Goal: Information Seeking & Learning: Learn about a topic

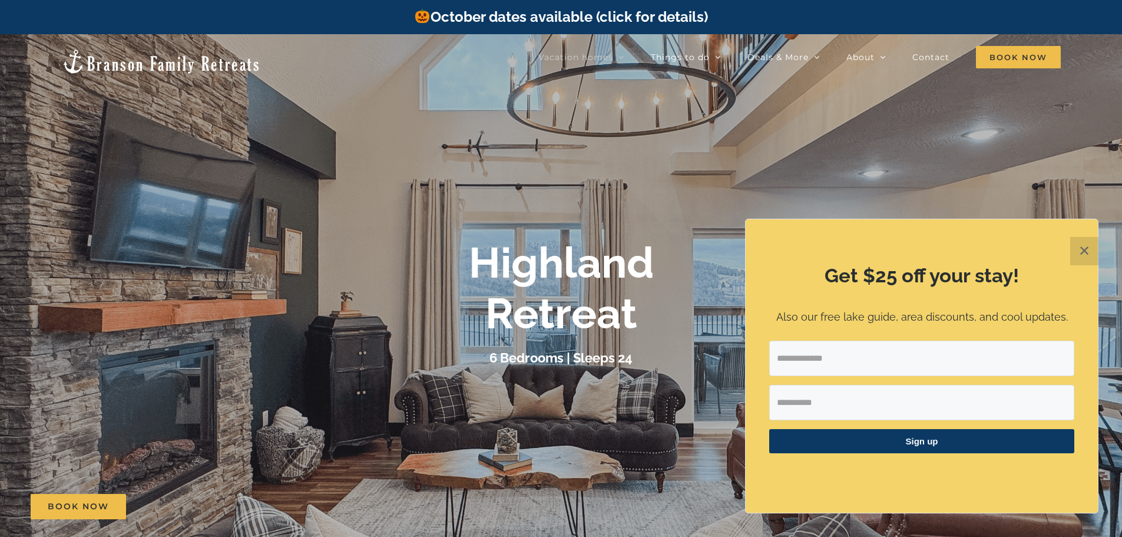
drag, startPoint x: 1086, startPoint y: 250, endPoint x: 1063, endPoint y: 147, distance: 105.6
click at [1063, 147] on div at bounding box center [561, 302] width 1122 height 537
click at [1077, 249] on button "✕" at bounding box center [1084, 251] width 28 height 28
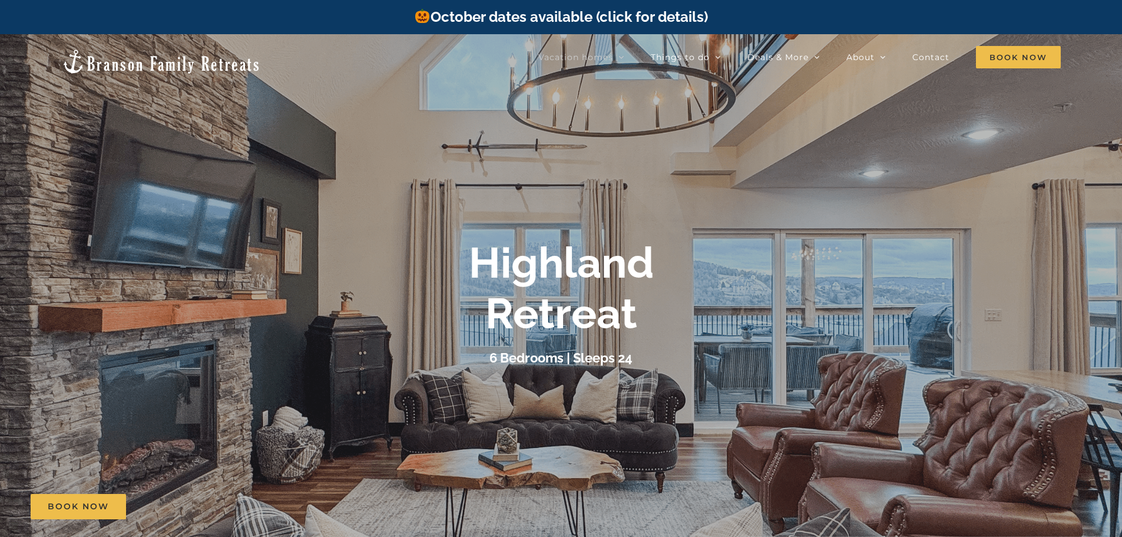
drag, startPoint x: 998, startPoint y: 267, endPoint x: 578, endPoint y: 257, distance: 420.2
drag, startPoint x: 578, startPoint y: 257, endPoint x: 874, endPoint y: 230, distance: 296.9
click at [874, 230] on div at bounding box center [561, 302] width 1122 height 537
click at [1006, 55] on span "Book Now" at bounding box center [1018, 57] width 85 height 22
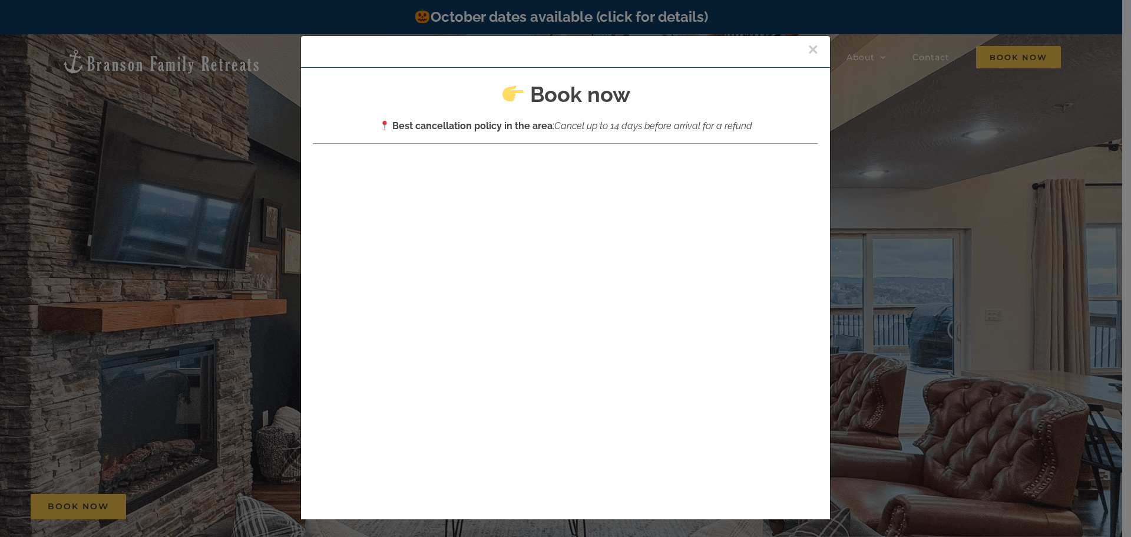
click at [808, 48] on button "×" at bounding box center [813, 50] width 11 height 18
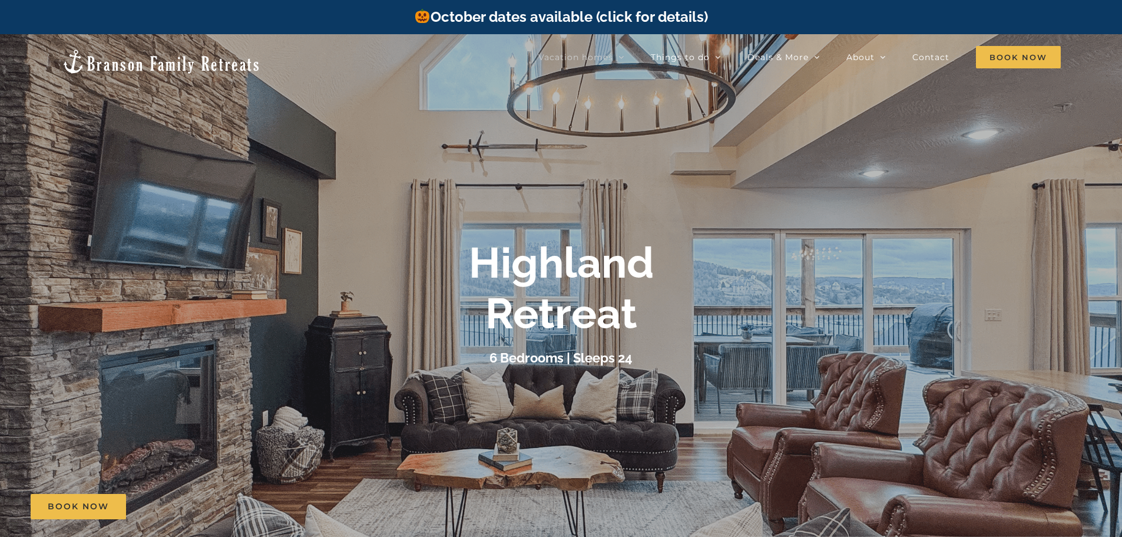
click at [763, 163] on div at bounding box center [561, 302] width 1122 height 537
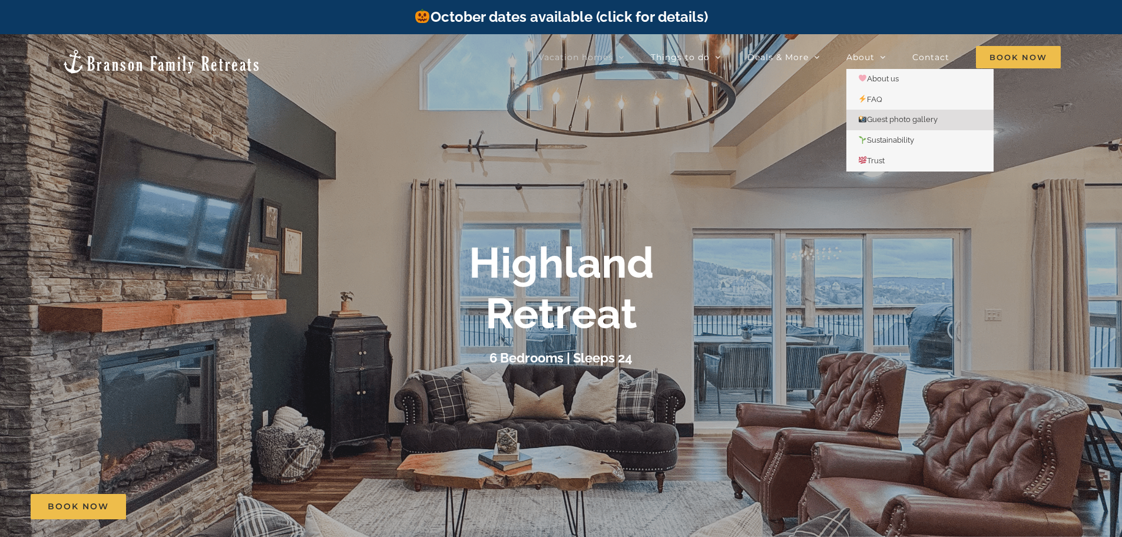
click at [877, 117] on span "Guest photo gallery" at bounding box center [898, 119] width 80 height 9
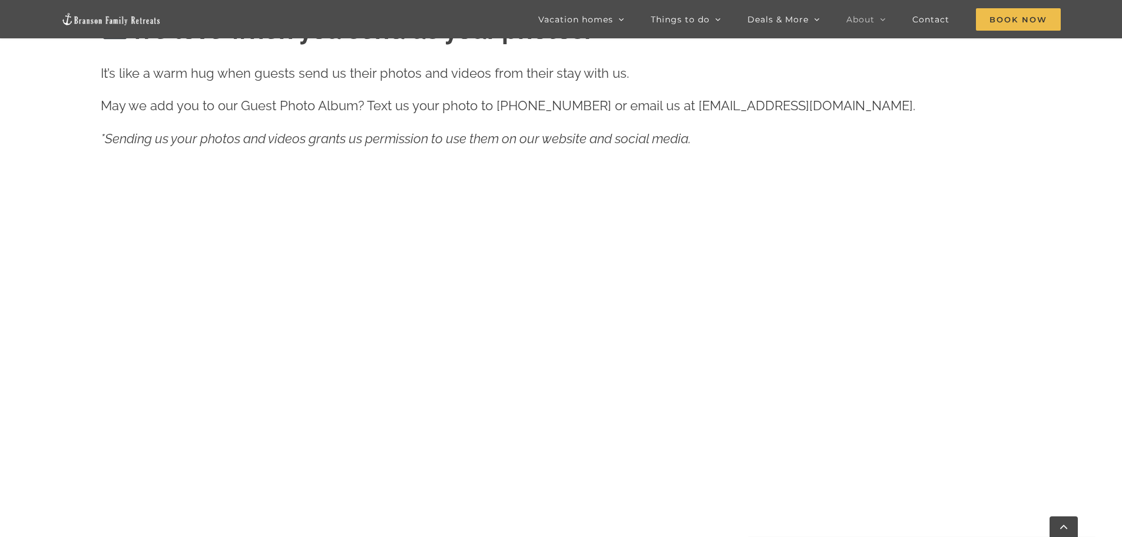
scroll to position [598, 0]
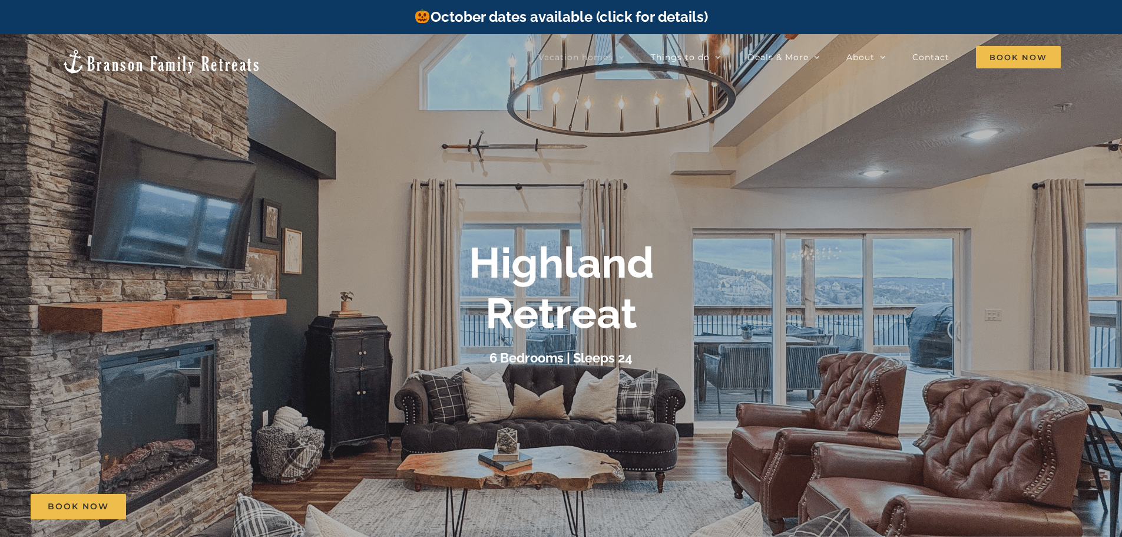
click at [478, 207] on div at bounding box center [561, 302] width 1122 height 537
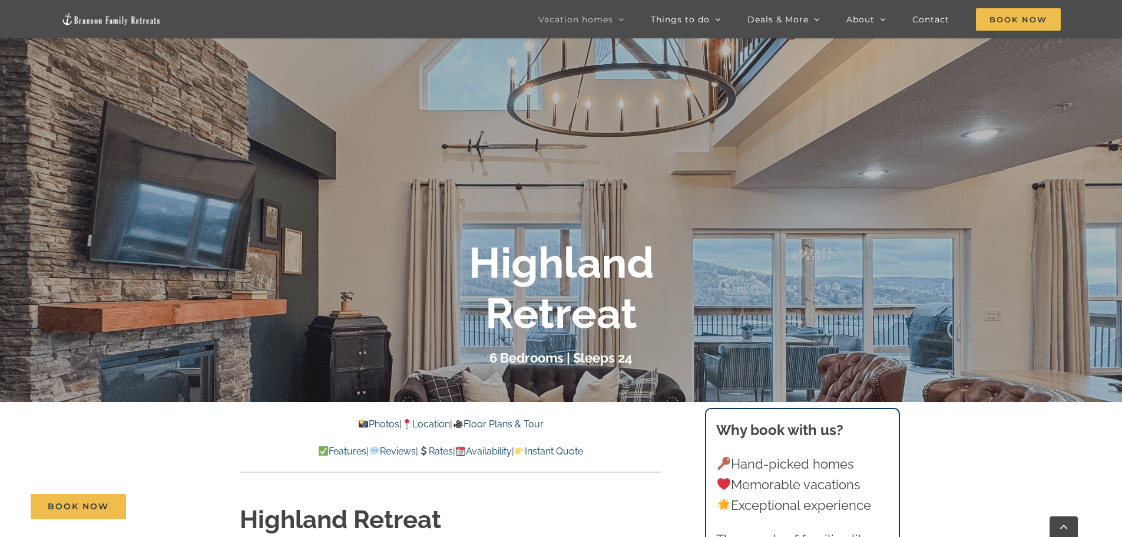
scroll to position [214, 0]
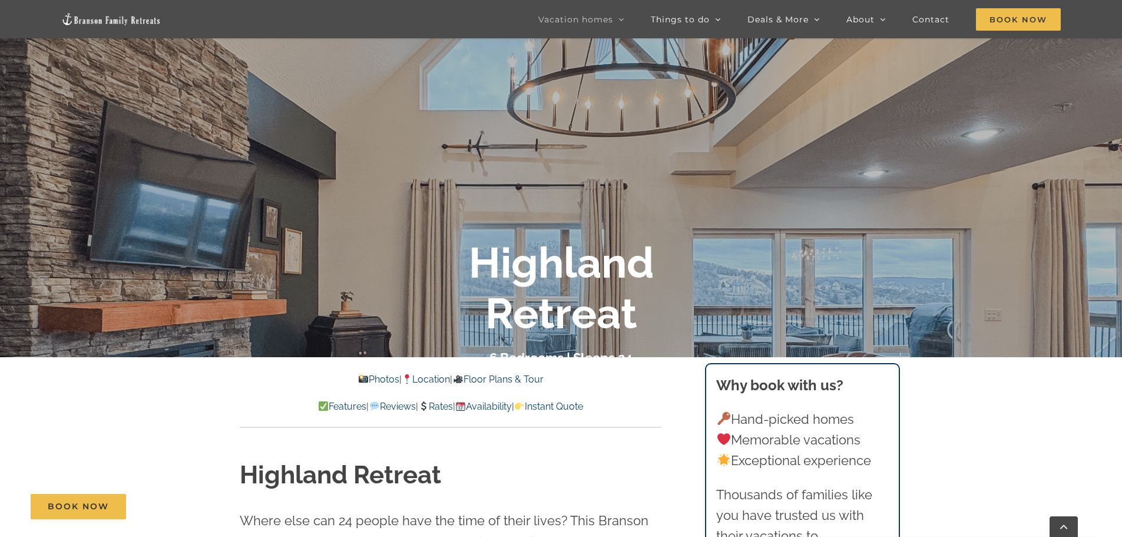
click at [359, 375] on link "Photos" at bounding box center [378, 378] width 41 height 11
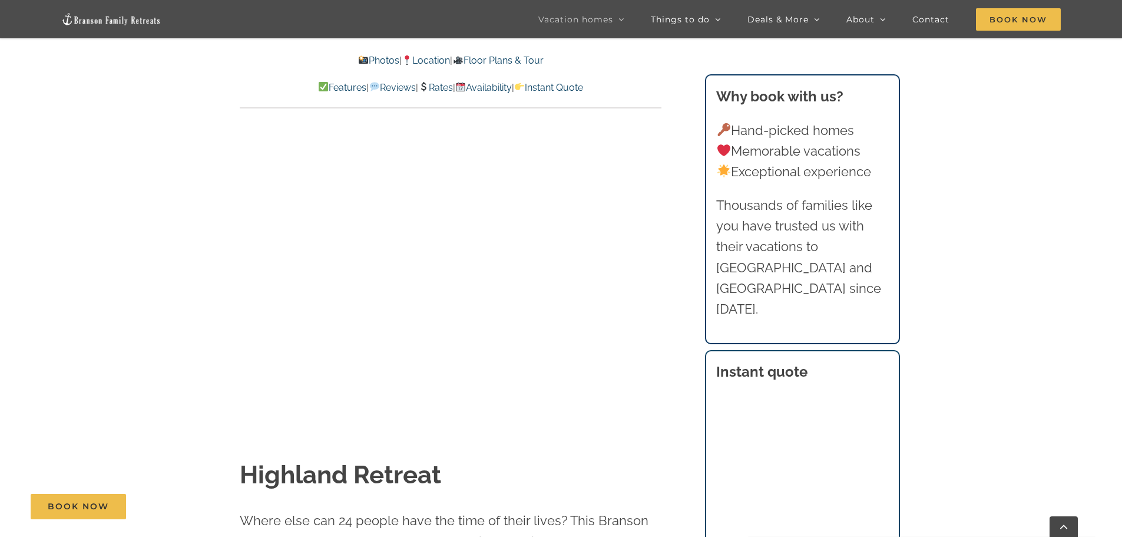
scroll to position [798, 0]
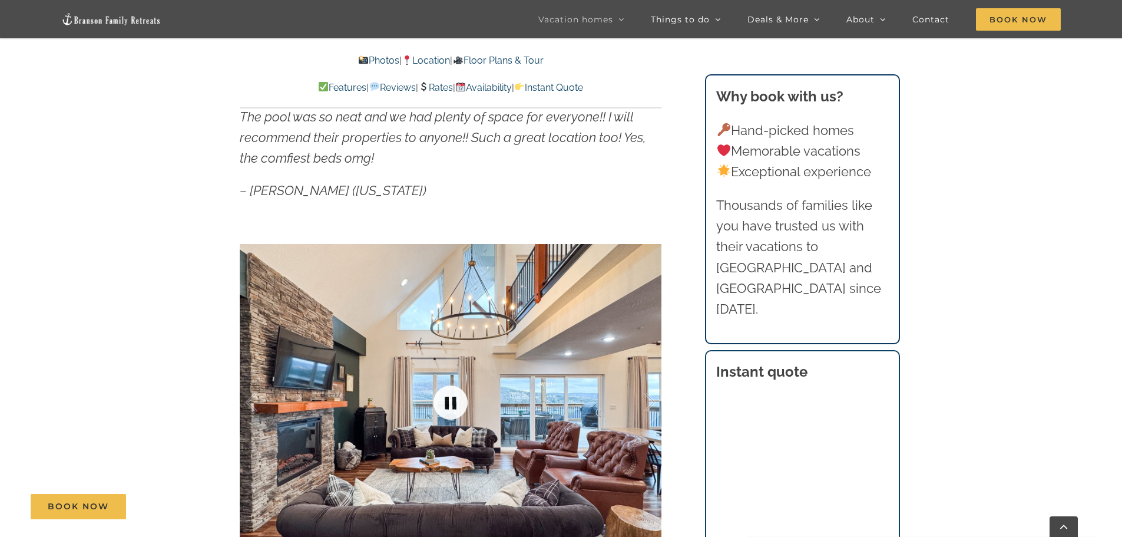
click at [452, 391] on link at bounding box center [450, 402] width 47 height 47
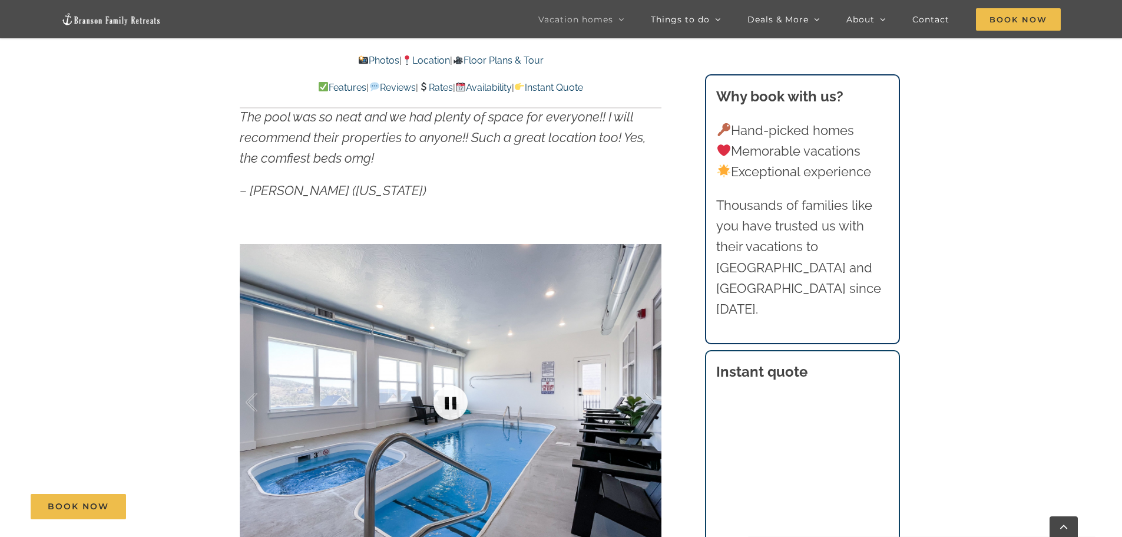
click at [454, 392] on link at bounding box center [450, 402] width 47 height 47
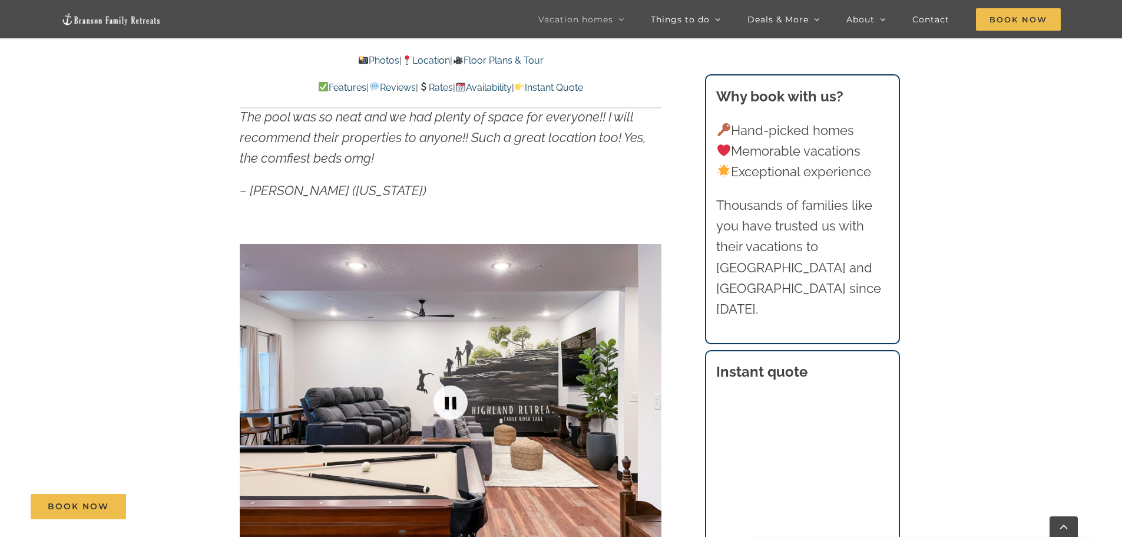
click at [454, 392] on link at bounding box center [450, 402] width 47 height 47
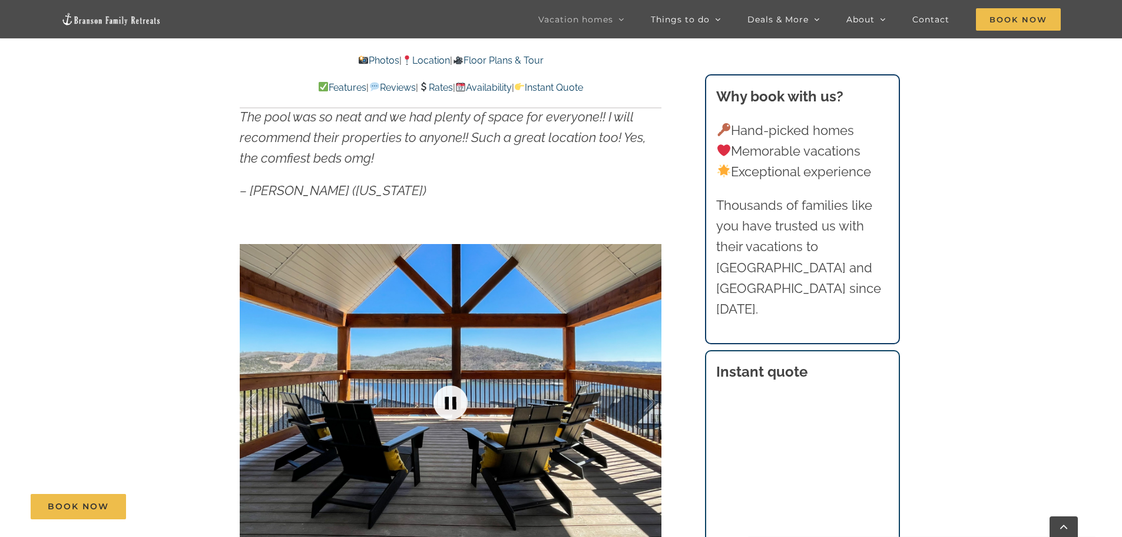
click at [449, 396] on link at bounding box center [450, 402] width 47 height 47
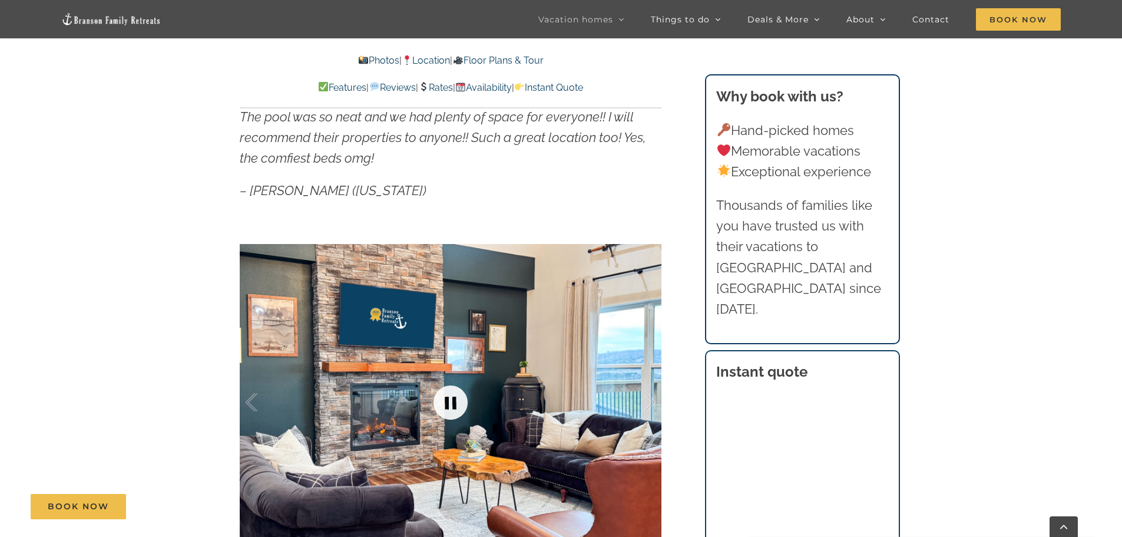
click at [449, 396] on link at bounding box center [450, 402] width 47 height 47
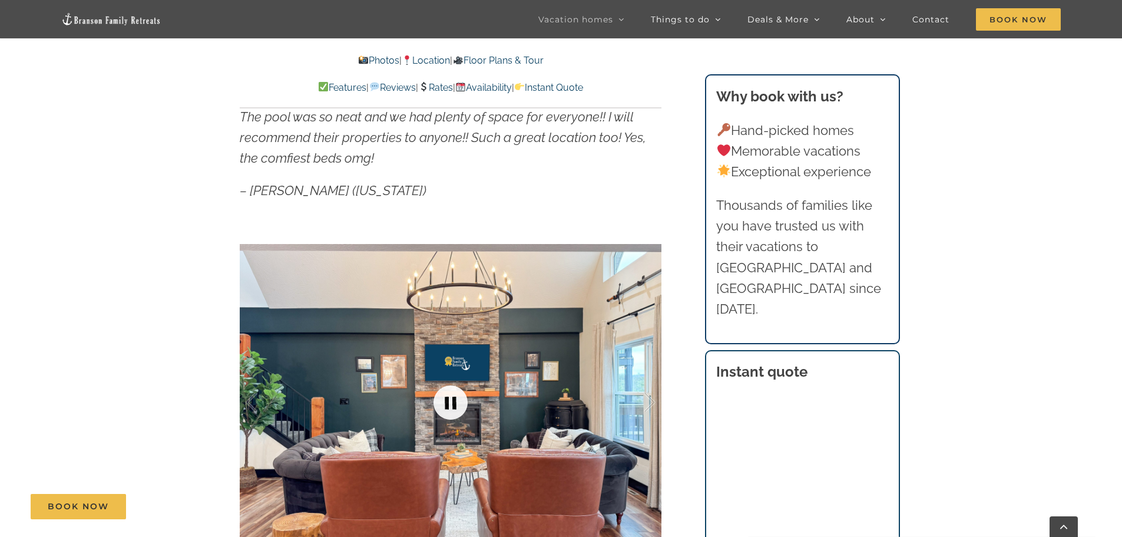
click at [449, 396] on link at bounding box center [450, 402] width 47 height 47
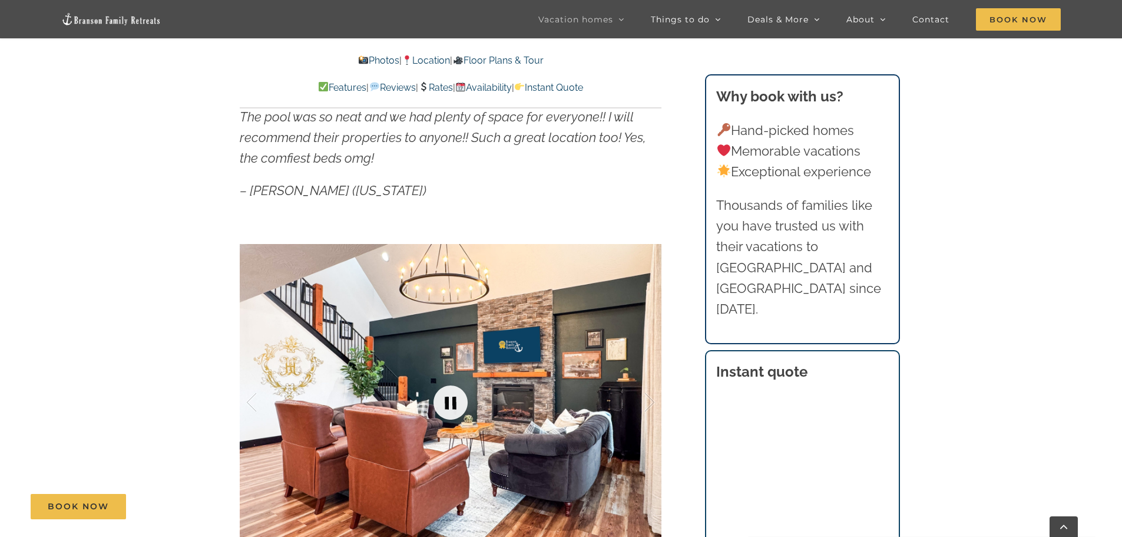
click at [449, 396] on link at bounding box center [450, 402] width 47 height 47
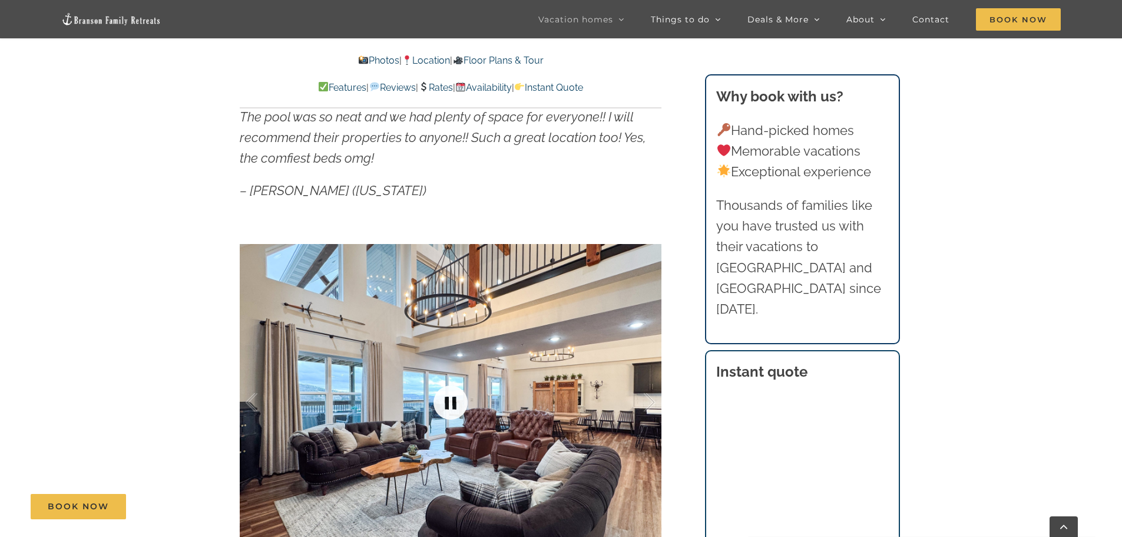
click at [449, 396] on link at bounding box center [450, 402] width 47 height 47
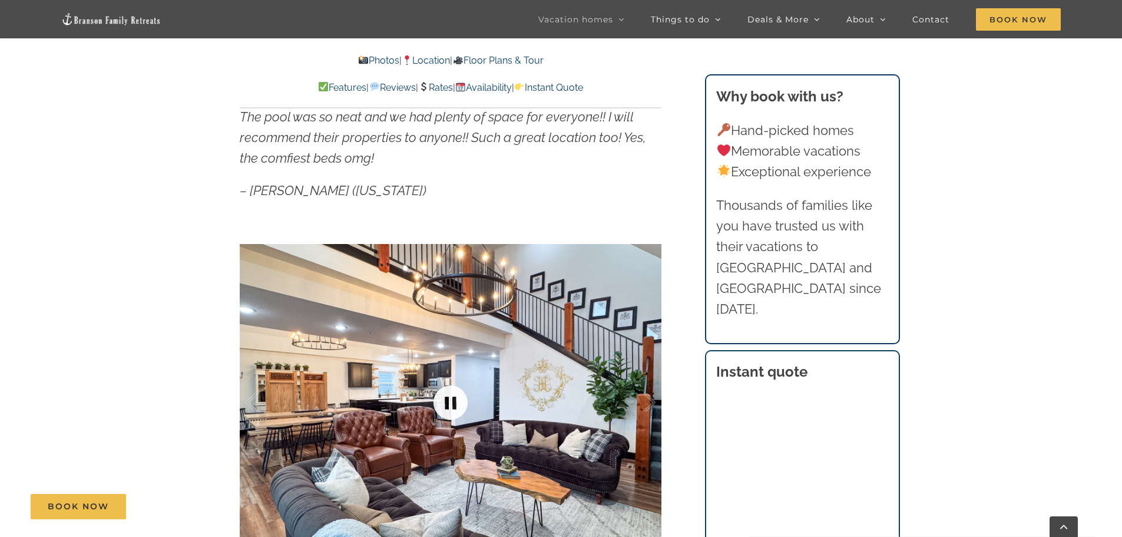
click at [449, 396] on link at bounding box center [450, 402] width 47 height 47
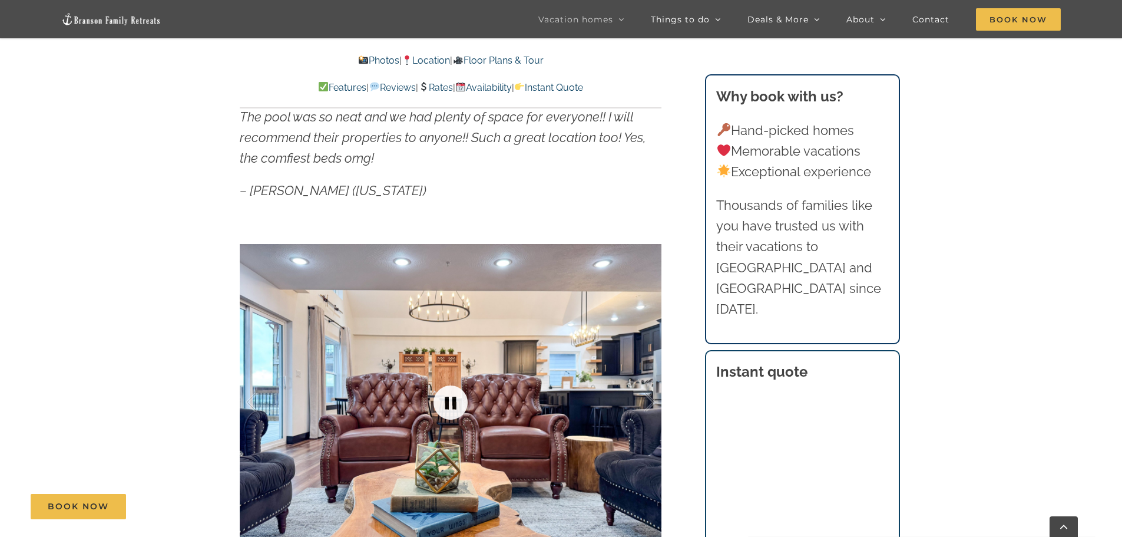
click at [449, 396] on link at bounding box center [450, 402] width 47 height 47
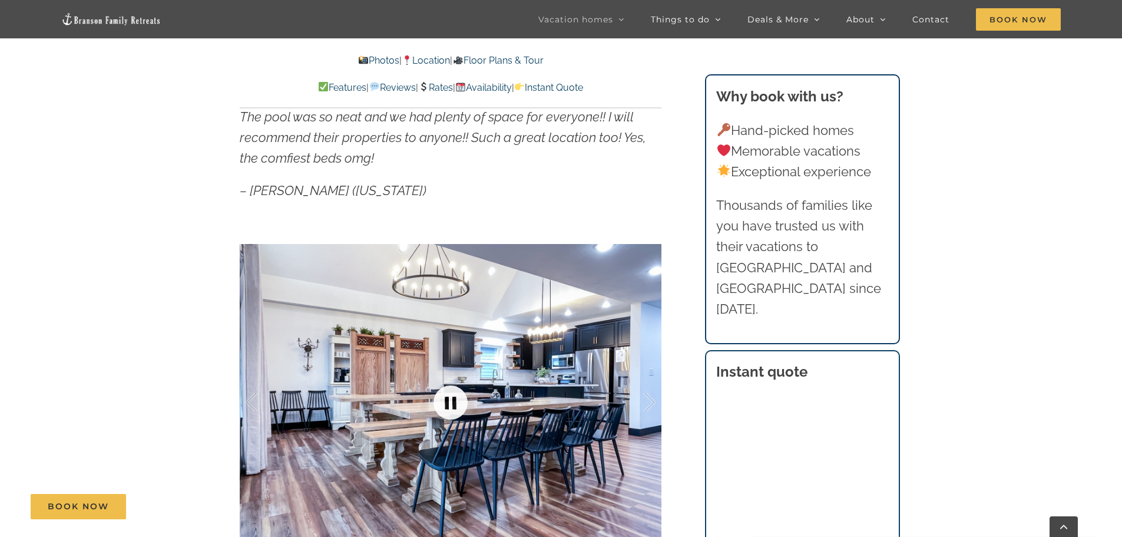
click at [455, 399] on link at bounding box center [450, 402] width 47 height 47
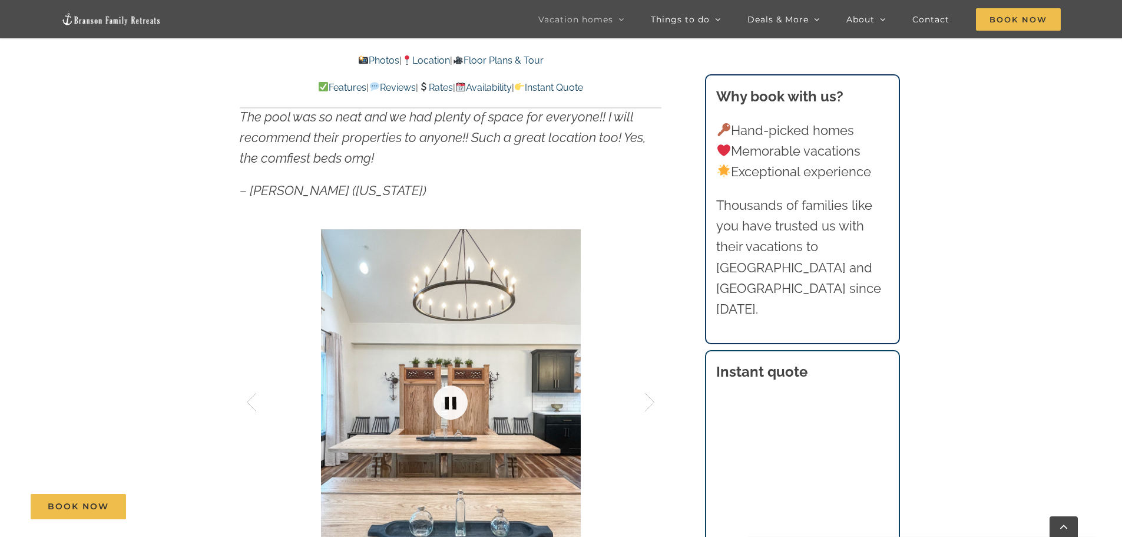
click at [455, 399] on link at bounding box center [450, 402] width 47 height 47
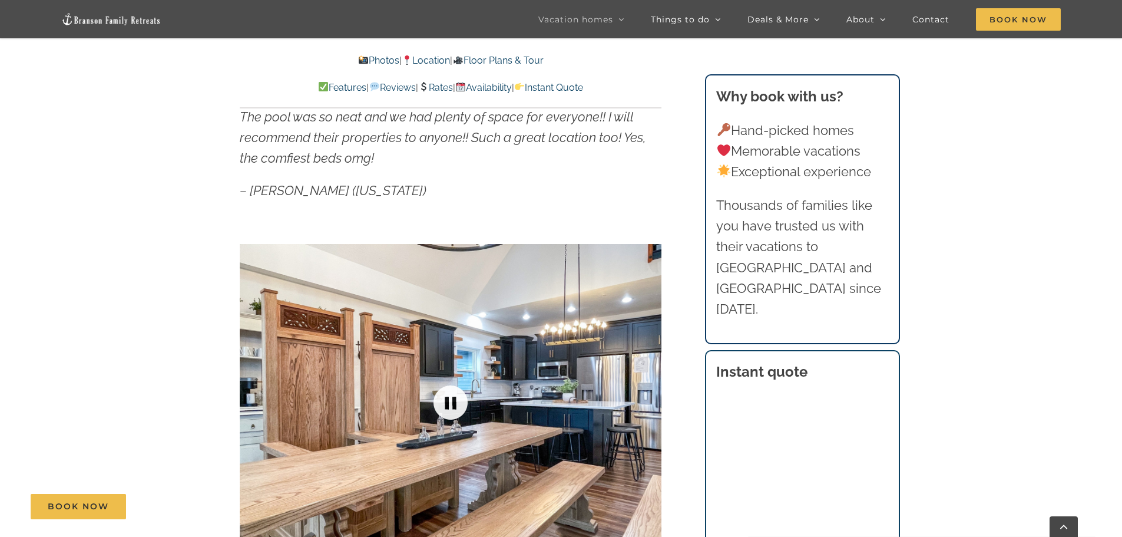
click at [455, 399] on link at bounding box center [450, 402] width 47 height 47
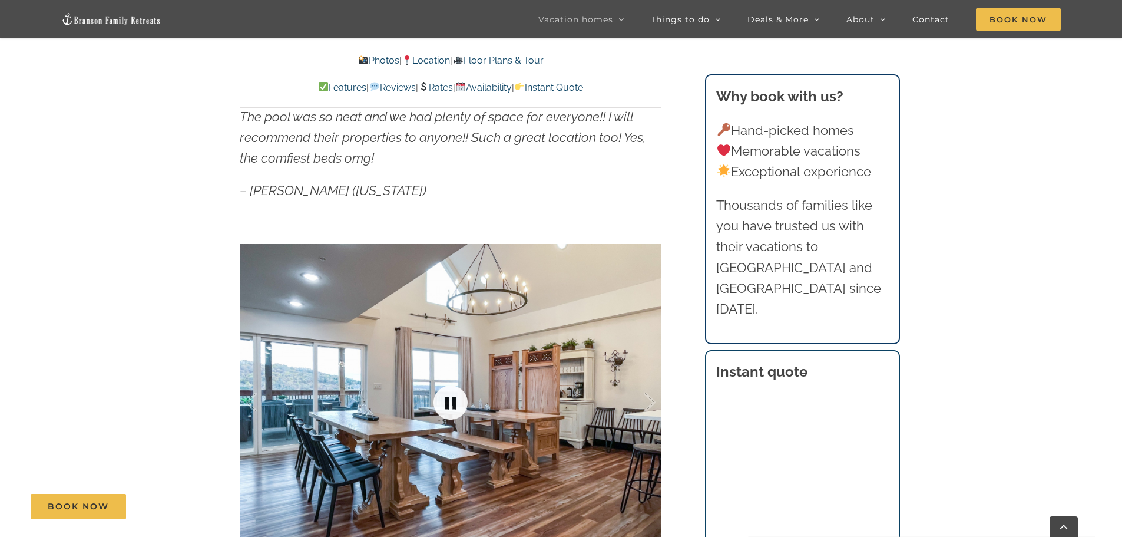
click at [444, 392] on link at bounding box center [450, 402] width 47 height 47
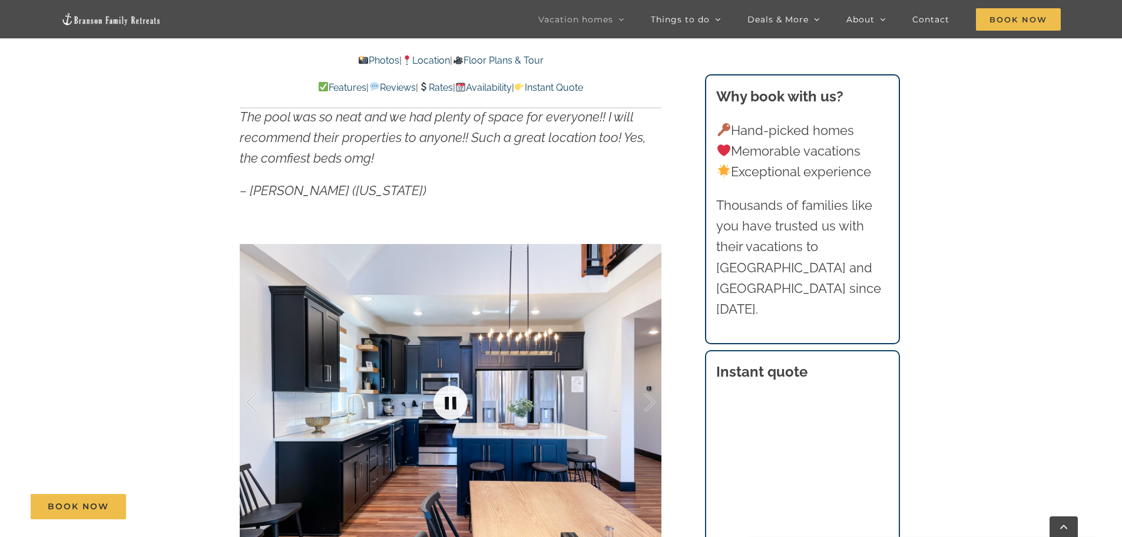
click at [445, 401] on link at bounding box center [450, 402] width 47 height 47
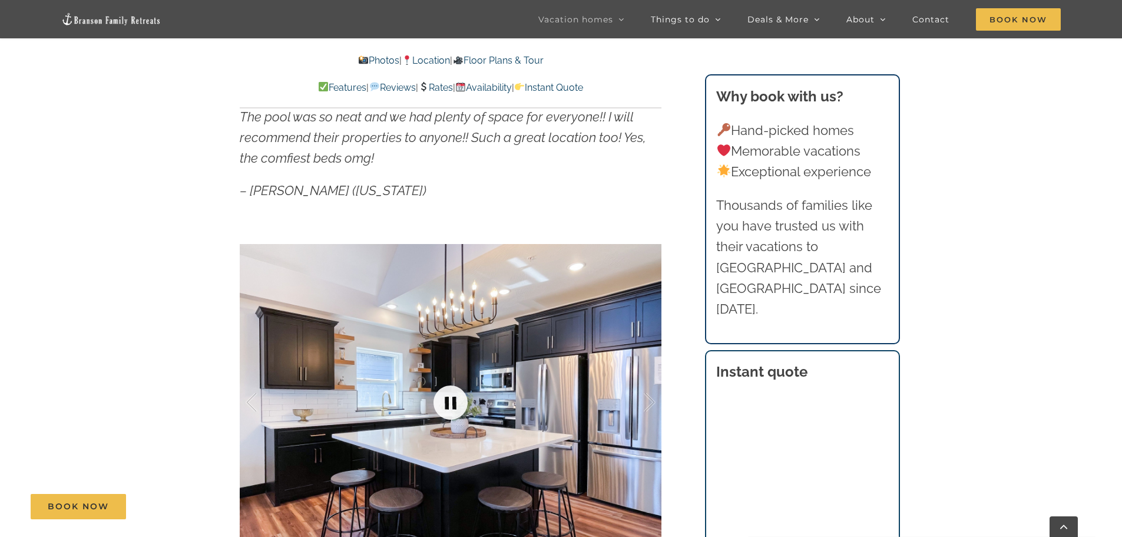
click at [445, 401] on link at bounding box center [450, 402] width 47 height 47
click at [452, 407] on link at bounding box center [450, 402] width 47 height 47
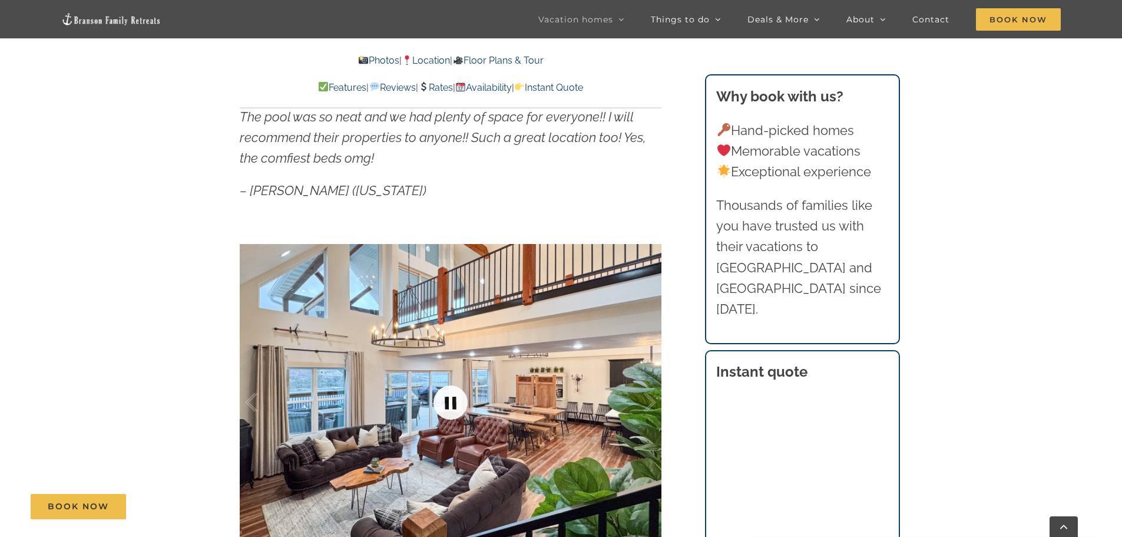
click at [452, 407] on link at bounding box center [450, 402] width 47 height 47
click at [452, 406] on link at bounding box center [450, 402] width 47 height 47
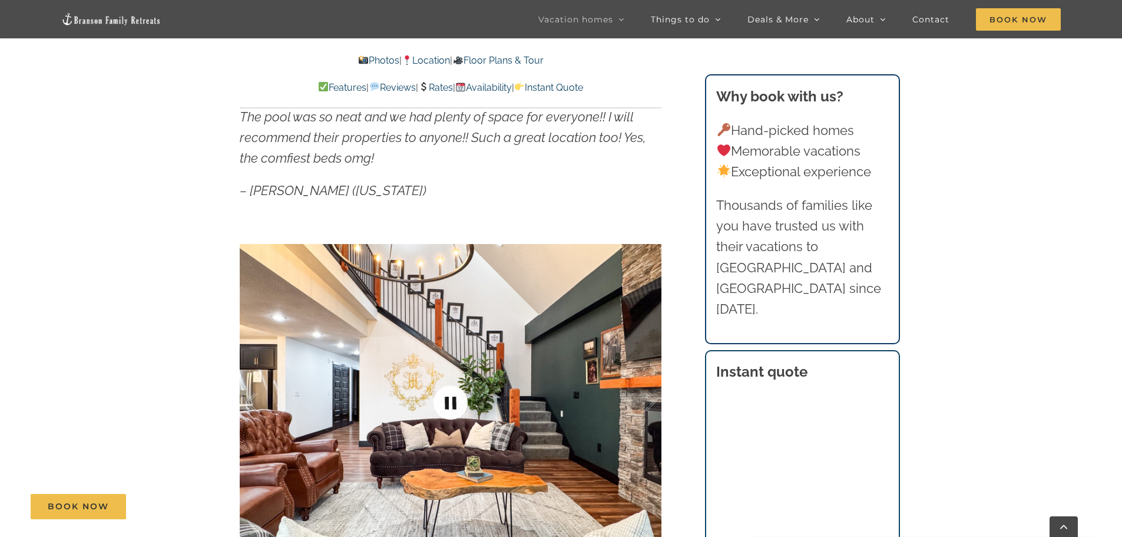
click at [452, 406] on link at bounding box center [450, 402] width 47 height 47
click at [452, 401] on link at bounding box center [450, 402] width 47 height 47
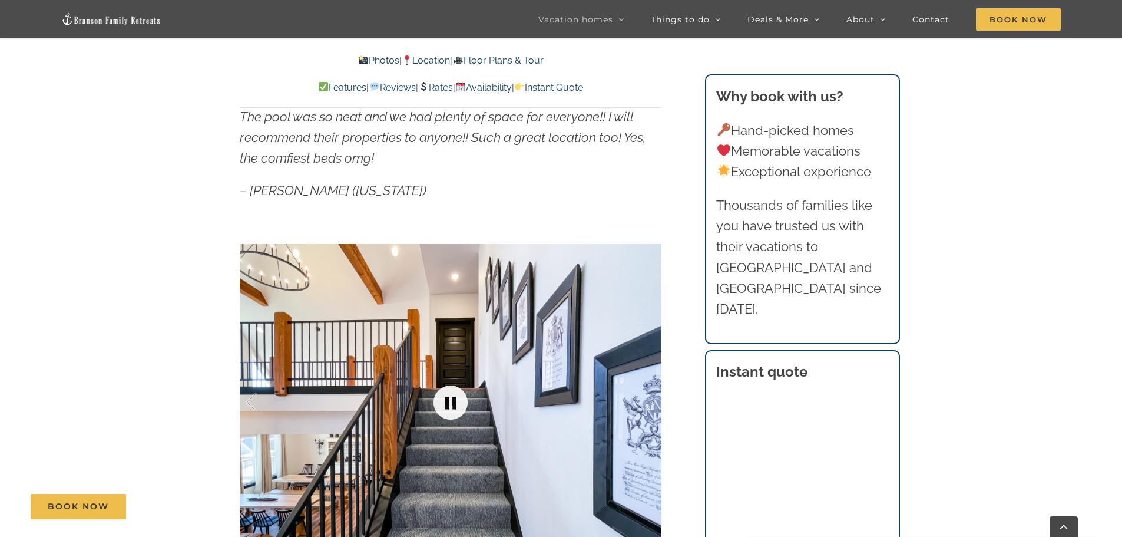
click at [452, 401] on link at bounding box center [450, 402] width 47 height 47
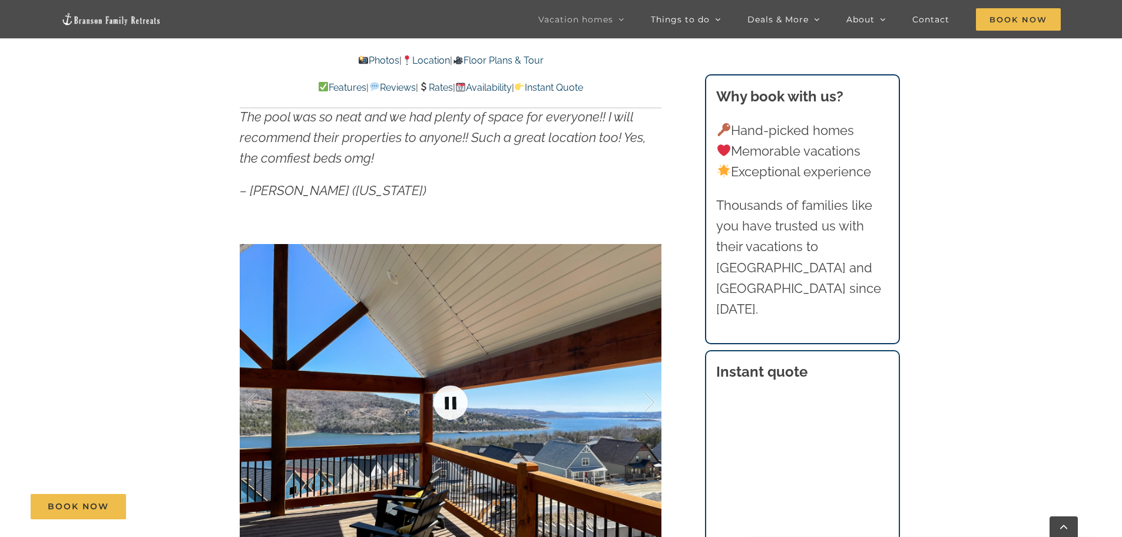
click at [452, 401] on link at bounding box center [450, 402] width 47 height 47
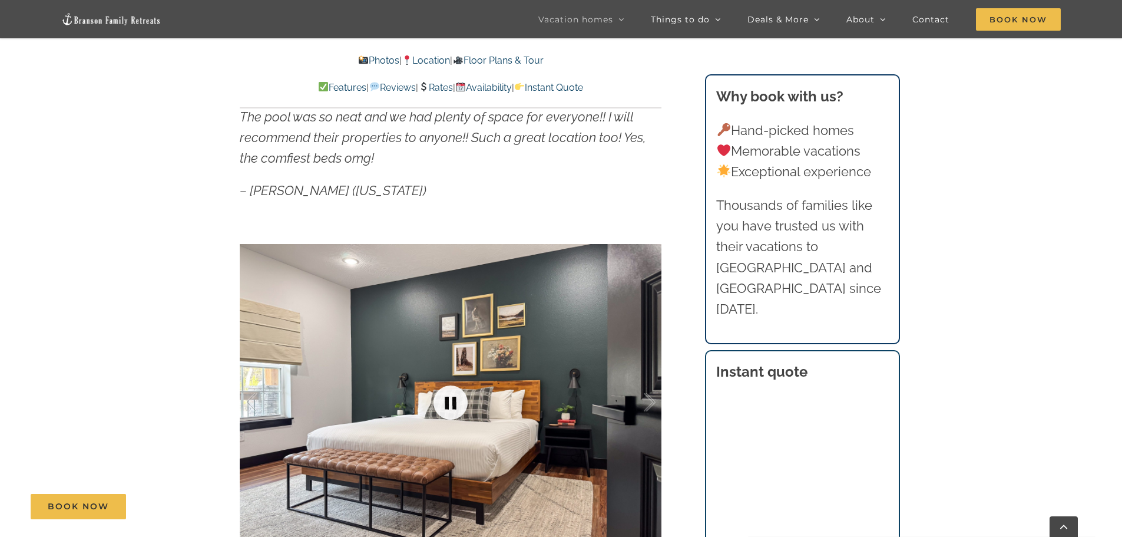
click at [452, 401] on link at bounding box center [450, 402] width 47 height 47
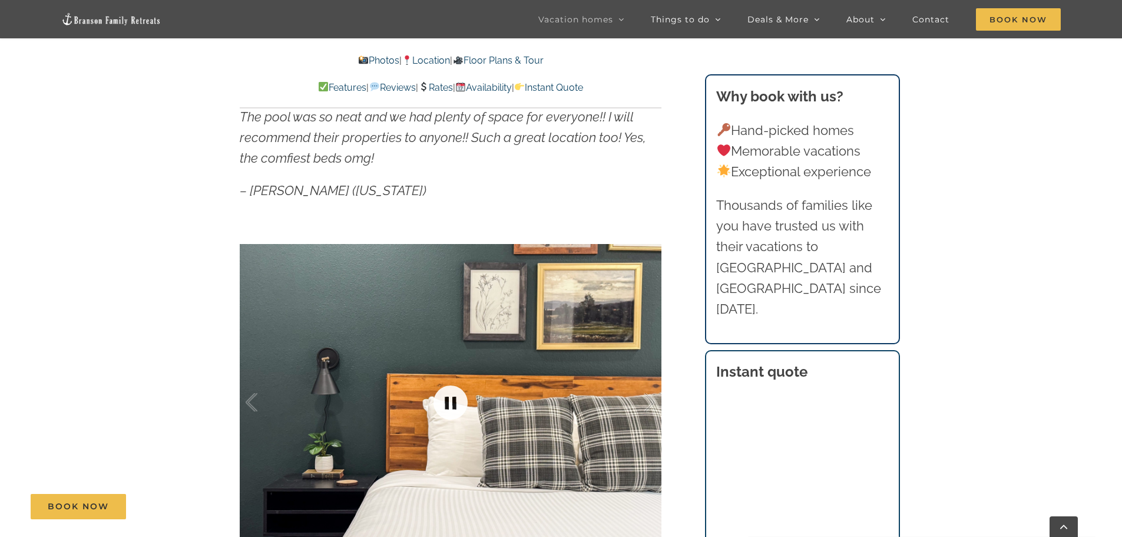
click at [452, 401] on link at bounding box center [450, 402] width 47 height 47
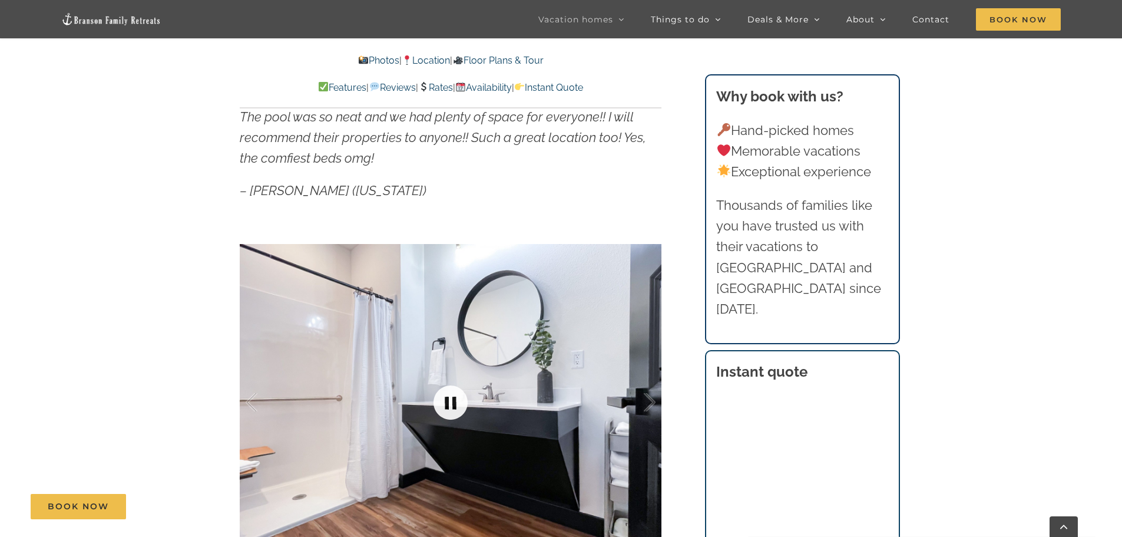
click at [452, 401] on link at bounding box center [450, 402] width 47 height 47
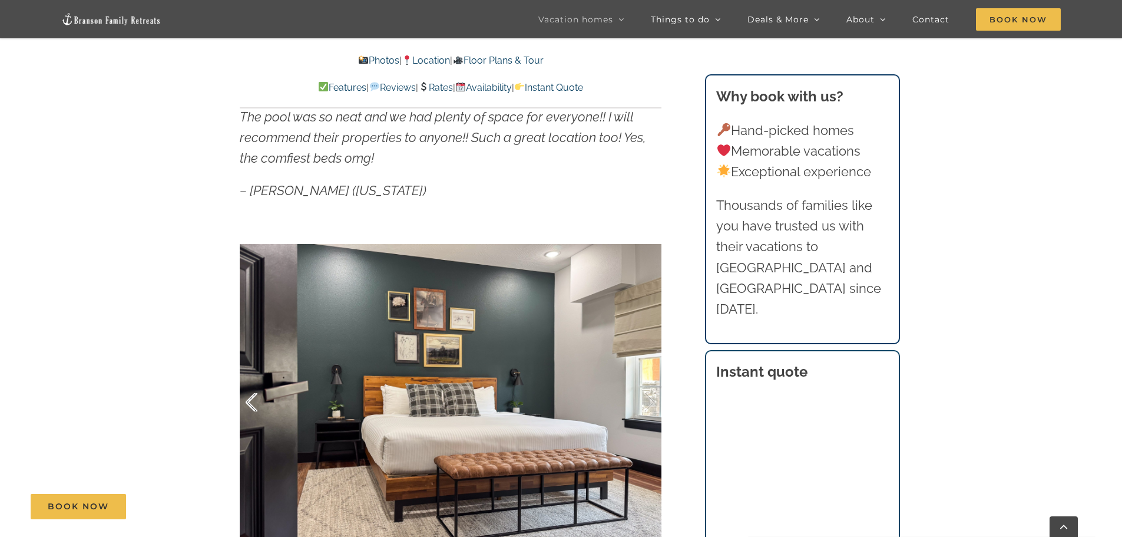
click at [250, 396] on div at bounding box center [264, 402] width 37 height 73
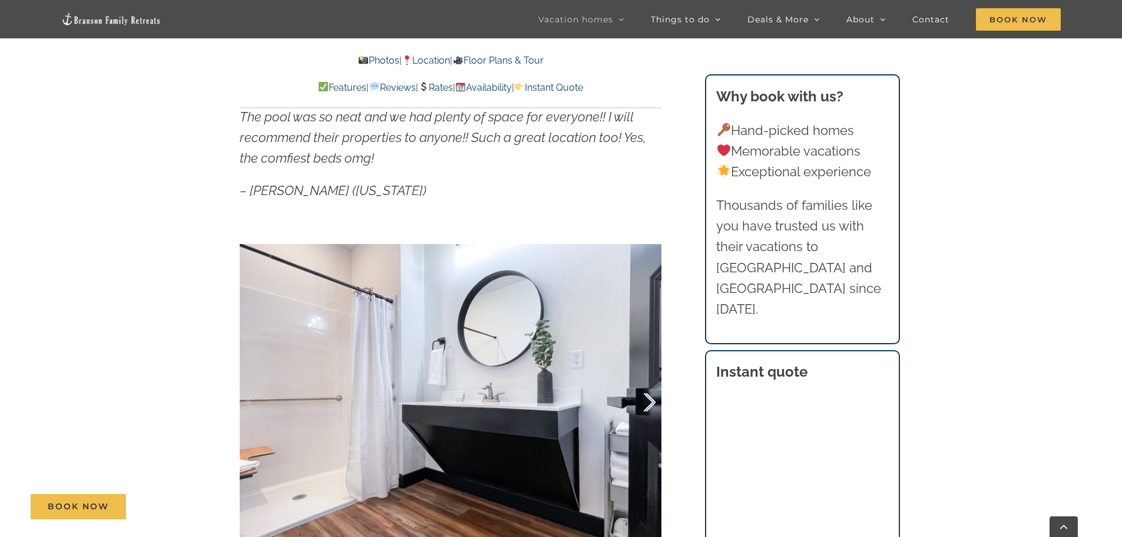
click at [652, 394] on div at bounding box center [637, 402] width 37 height 73
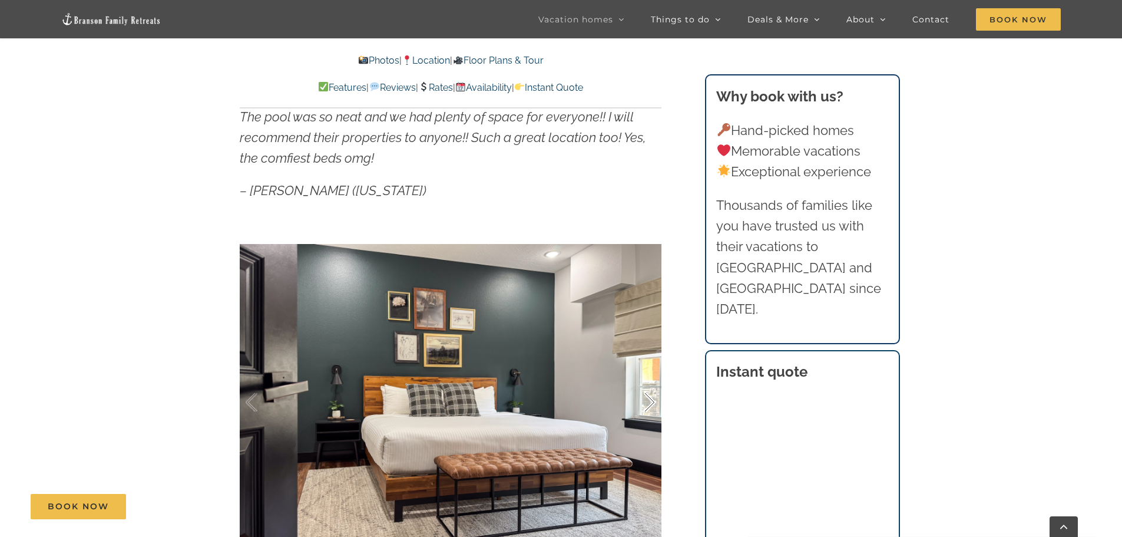
click at [652, 394] on div at bounding box center [637, 402] width 37 height 73
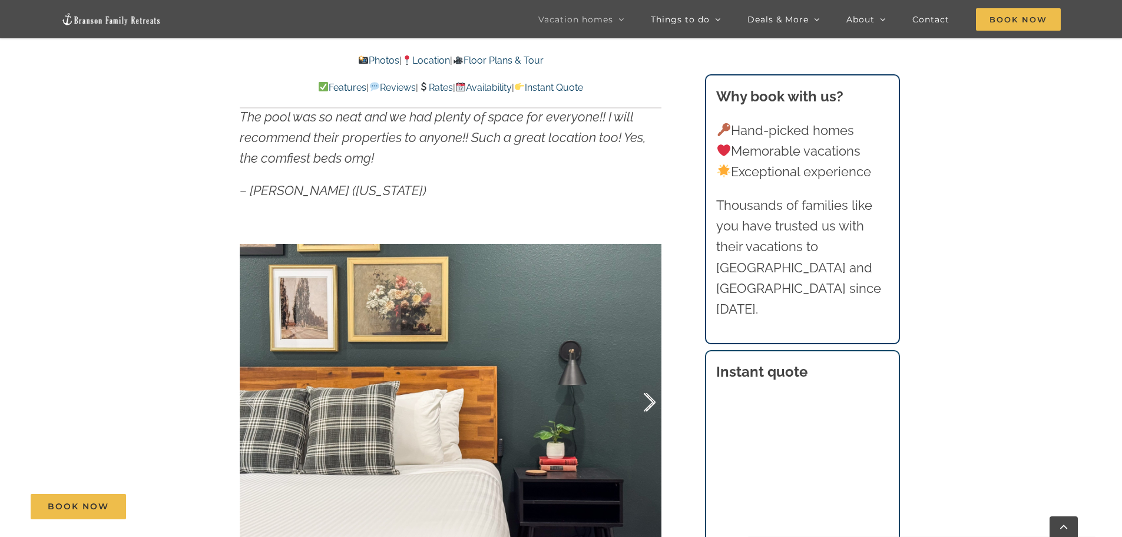
click at [652, 394] on div at bounding box center [637, 402] width 37 height 73
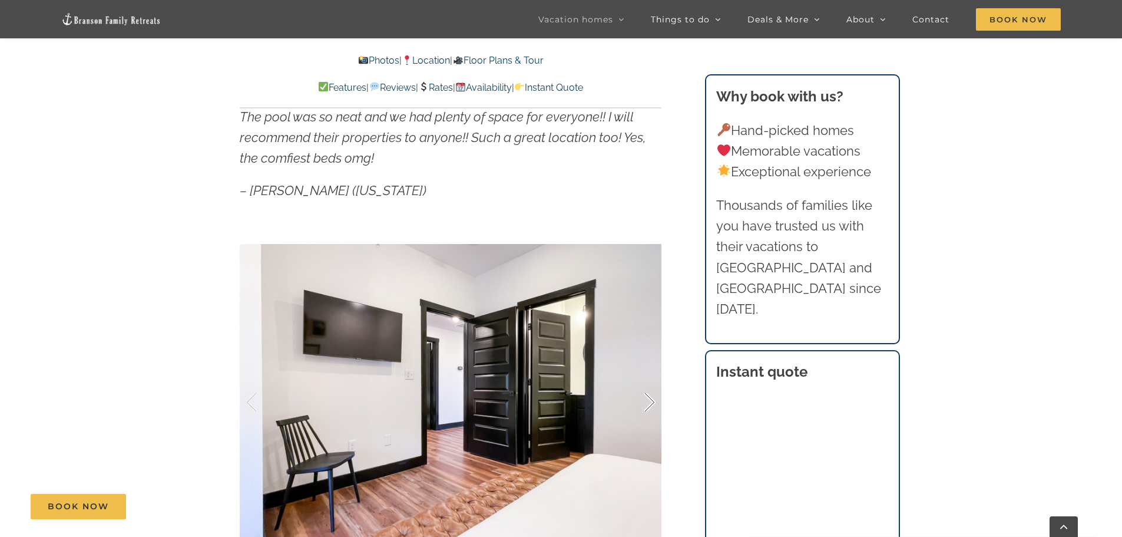
click at [652, 394] on div at bounding box center [637, 402] width 37 height 73
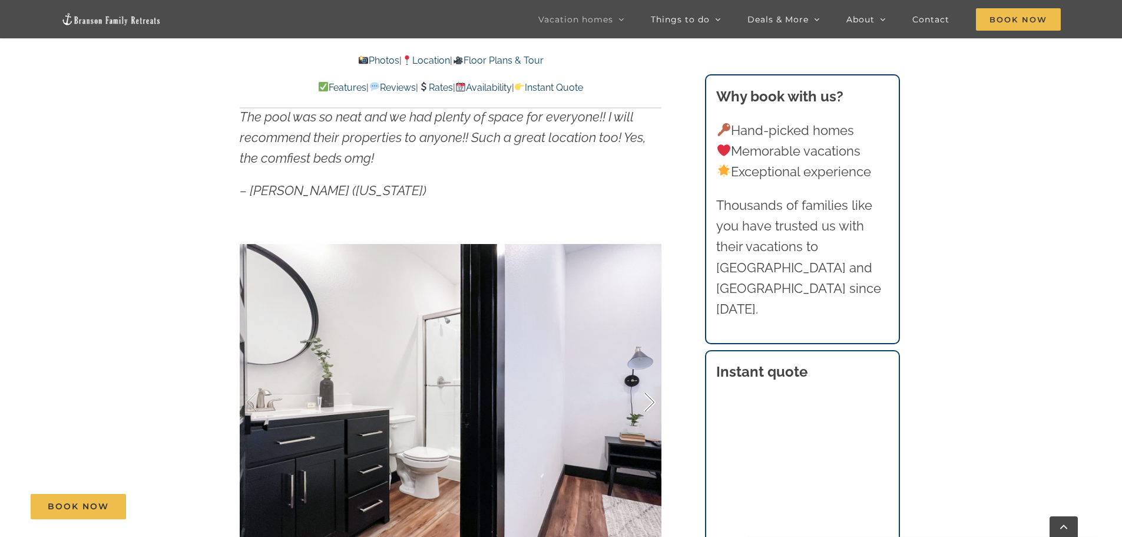
click at [652, 394] on div at bounding box center [637, 402] width 37 height 73
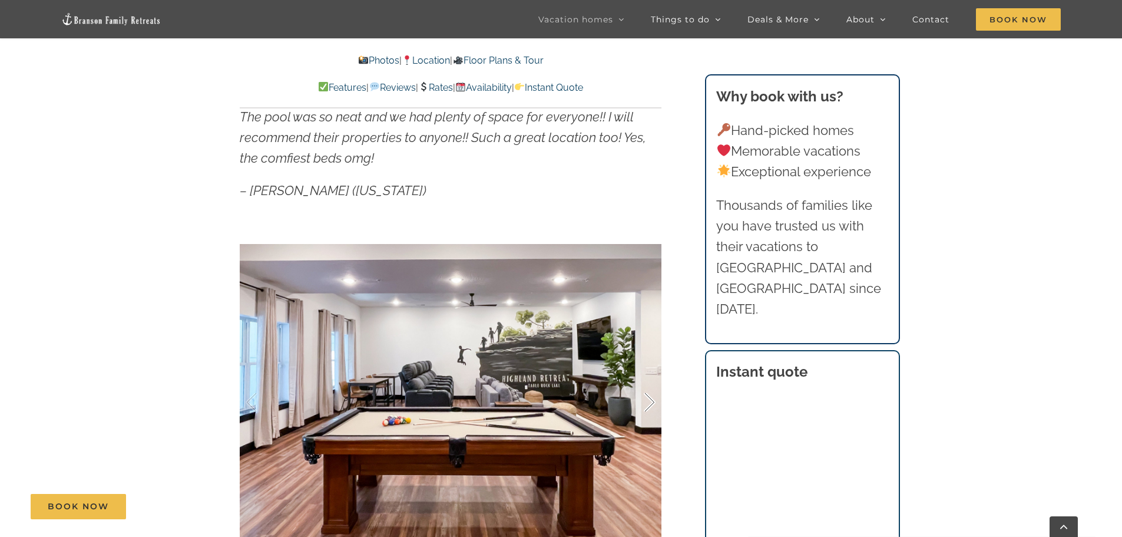
click at [652, 394] on div at bounding box center [637, 402] width 37 height 73
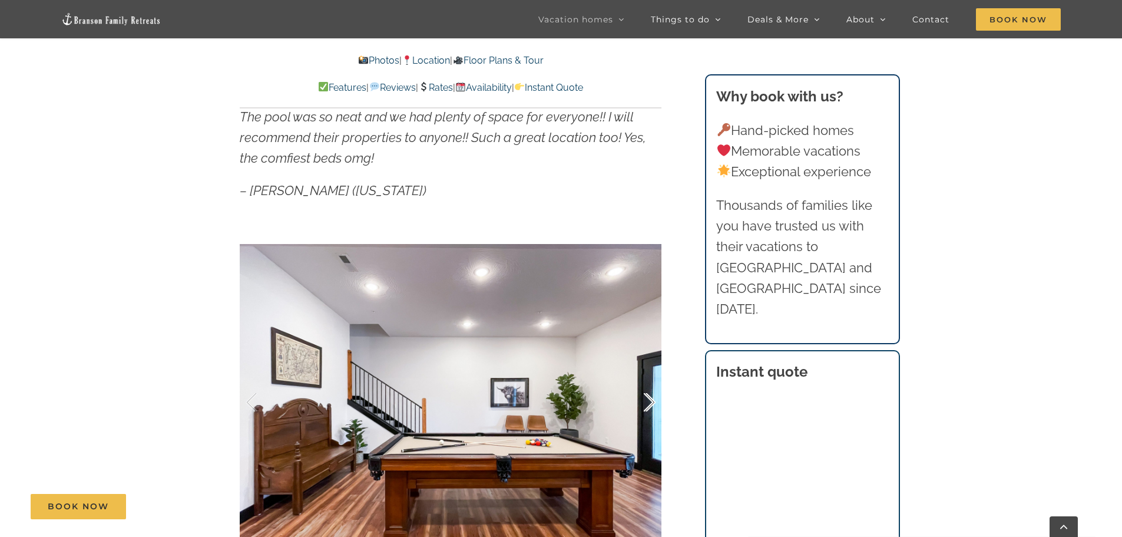
click at [652, 394] on div at bounding box center [637, 402] width 37 height 73
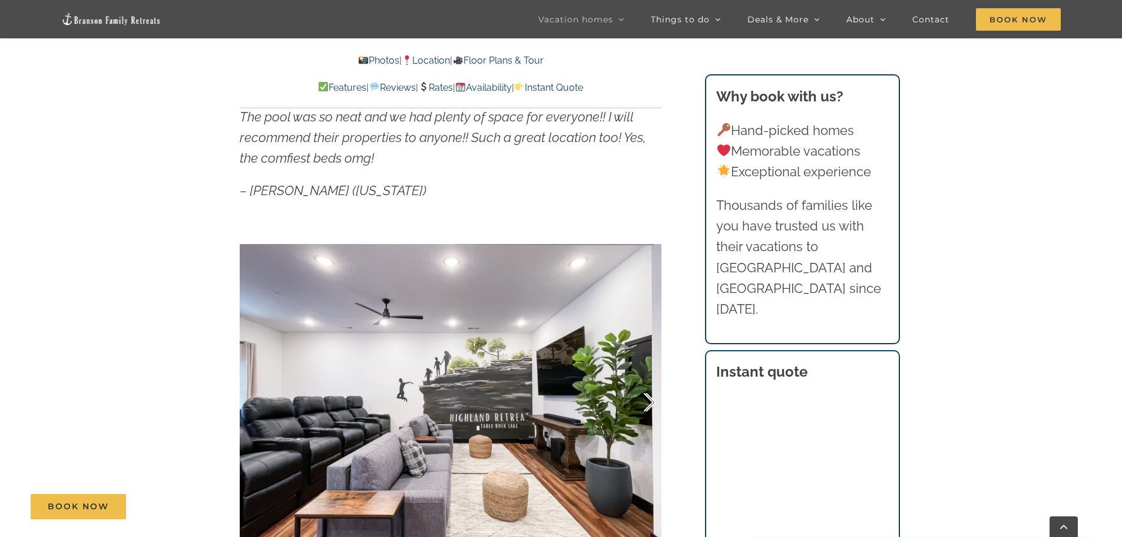
click at [649, 395] on div at bounding box center [637, 402] width 37 height 73
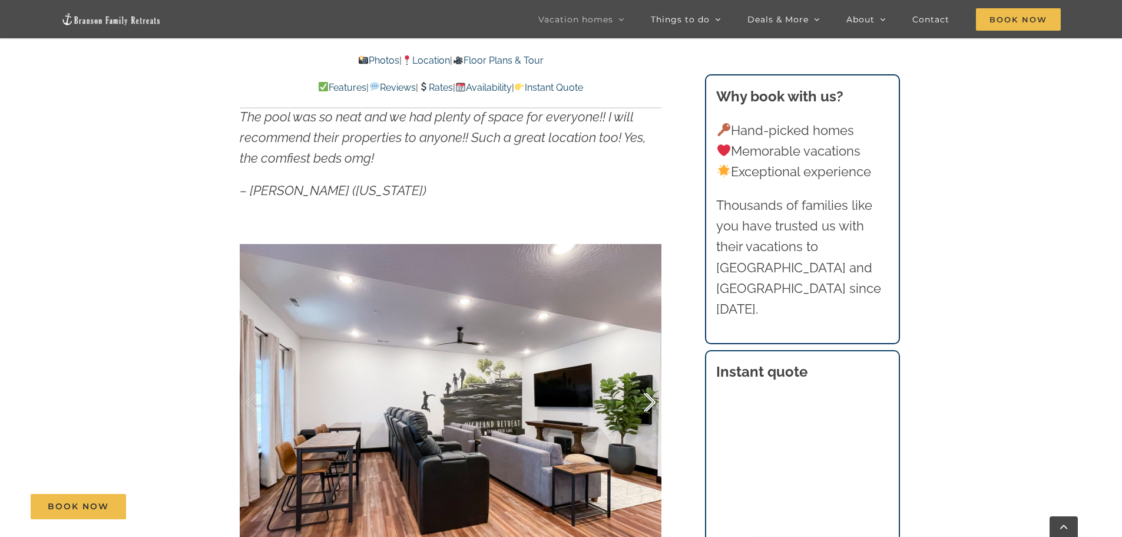
click at [649, 395] on div at bounding box center [637, 402] width 37 height 73
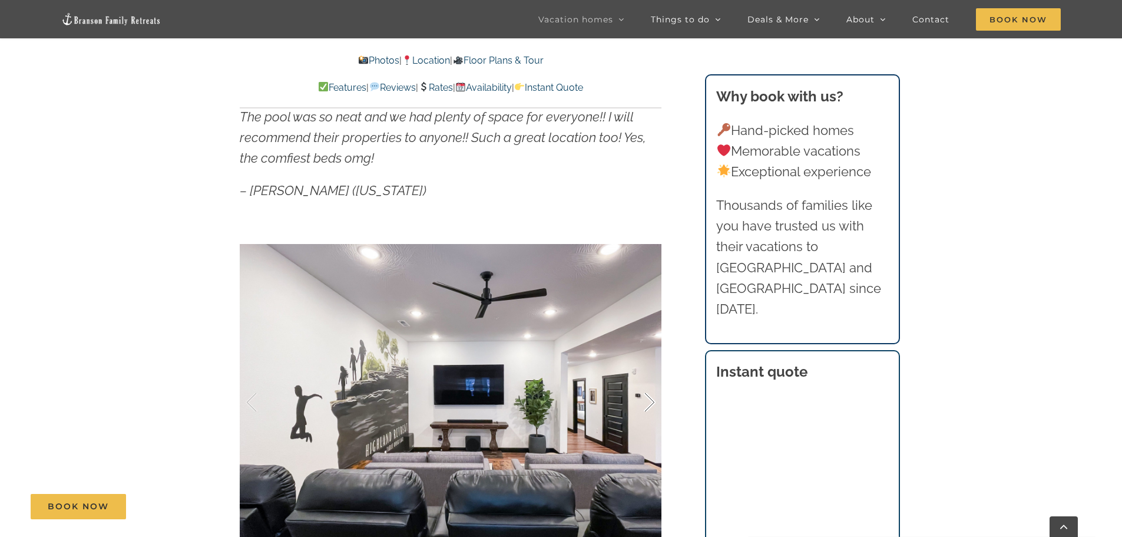
click at [649, 395] on div at bounding box center [637, 402] width 37 height 73
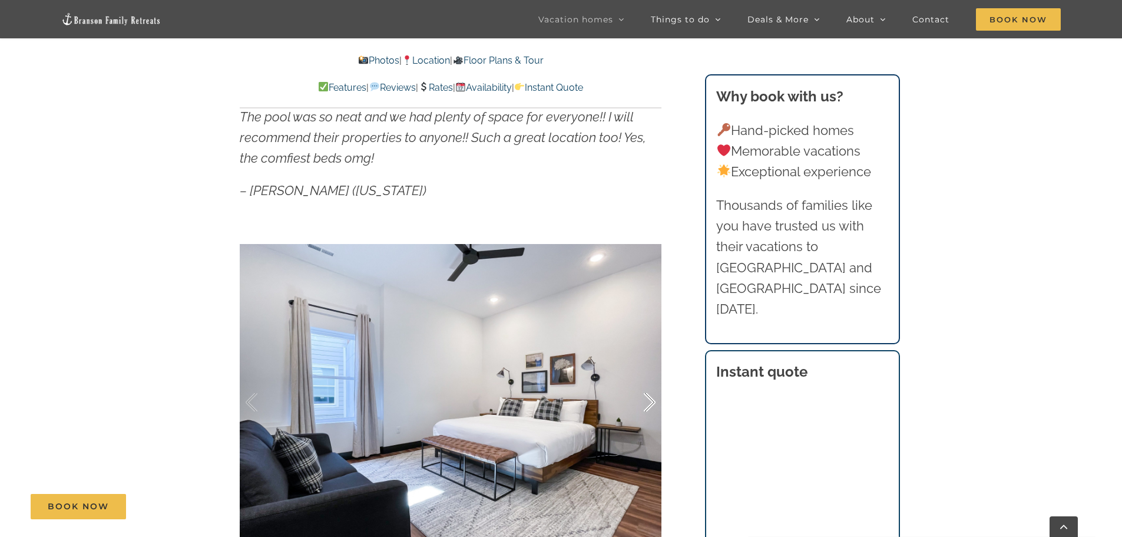
click at [649, 395] on div at bounding box center [637, 402] width 37 height 73
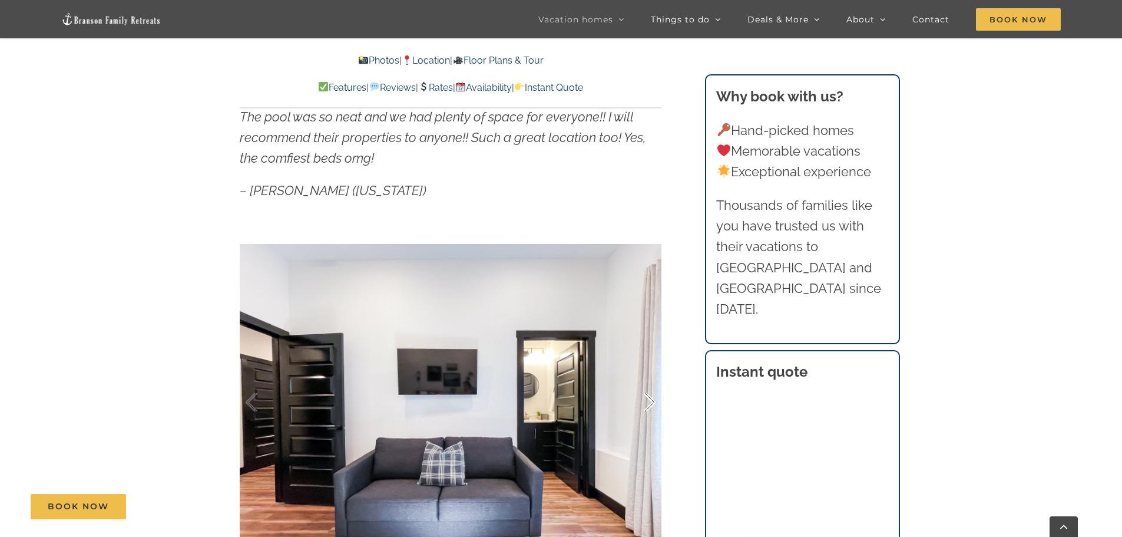
click at [649, 395] on div at bounding box center [637, 402] width 37 height 73
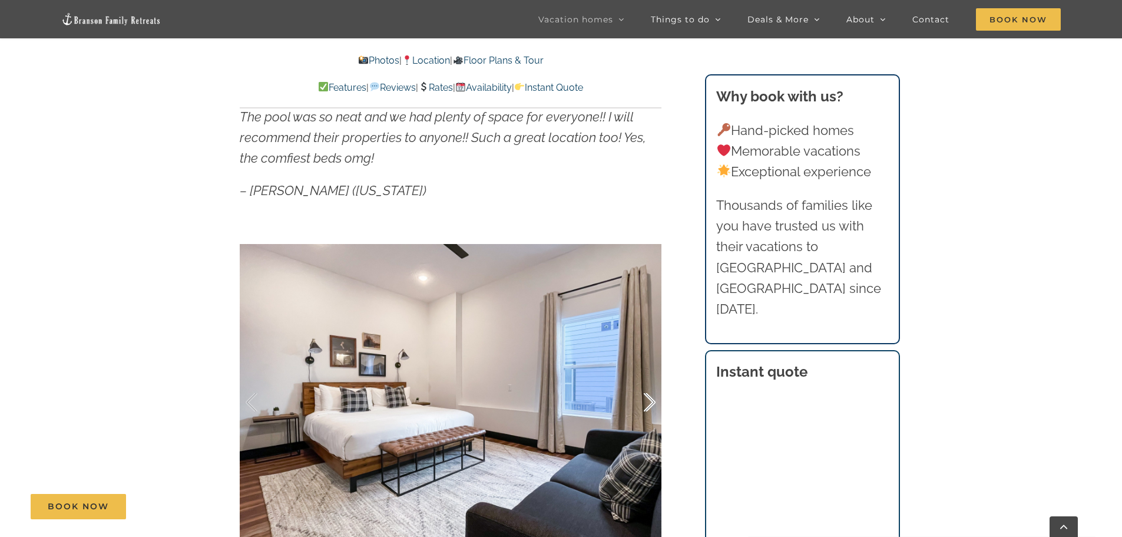
click at [649, 395] on div at bounding box center [637, 402] width 37 height 73
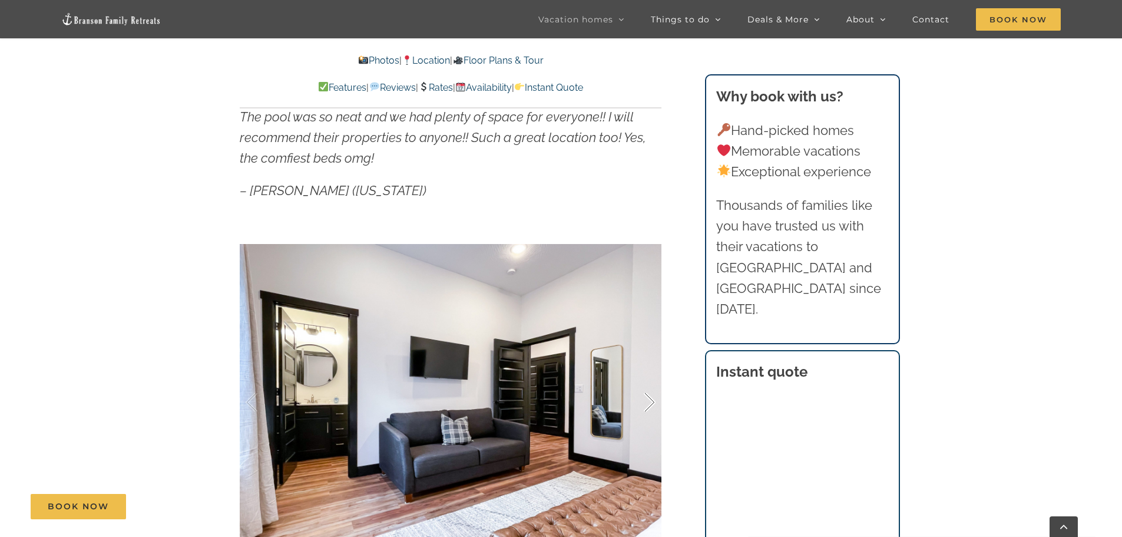
click at [649, 395] on div at bounding box center [637, 402] width 37 height 73
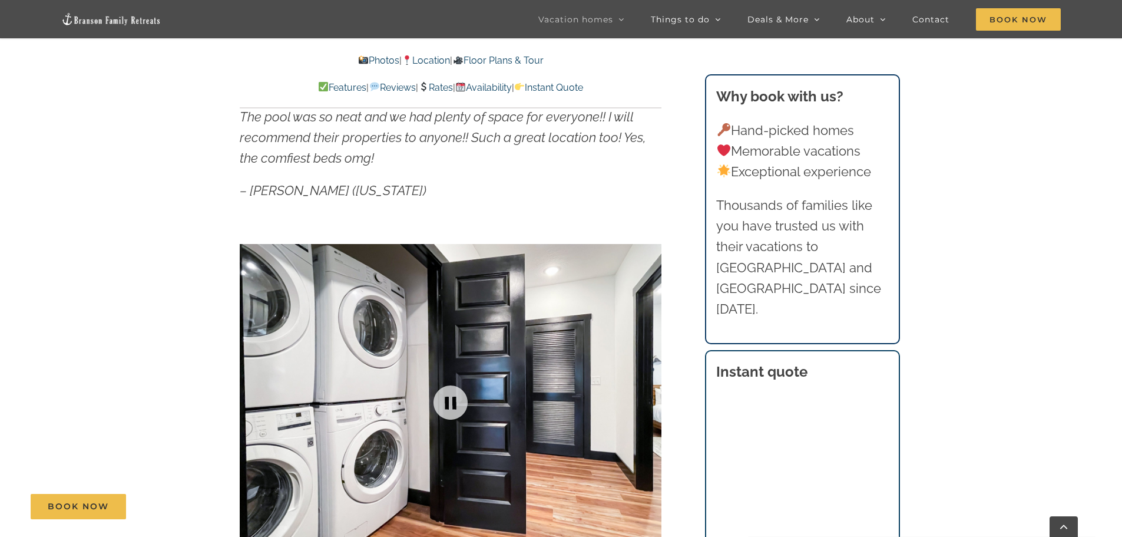
click at [649, 395] on div at bounding box center [451, 402] width 422 height 346
click at [649, 395] on div at bounding box center [637, 402] width 37 height 73
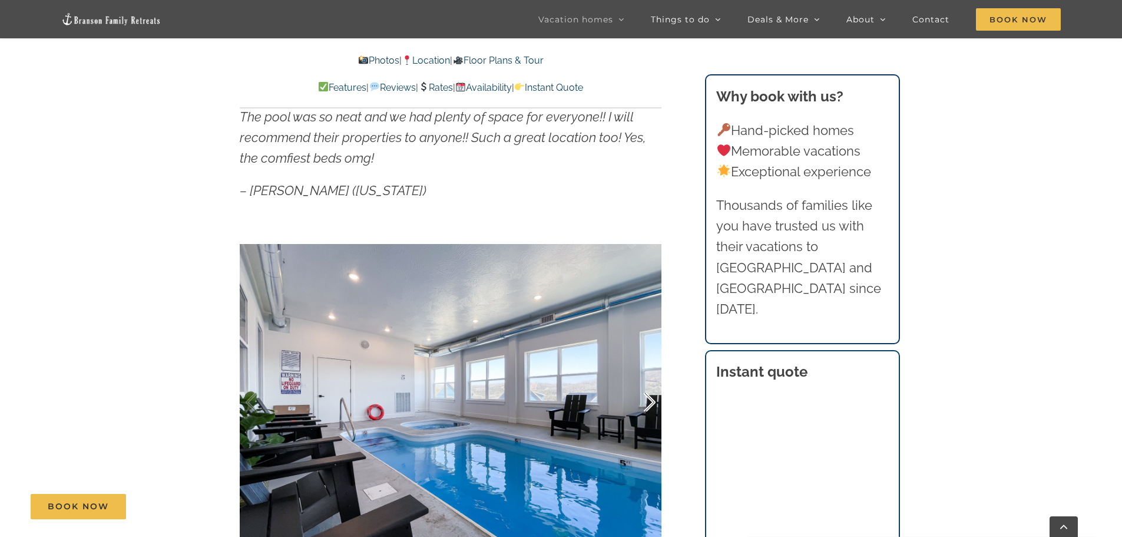
click at [649, 395] on div at bounding box center [637, 402] width 37 height 73
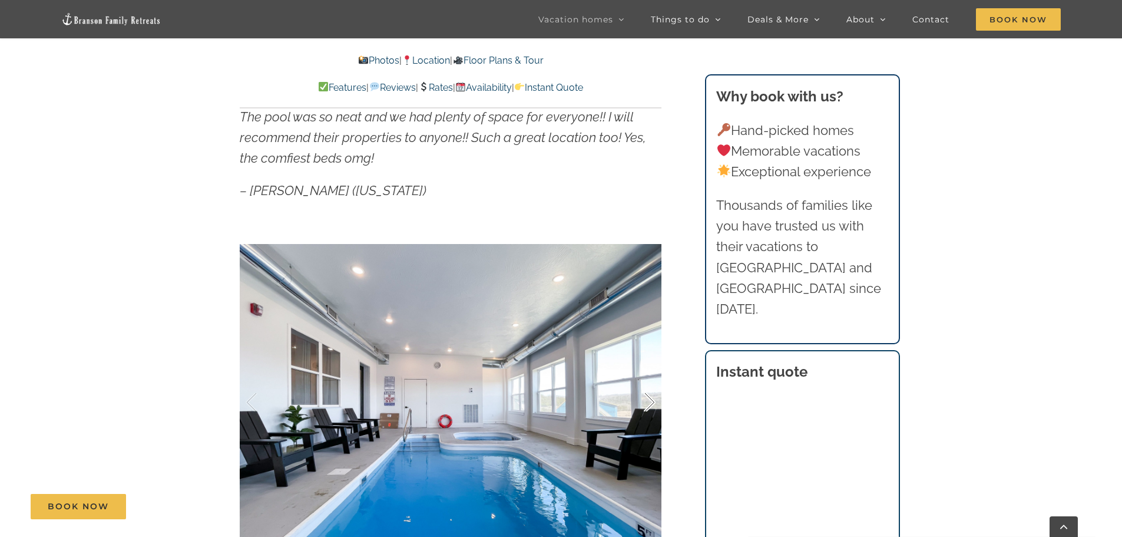
click at [649, 395] on div at bounding box center [637, 402] width 37 height 73
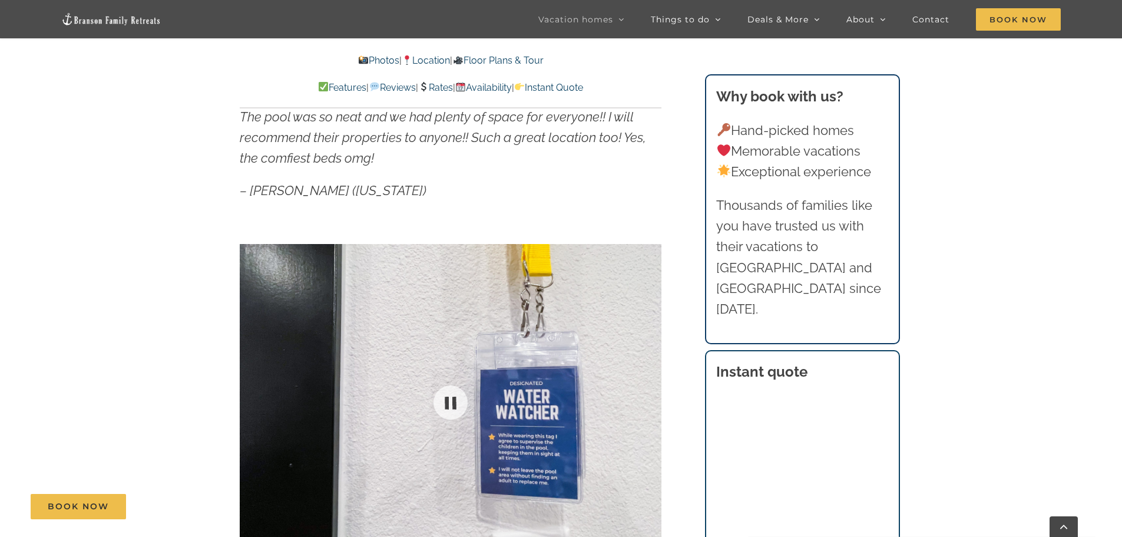
click at [649, 395] on div at bounding box center [451, 402] width 422 height 346
click at [647, 396] on div at bounding box center [637, 402] width 37 height 73
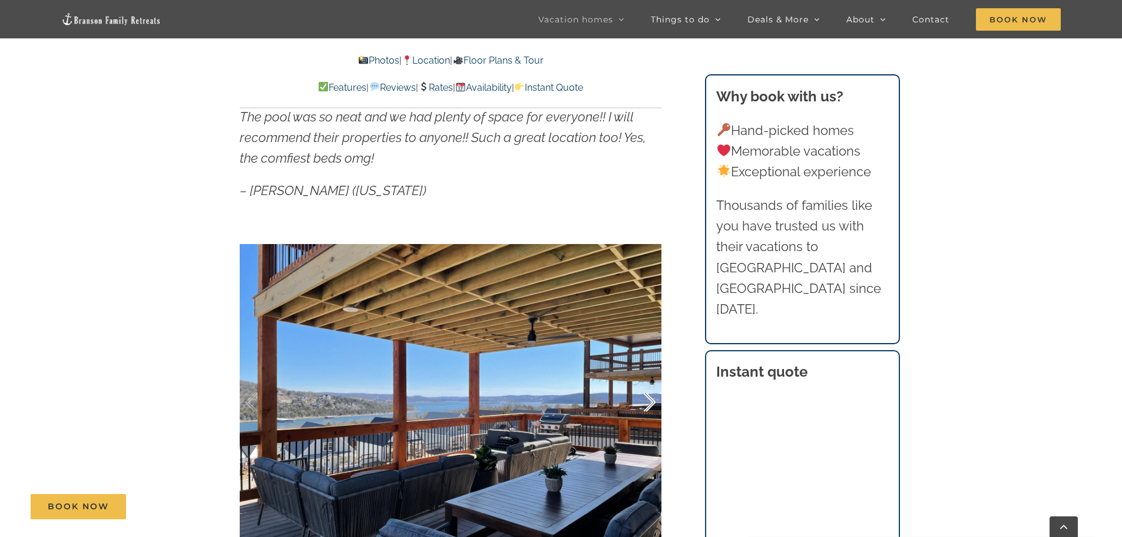
click at [647, 396] on div at bounding box center [637, 402] width 37 height 73
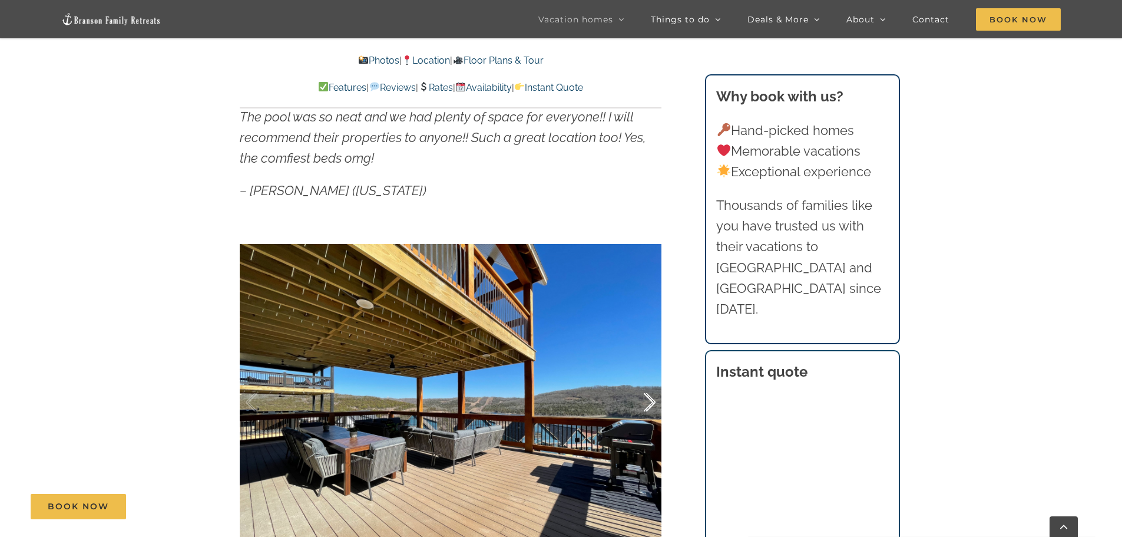
click at [648, 404] on div at bounding box center [637, 402] width 37 height 73
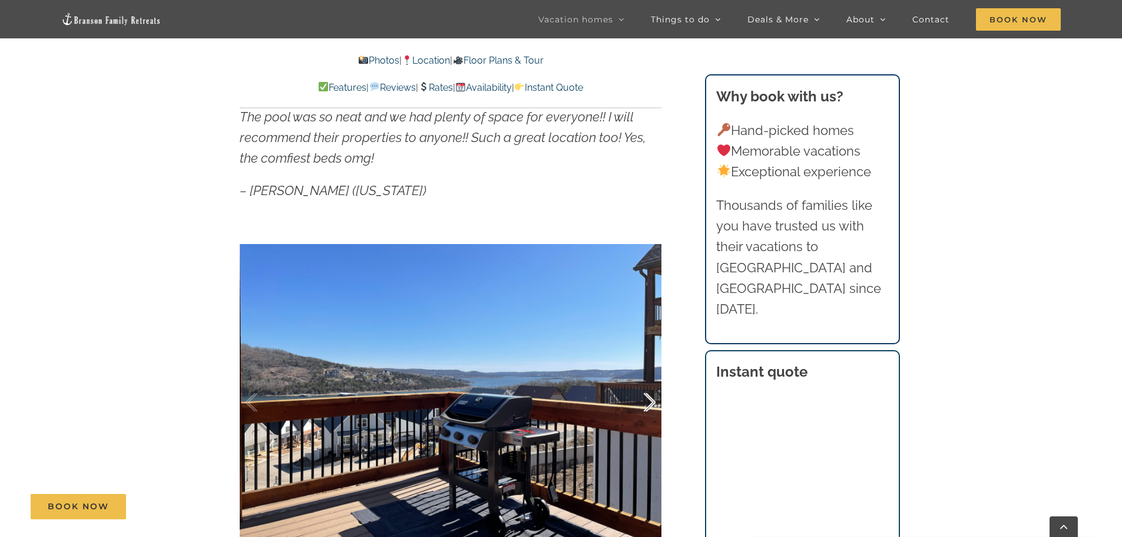
click at [648, 404] on div at bounding box center [637, 402] width 37 height 73
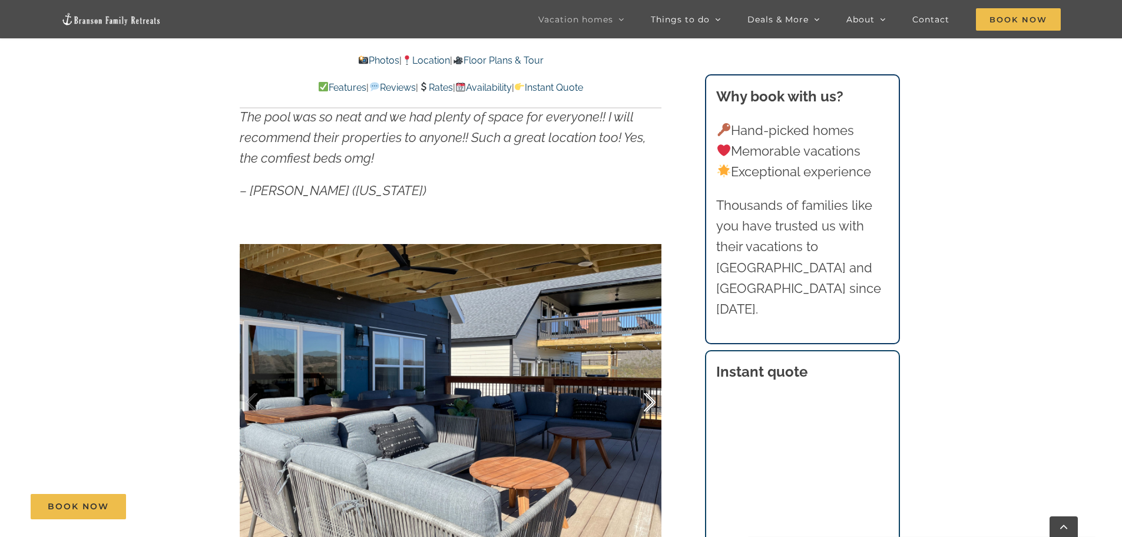
click at [648, 404] on div at bounding box center [637, 402] width 37 height 73
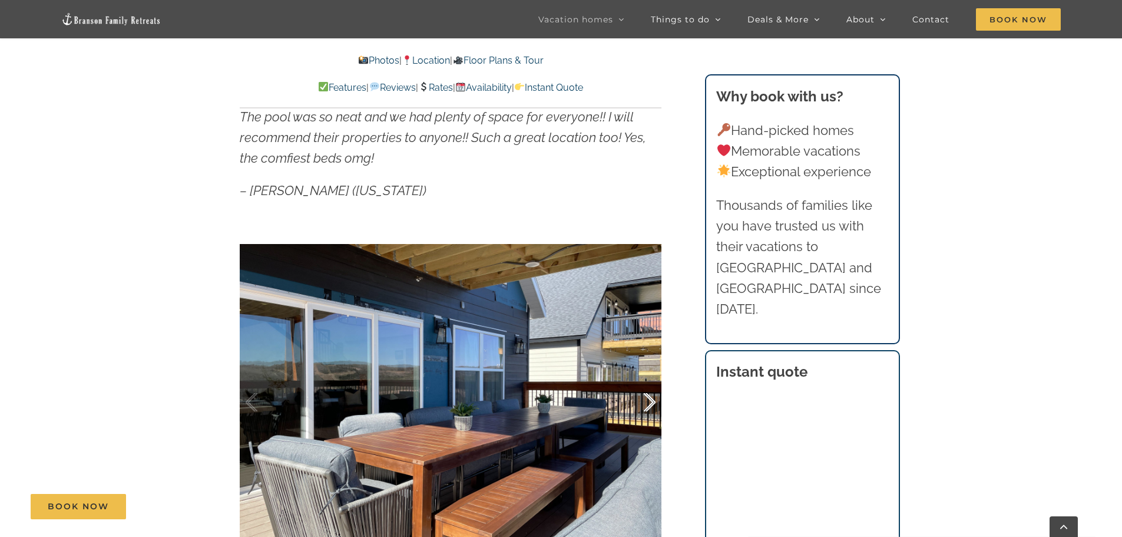
click at [648, 404] on div at bounding box center [637, 402] width 37 height 73
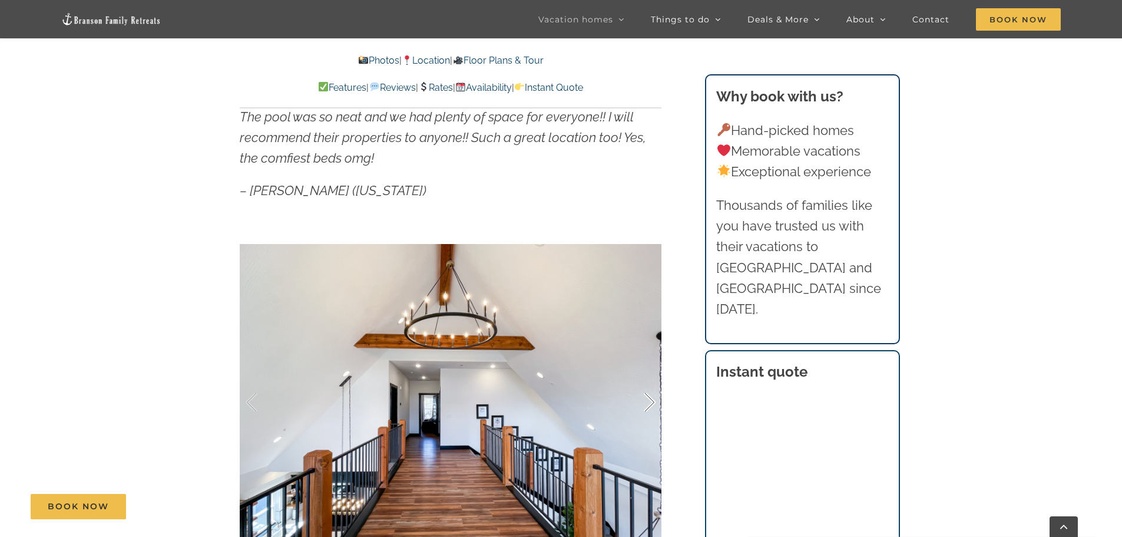
click at [648, 404] on div at bounding box center [637, 402] width 37 height 73
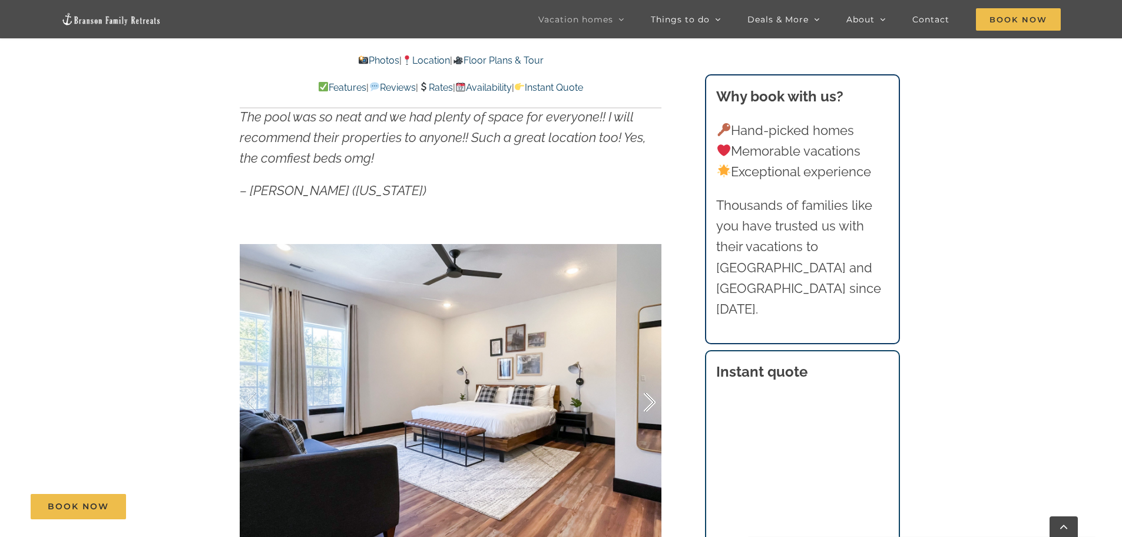
click at [648, 404] on div at bounding box center [637, 402] width 37 height 73
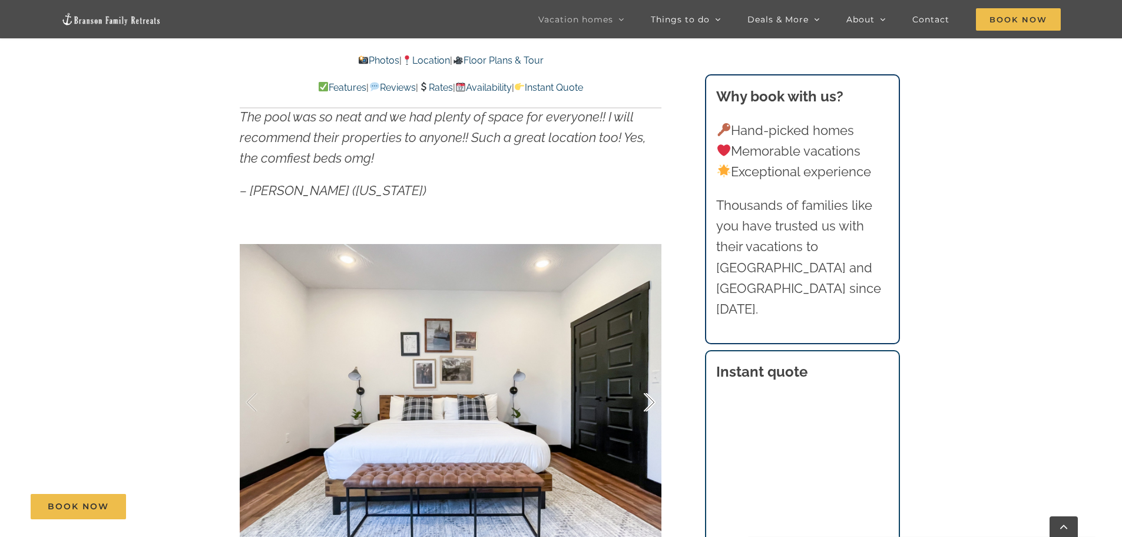
click at [648, 404] on div at bounding box center [637, 402] width 37 height 73
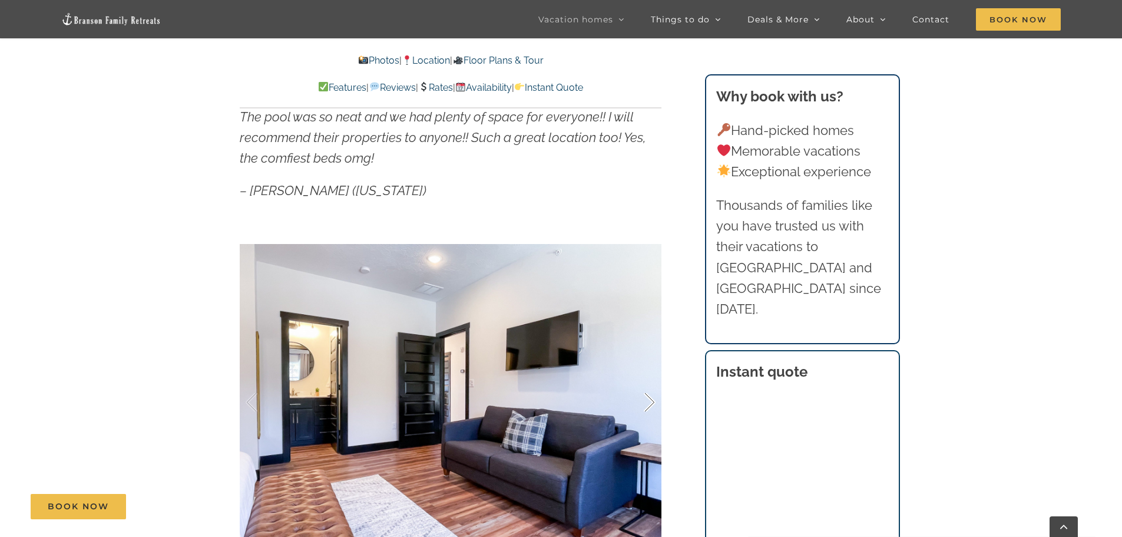
click at [648, 404] on div at bounding box center [637, 402] width 37 height 73
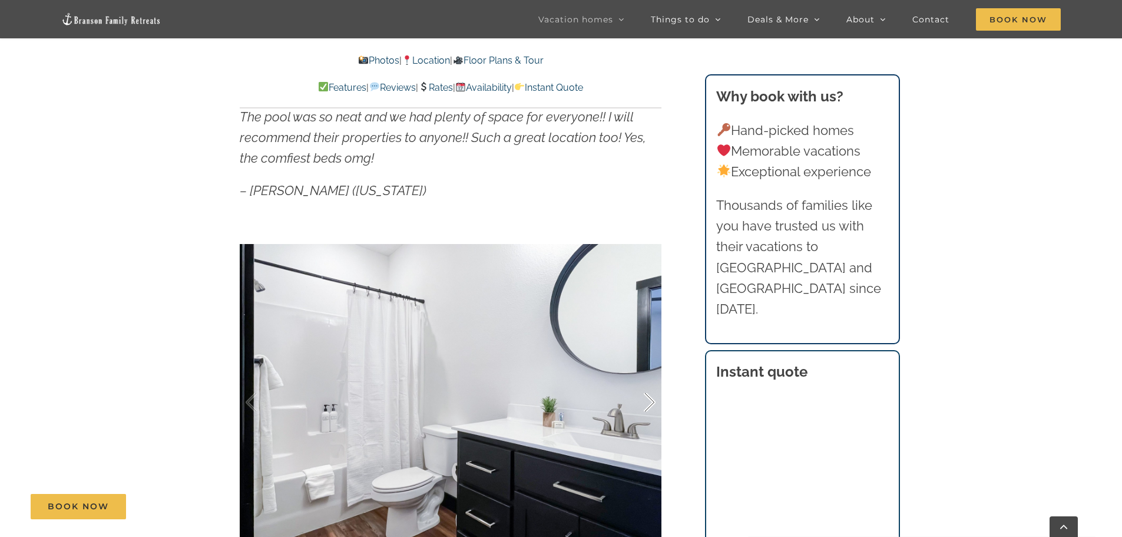
click at [648, 404] on div at bounding box center [637, 402] width 37 height 73
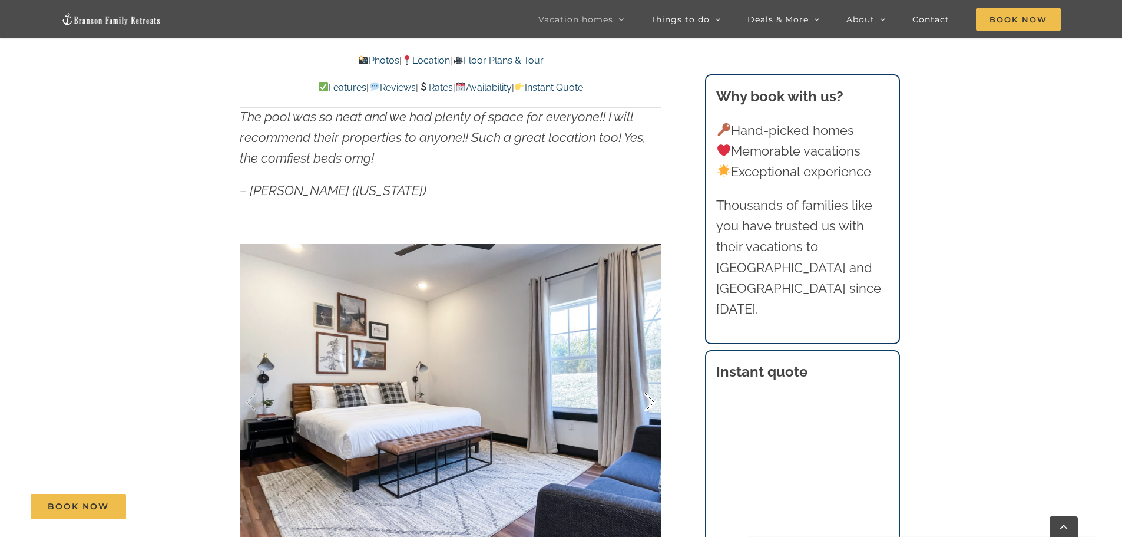
click at [648, 404] on div at bounding box center [637, 402] width 37 height 73
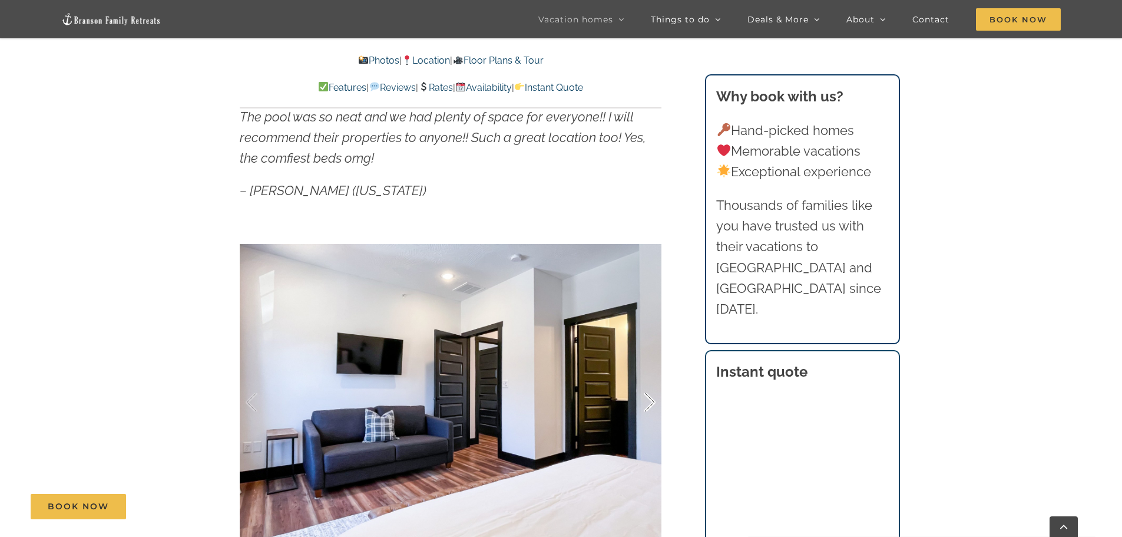
click at [648, 404] on div at bounding box center [637, 402] width 37 height 73
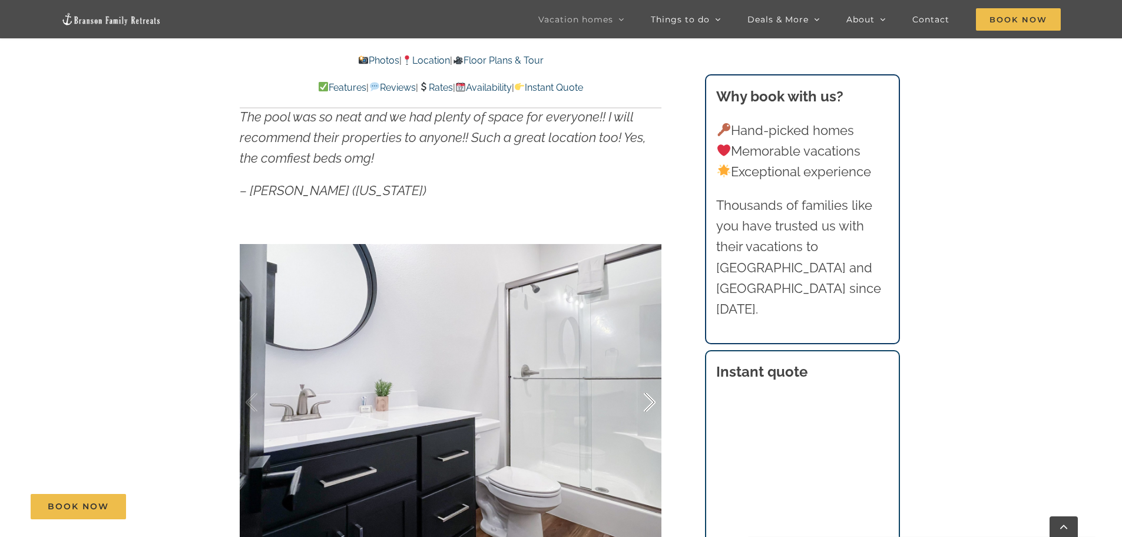
click at [648, 404] on div at bounding box center [637, 402] width 37 height 73
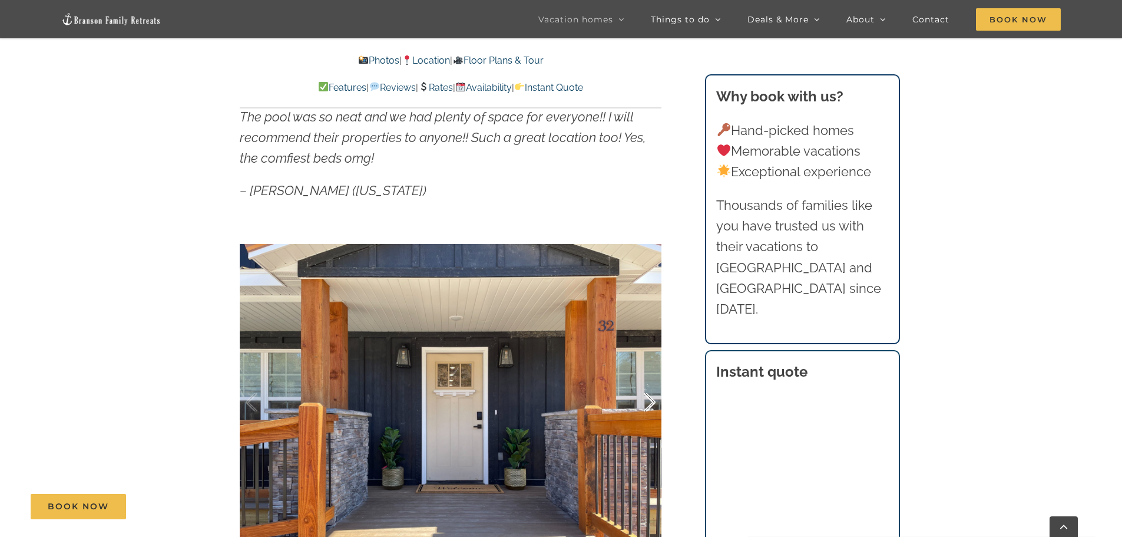
click at [648, 404] on div at bounding box center [637, 402] width 37 height 73
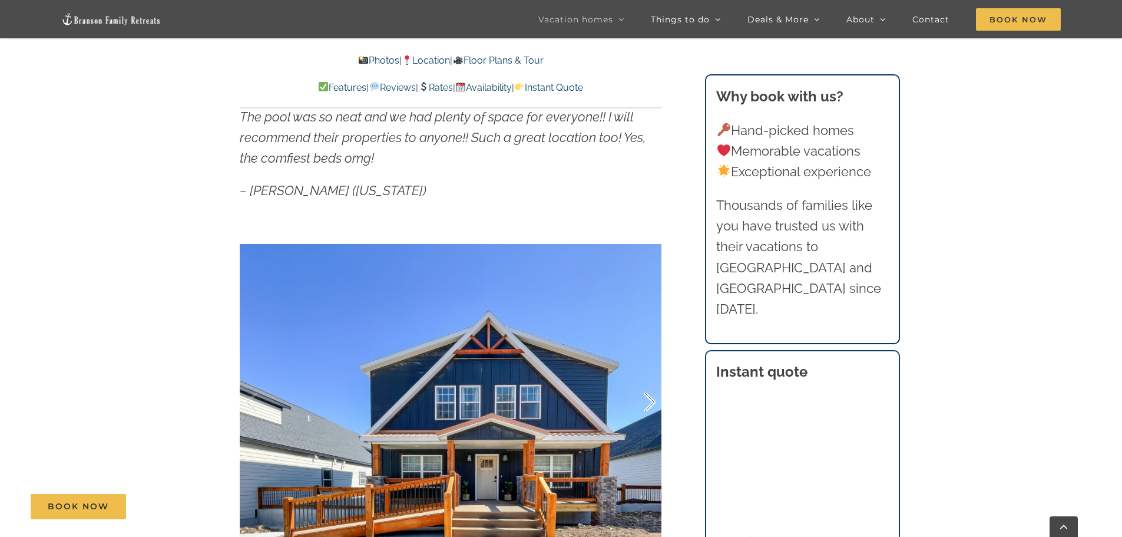
click at [648, 404] on div at bounding box center [637, 402] width 37 height 73
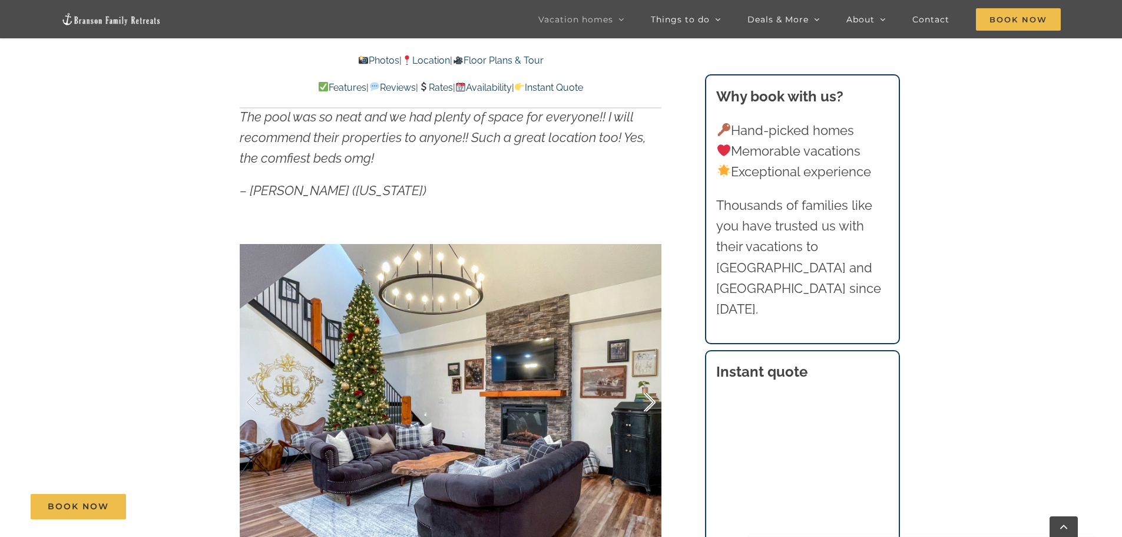
click at [648, 404] on div at bounding box center [637, 402] width 37 height 73
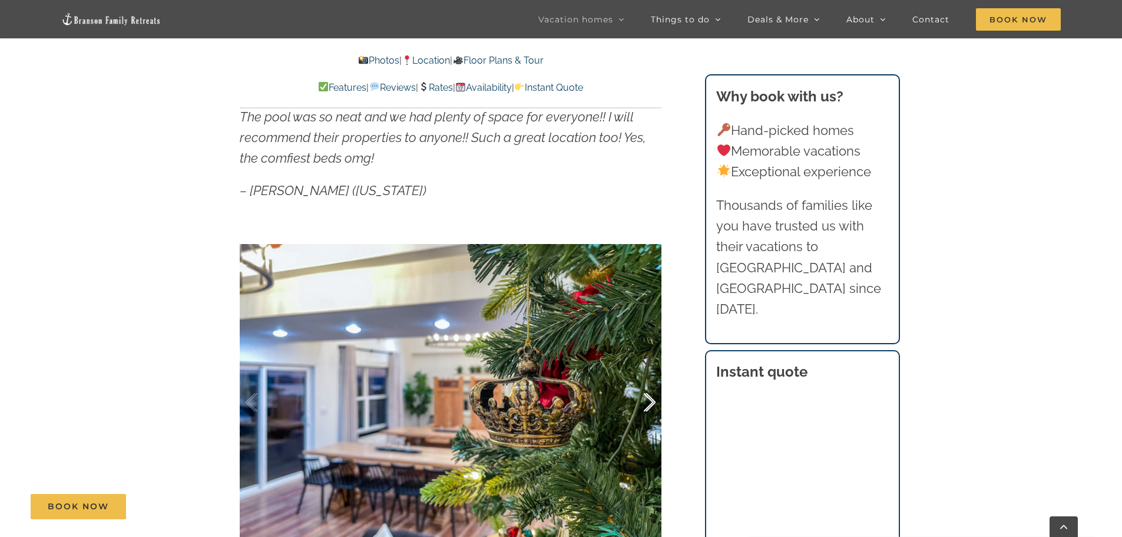
click at [648, 404] on div at bounding box center [637, 402] width 37 height 73
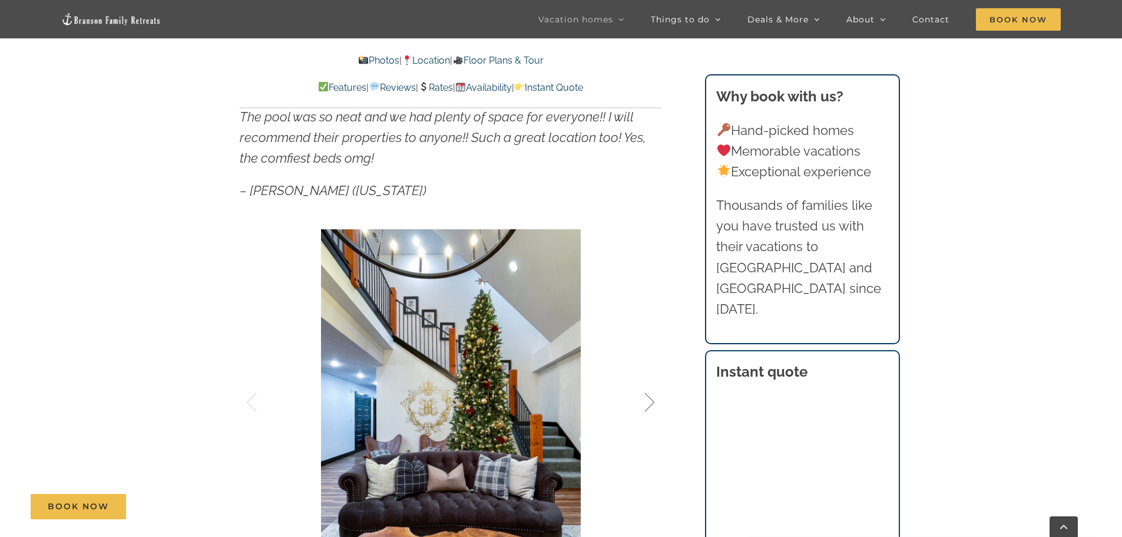
click at [648, 404] on div at bounding box center [637, 402] width 37 height 73
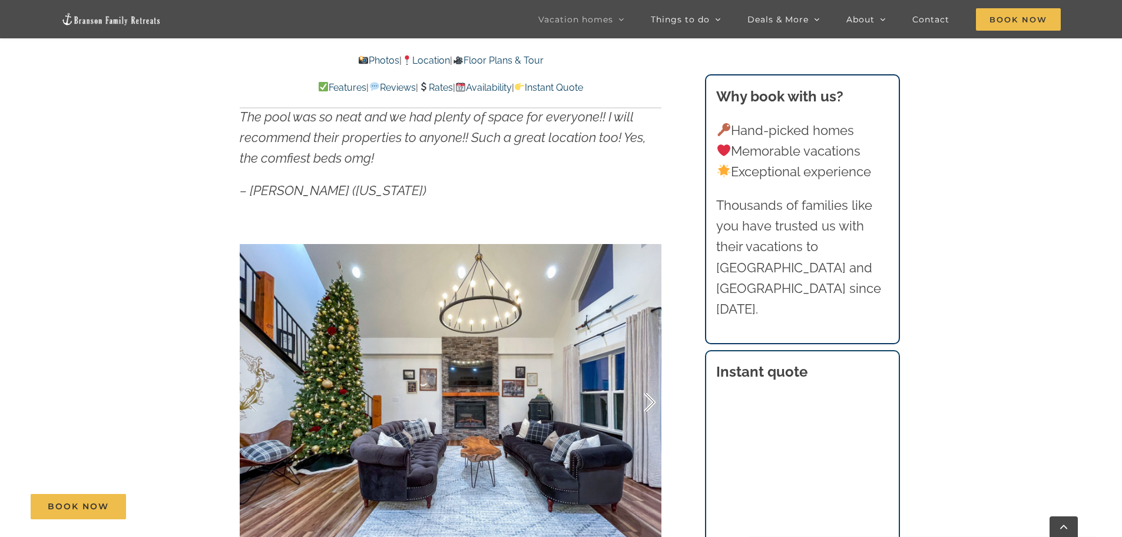
click at [648, 404] on div at bounding box center [637, 402] width 37 height 73
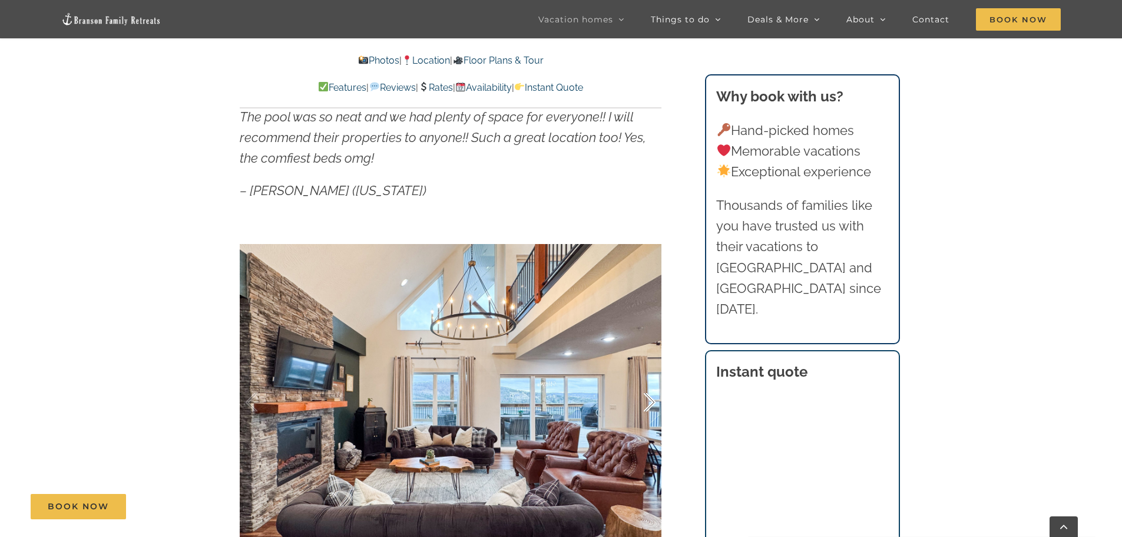
click at [648, 404] on div at bounding box center [637, 402] width 37 height 73
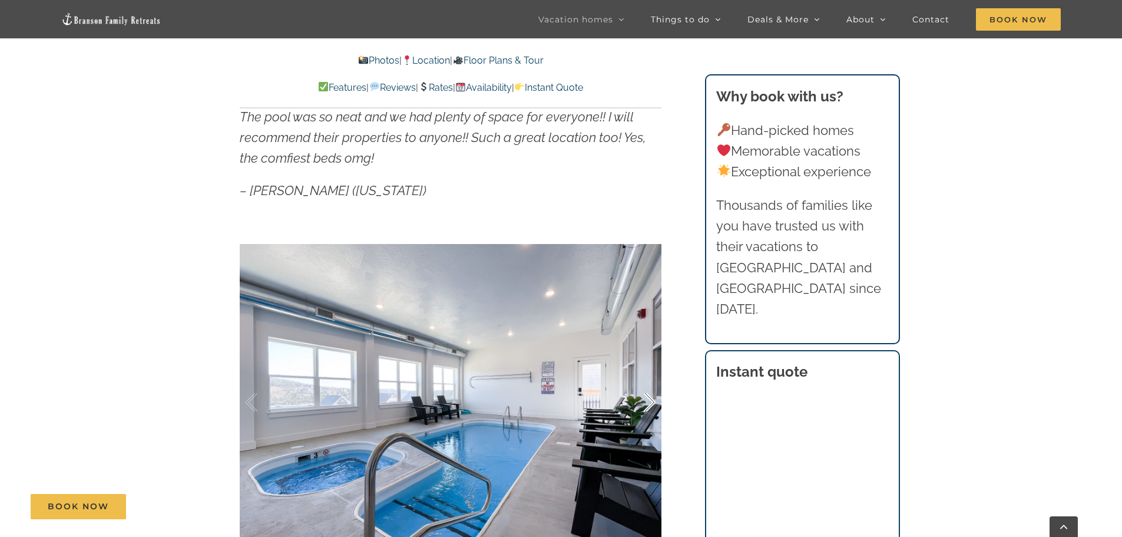
click at [648, 404] on div at bounding box center [637, 402] width 37 height 73
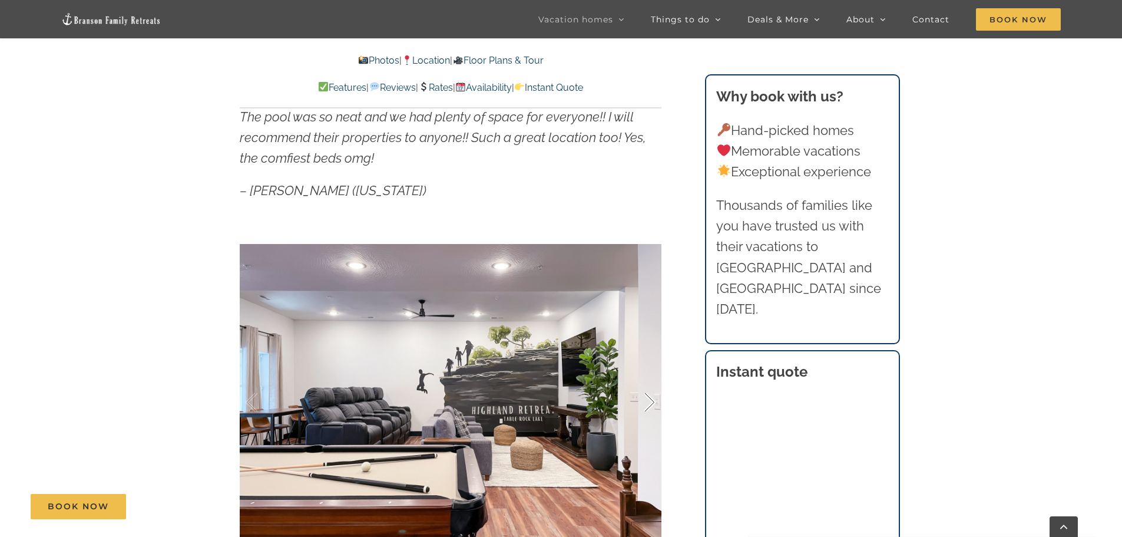
click at [648, 404] on div at bounding box center [637, 402] width 37 height 73
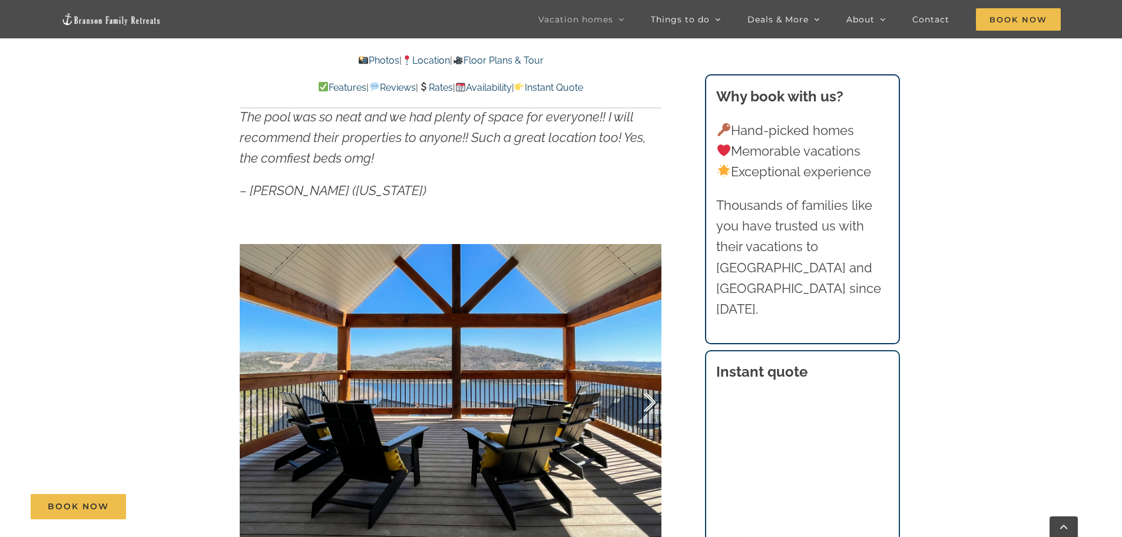
click at [648, 404] on div at bounding box center [637, 402] width 37 height 73
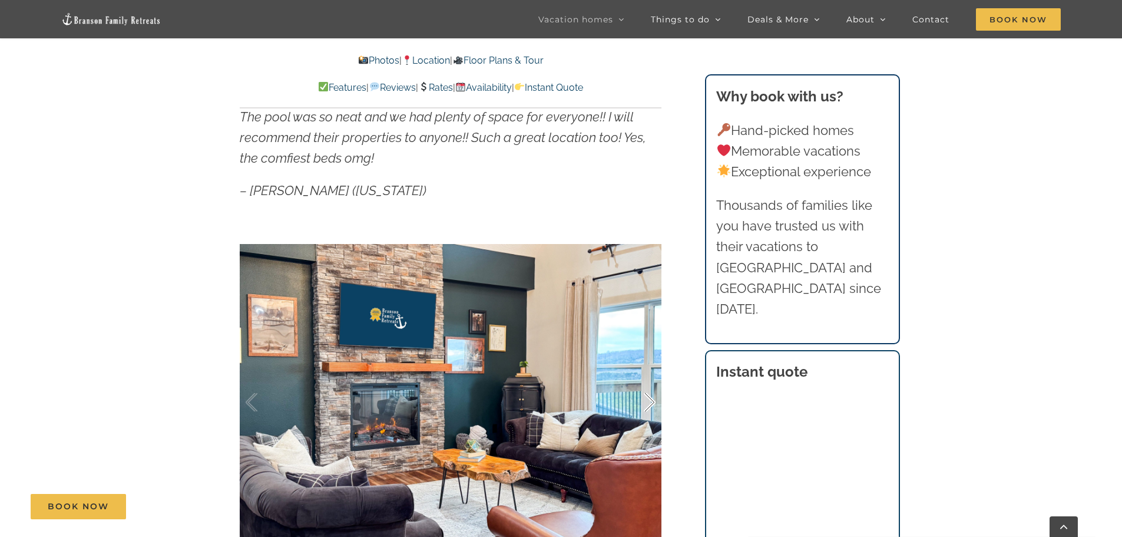
click at [648, 404] on div at bounding box center [637, 402] width 37 height 73
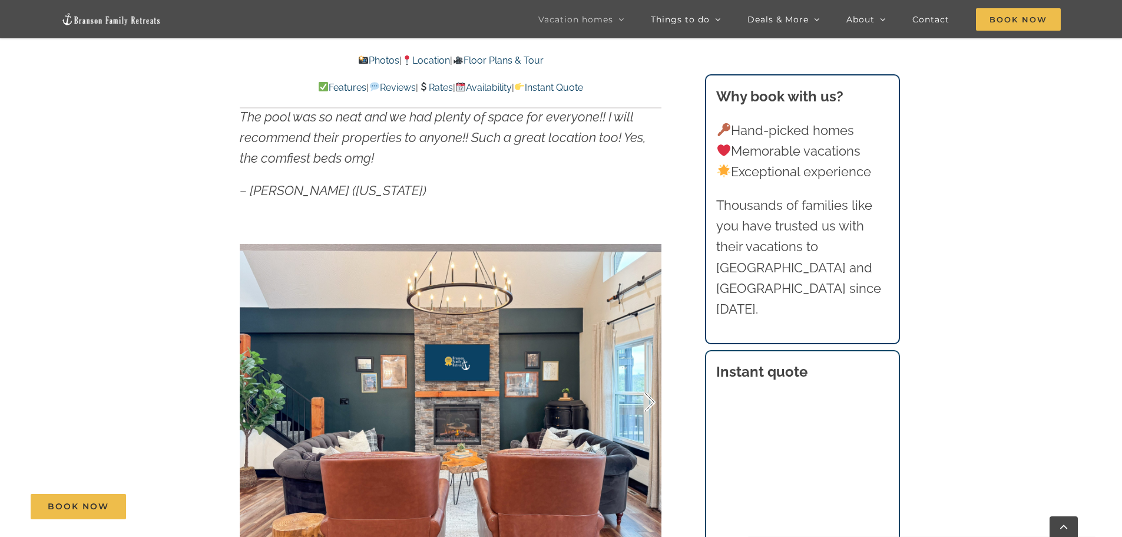
click at [648, 404] on div at bounding box center [637, 402] width 37 height 73
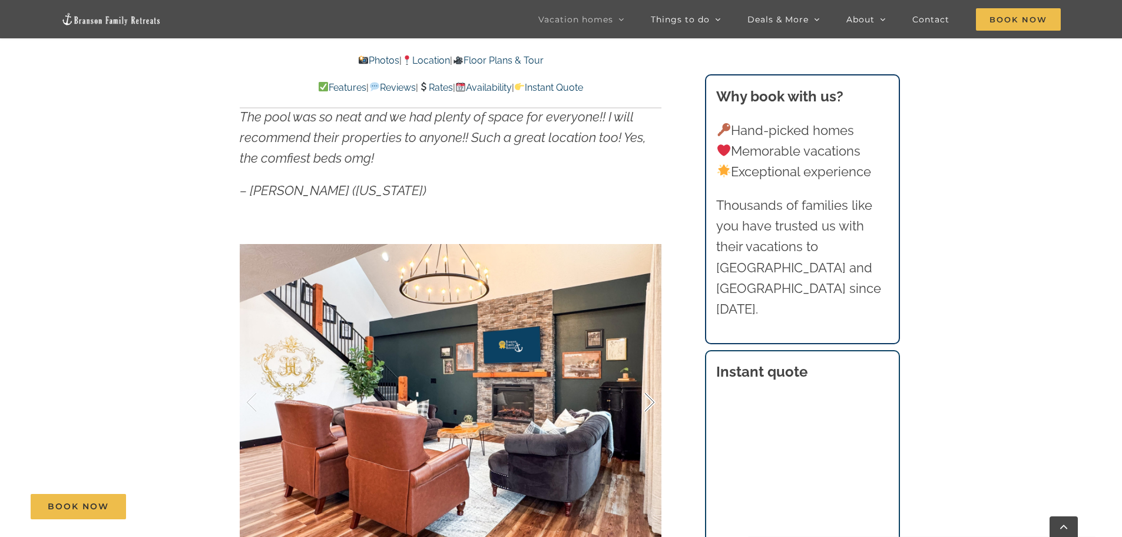
click at [648, 404] on div at bounding box center [637, 402] width 37 height 73
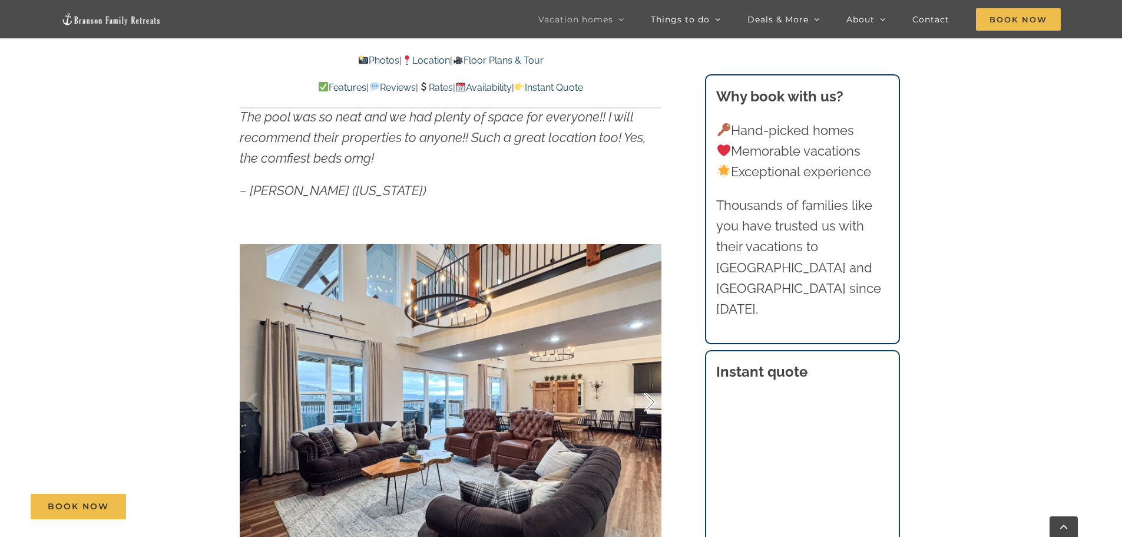
click at [648, 404] on div at bounding box center [637, 402] width 37 height 73
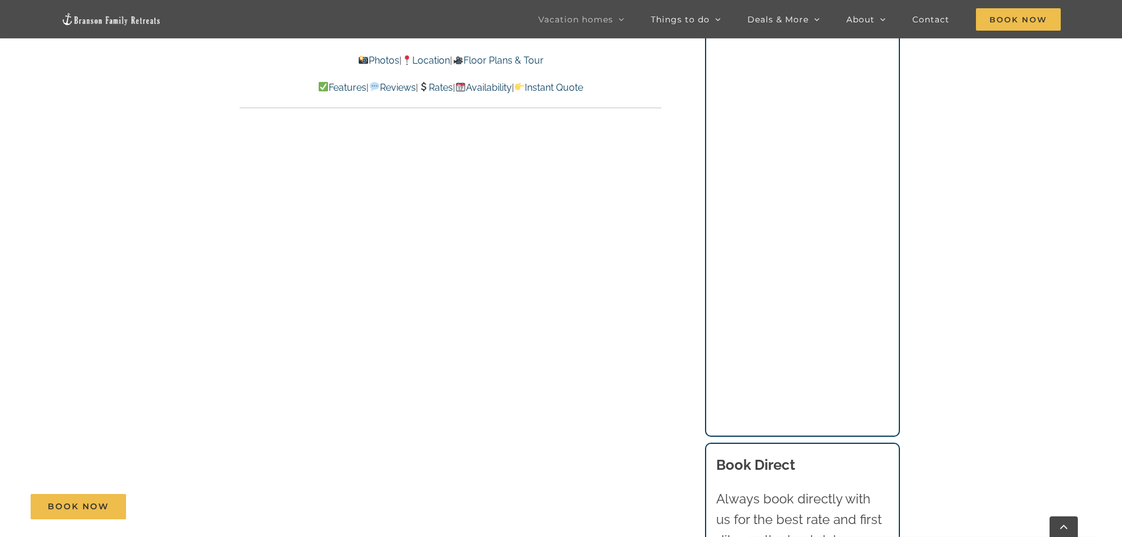
scroll to position [6107, 0]
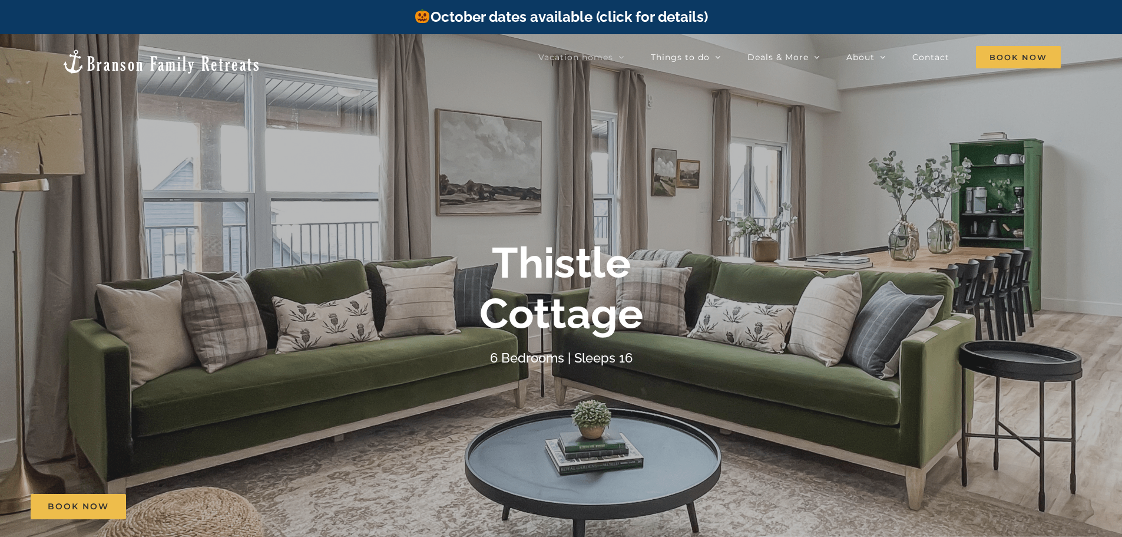
click at [1114, 286] on div "Thistle Cottage 6 Bedrooms | Sleeps 16" at bounding box center [561, 302] width 1122 height 131
click at [805, 301] on div "Thistle Cottage 6 Bedrooms | Sleeps 16" at bounding box center [561, 302] width 1122 height 131
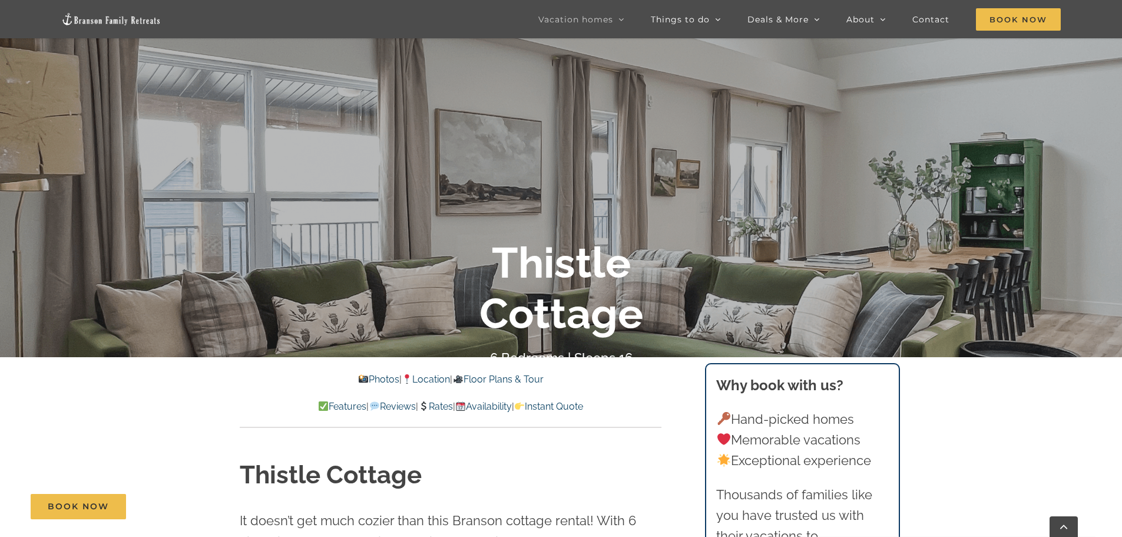
click at [649, 258] on div "Thistle Cottage" at bounding box center [561, 288] width 471 height 102
click at [364, 379] on link "Photos" at bounding box center [378, 378] width 41 height 11
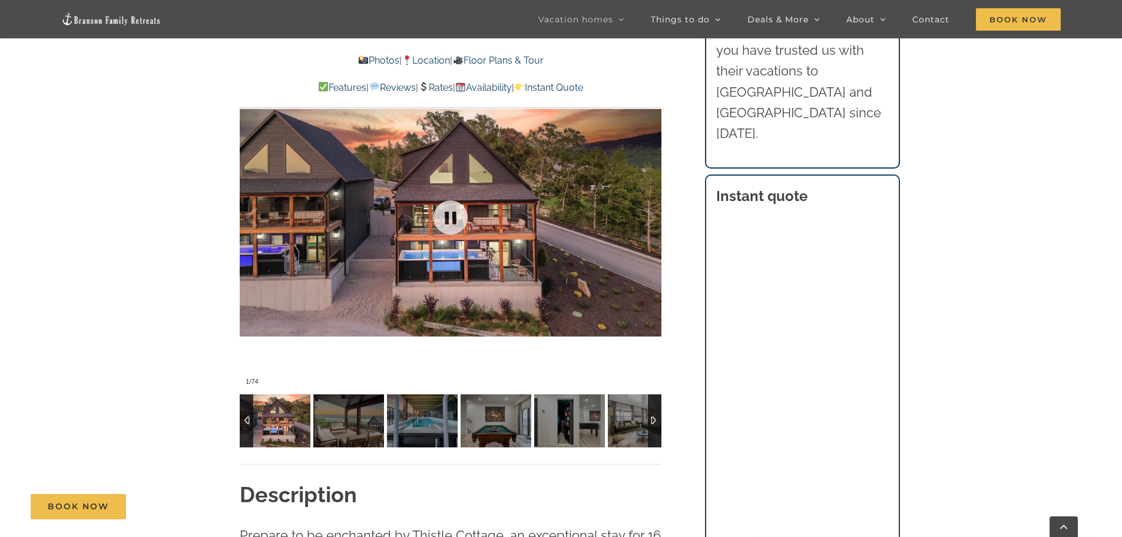
scroll to position [995, 0]
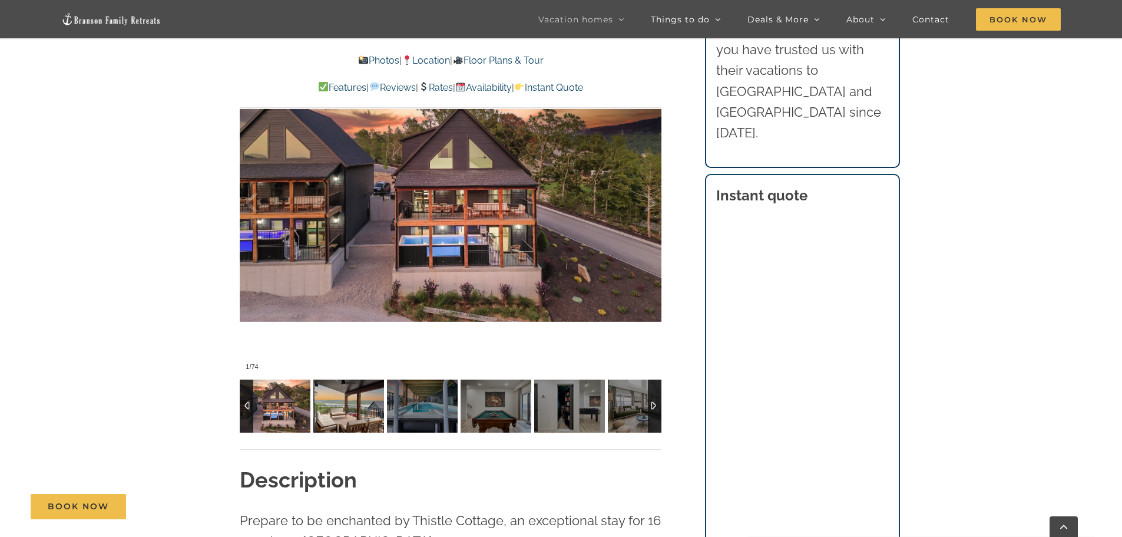
click at [341, 399] on img at bounding box center [348, 405] width 71 height 53
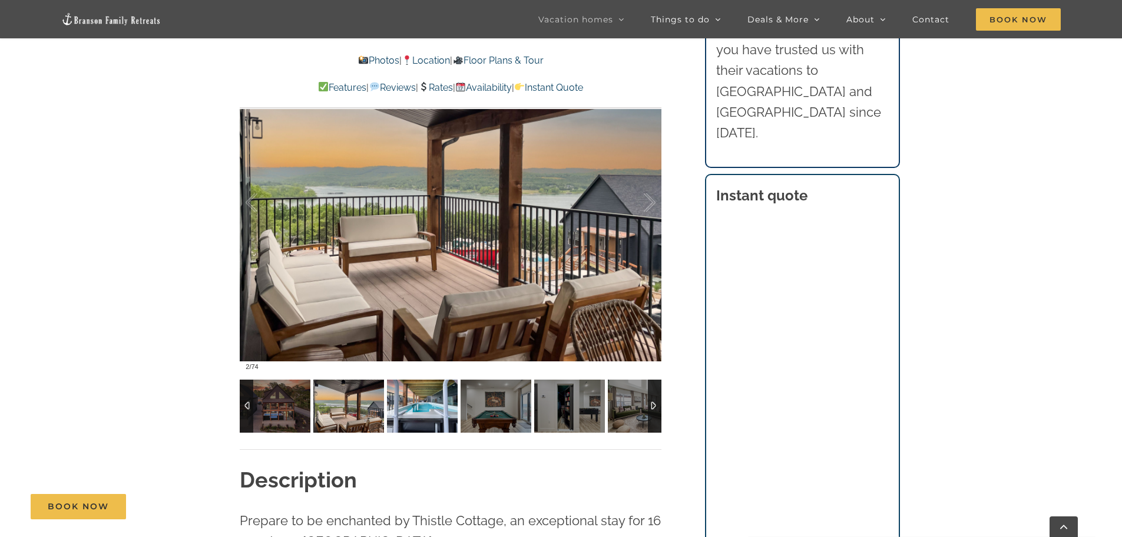
click at [404, 402] on img at bounding box center [422, 405] width 71 height 53
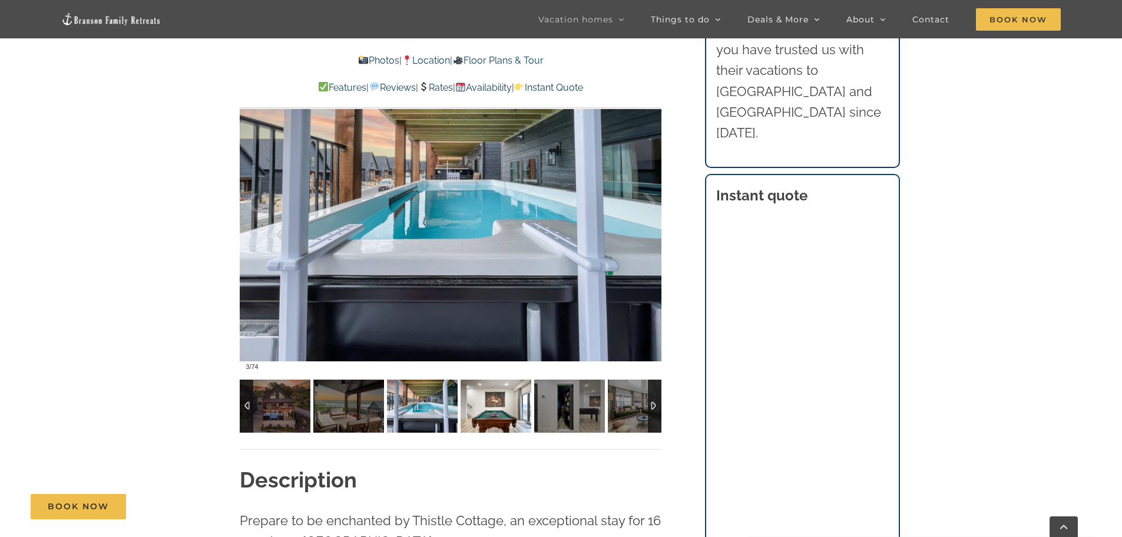
click at [481, 404] on img at bounding box center [496, 405] width 71 height 53
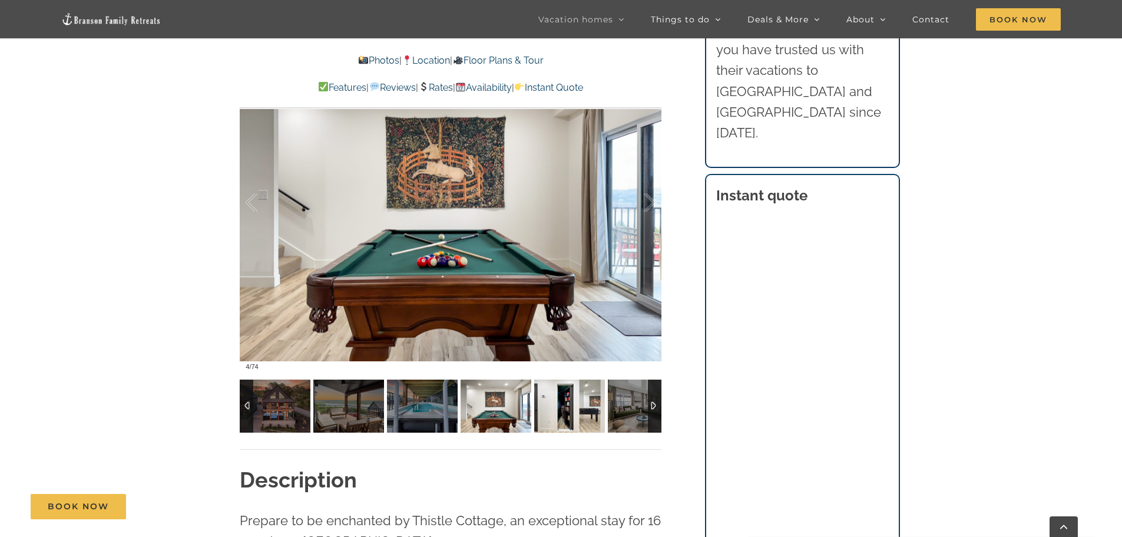
click at [550, 404] on img at bounding box center [569, 405] width 71 height 53
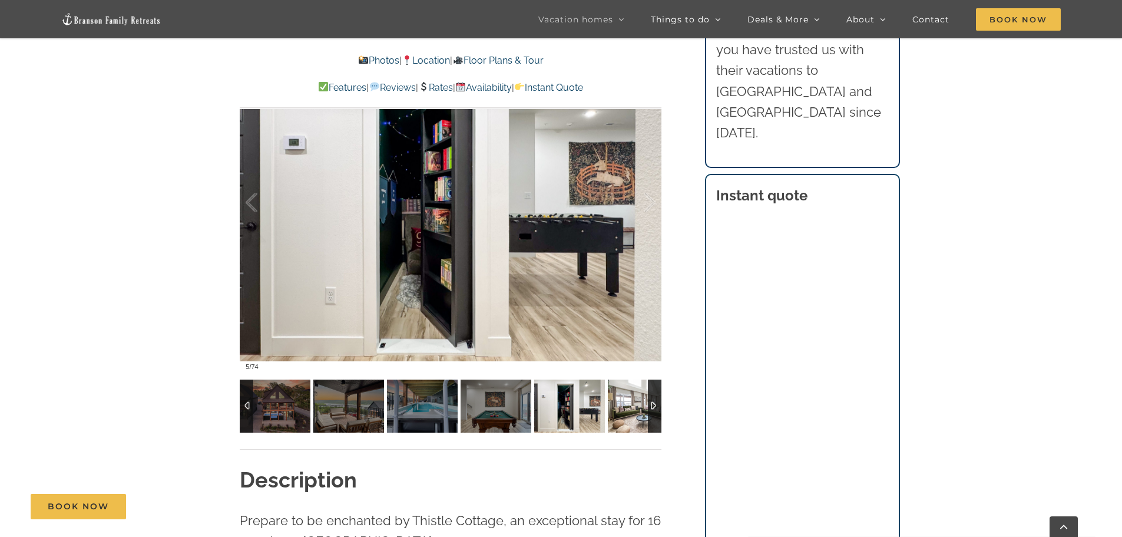
click at [620, 403] on img at bounding box center [643, 405] width 71 height 53
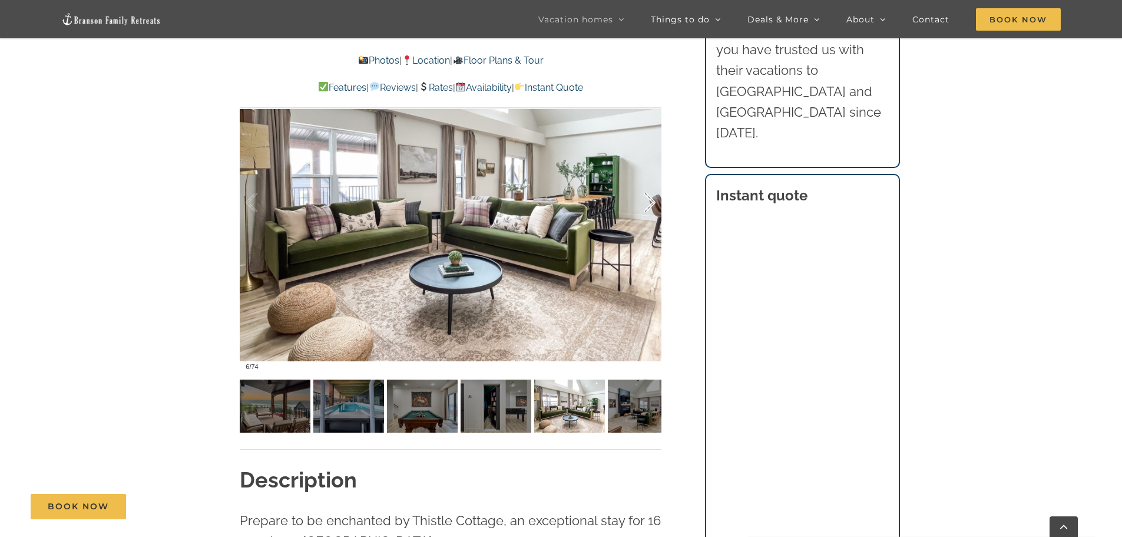
click at [653, 201] on div at bounding box center [637, 202] width 37 height 73
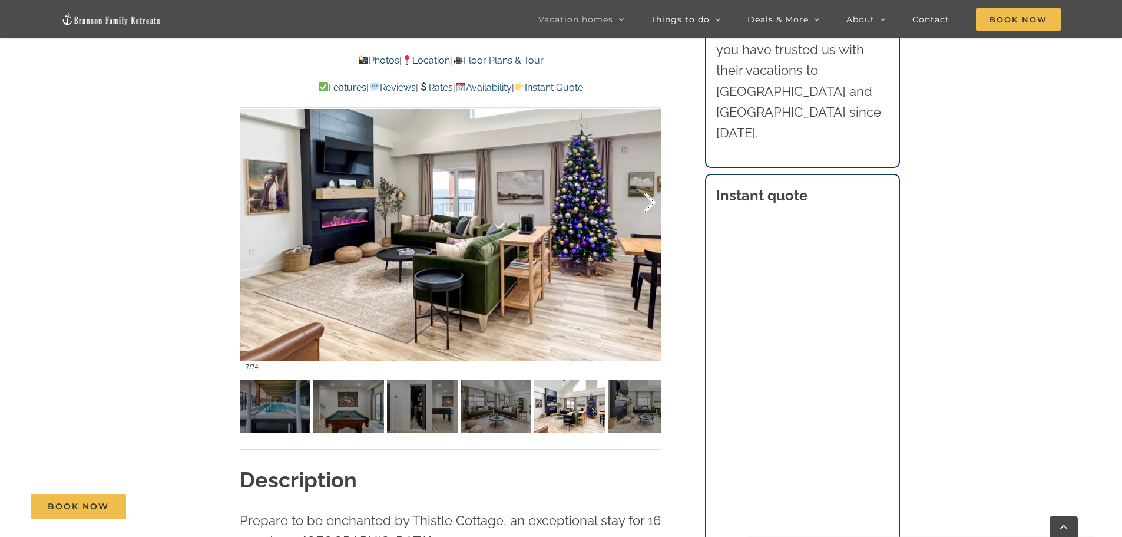
click at [653, 201] on div at bounding box center [637, 202] width 37 height 73
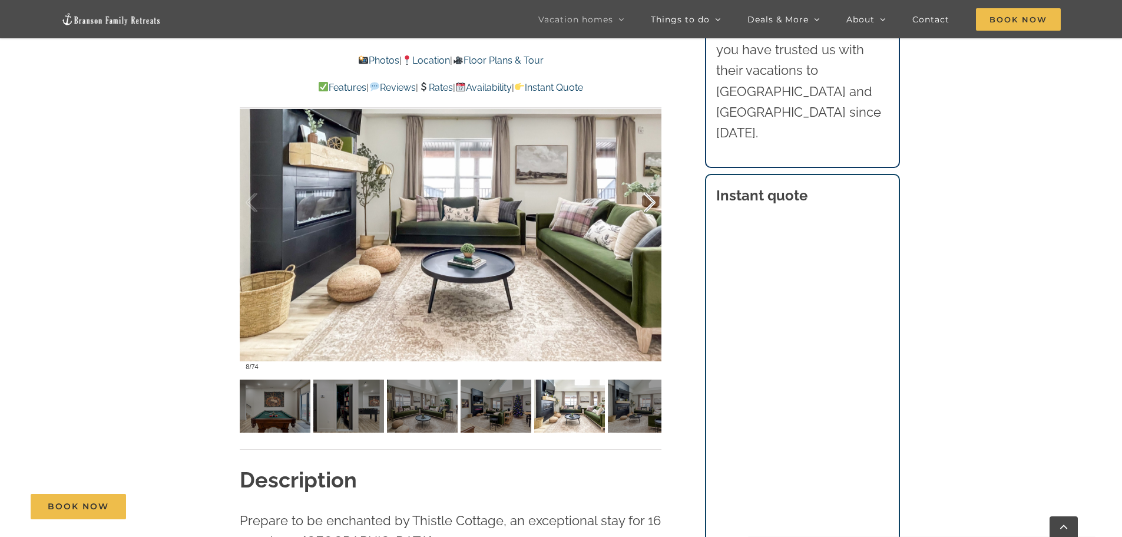
click at [653, 201] on div at bounding box center [637, 202] width 37 height 73
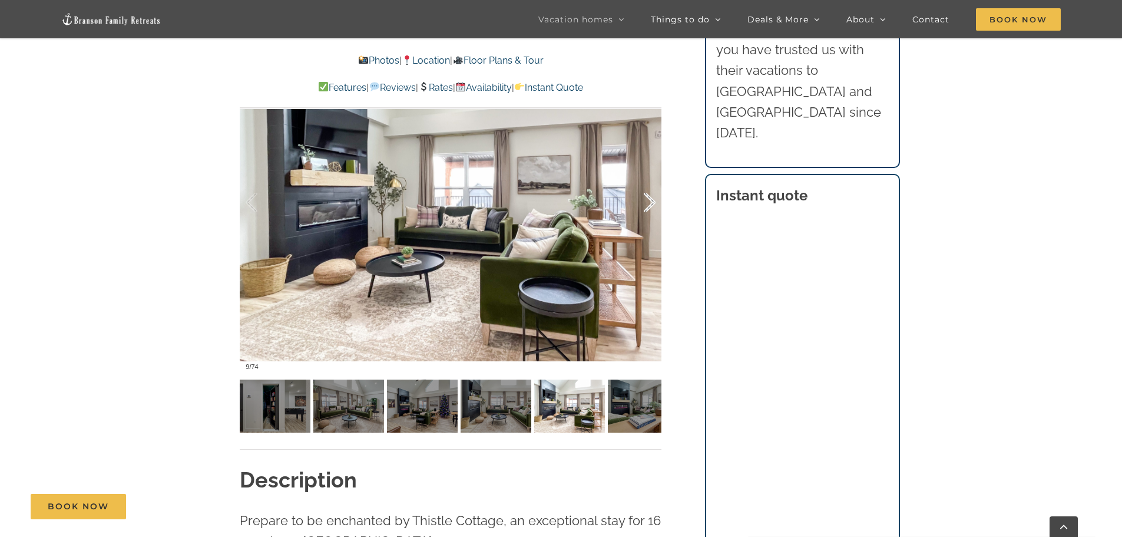
click at [653, 201] on div at bounding box center [637, 202] width 37 height 73
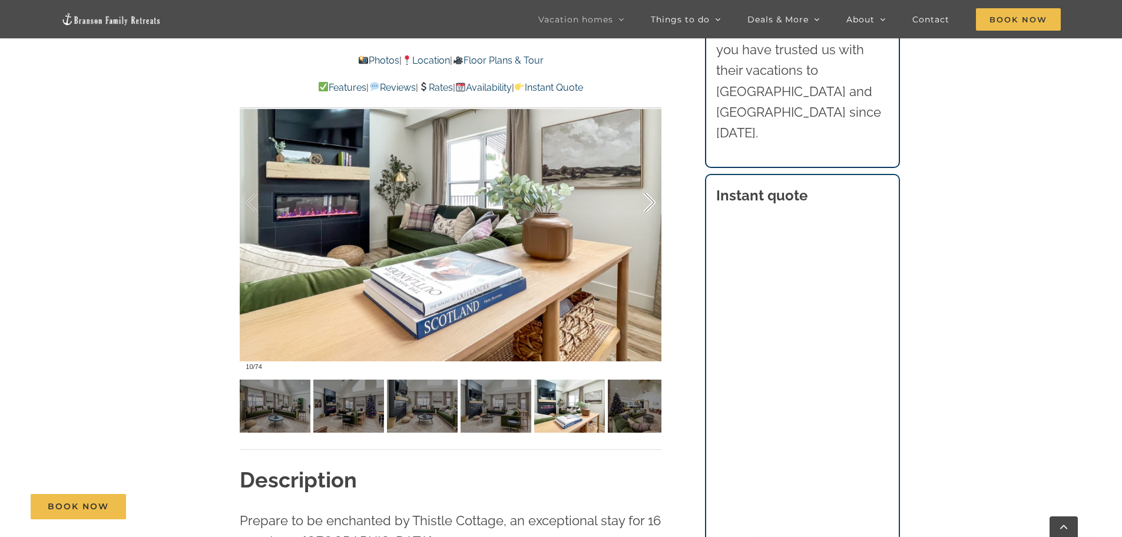
click at [653, 201] on div at bounding box center [637, 202] width 37 height 73
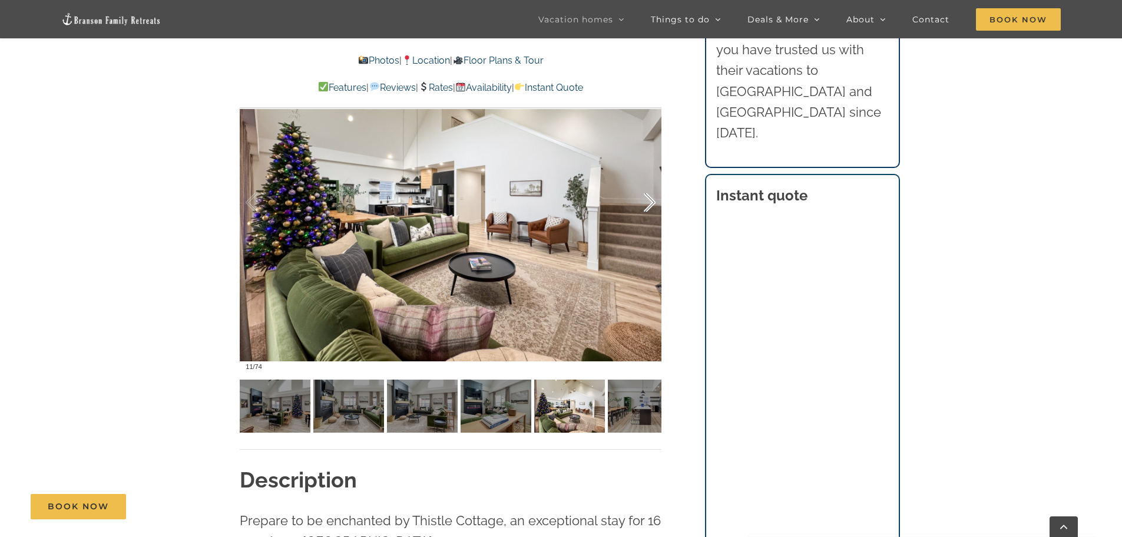
click at [653, 201] on div at bounding box center [637, 202] width 37 height 73
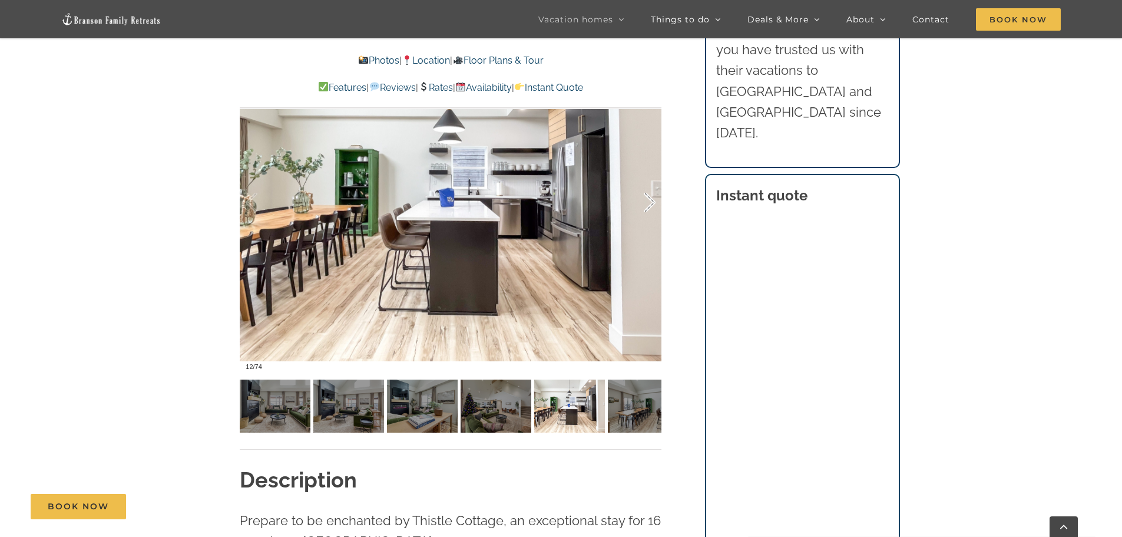
click at [653, 201] on div at bounding box center [637, 202] width 37 height 73
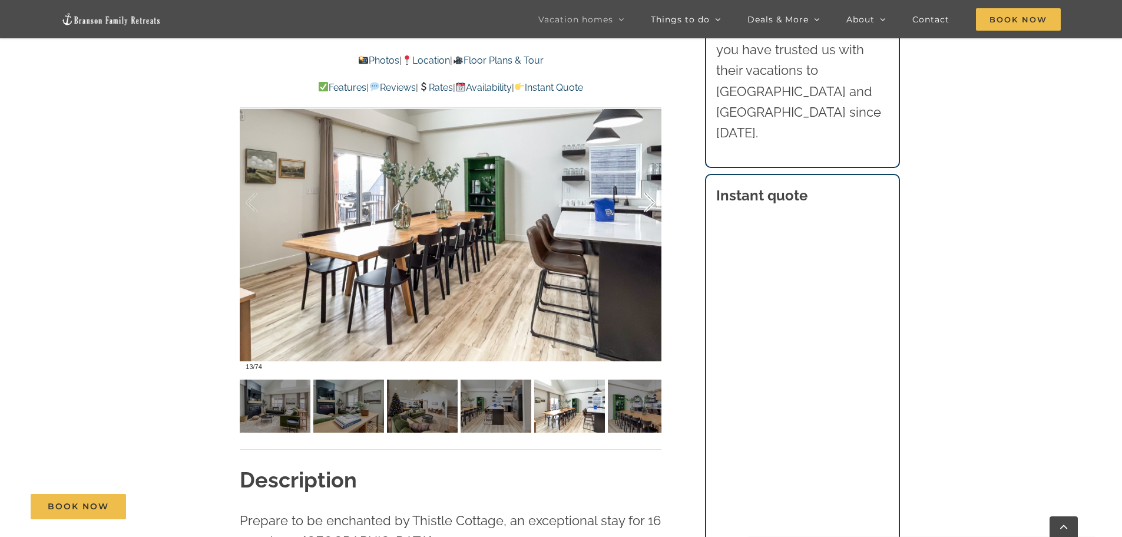
click at [653, 201] on div at bounding box center [637, 202] width 37 height 73
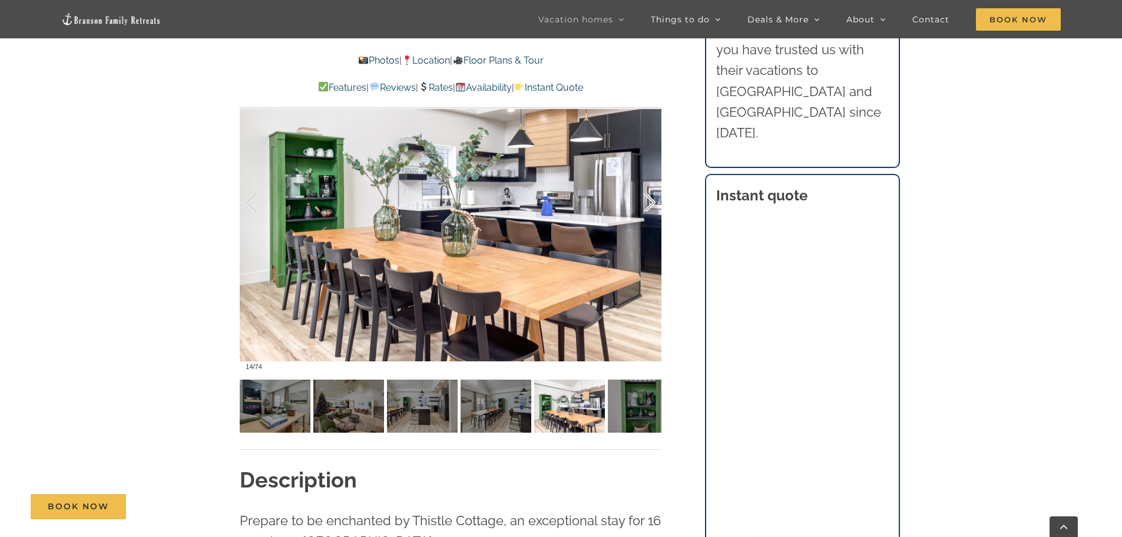
click at [653, 201] on div at bounding box center [637, 202] width 37 height 73
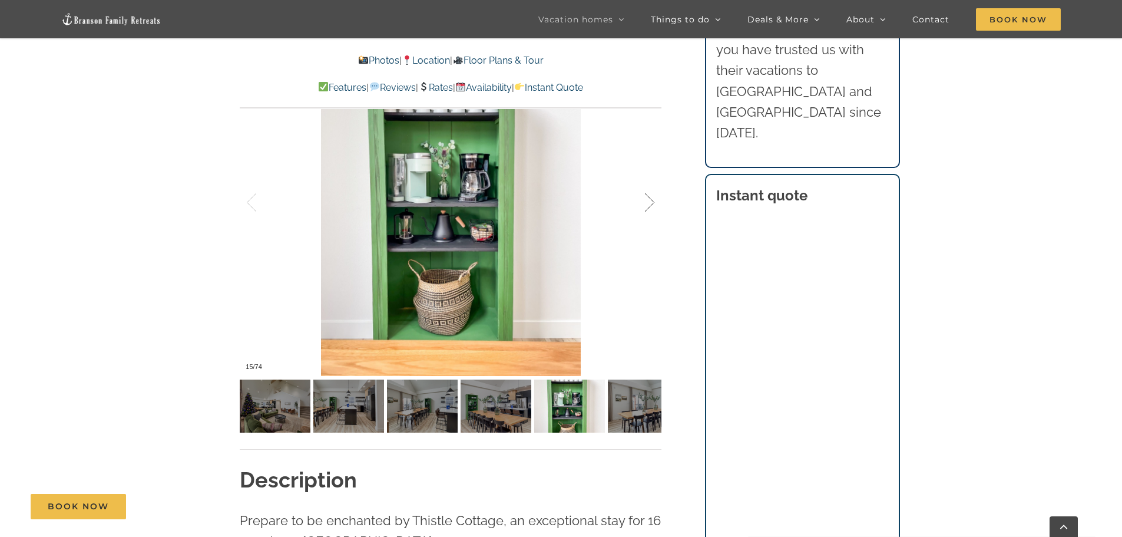
click at [653, 201] on div at bounding box center [637, 202] width 37 height 73
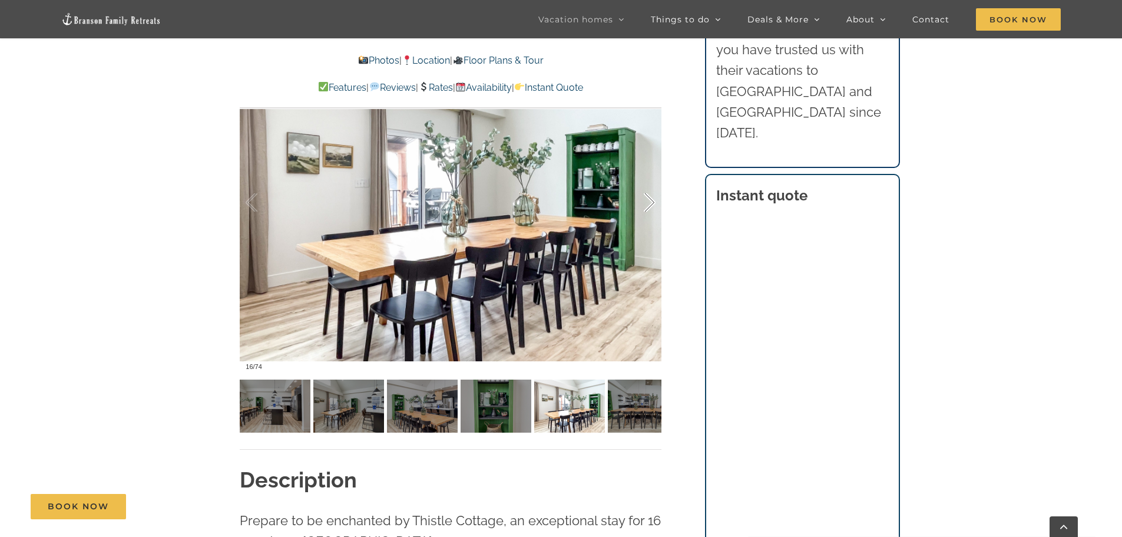
click at [653, 201] on div at bounding box center [637, 202] width 37 height 73
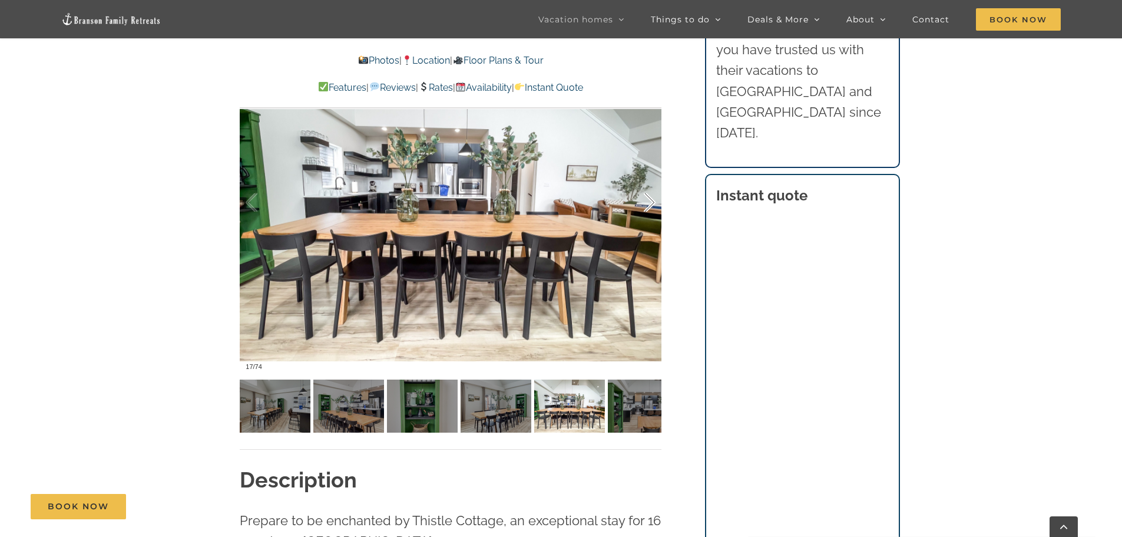
click at [653, 201] on div at bounding box center [637, 202] width 37 height 73
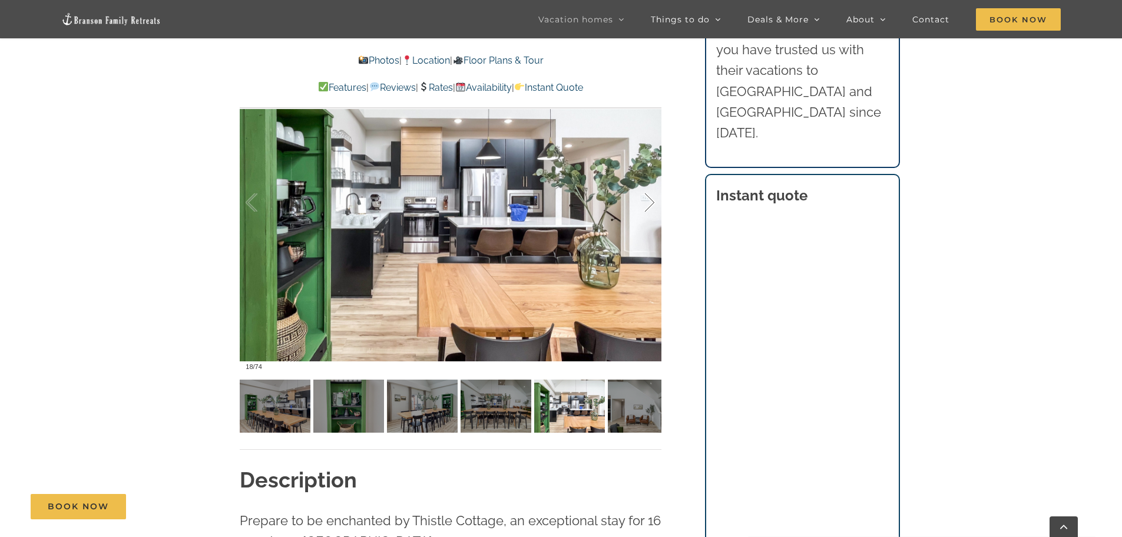
click at [653, 201] on div at bounding box center [637, 202] width 37 height 73
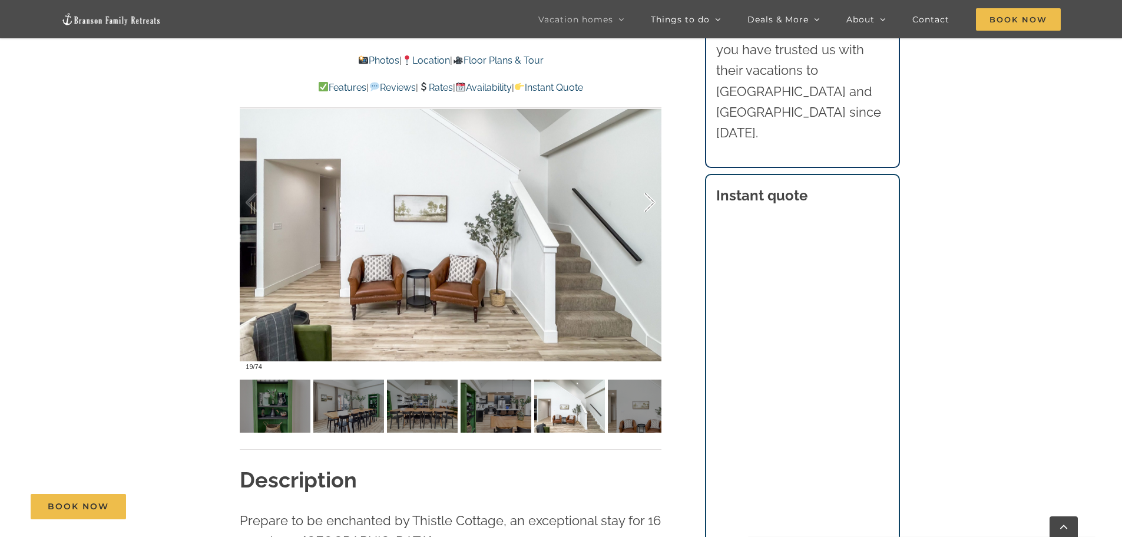
click at [653, 201] on div at bounding box center [637, 202] width 37 height 73
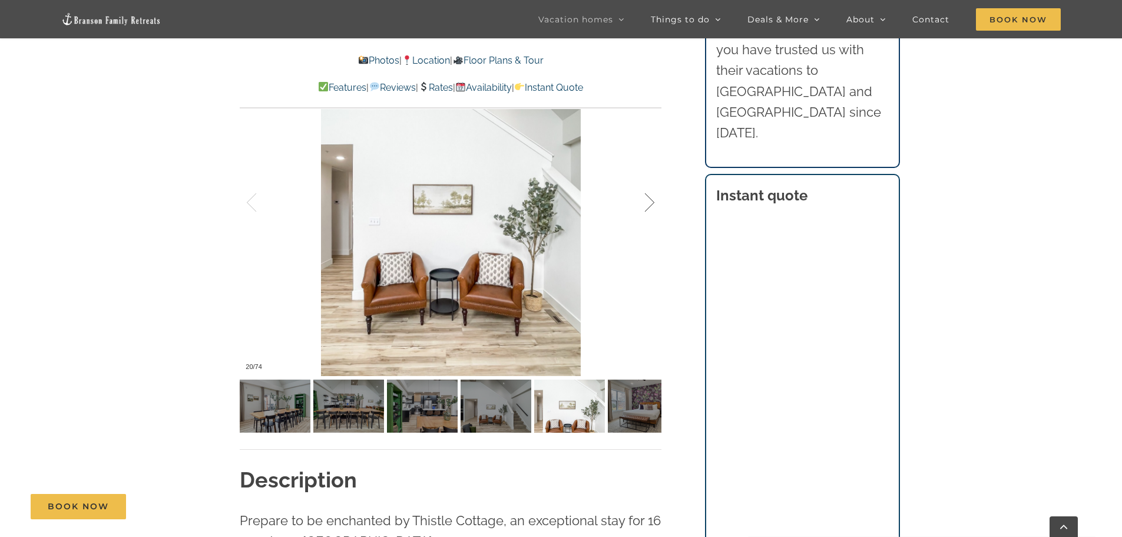
click at [653, 201] on div at bounding box center [637, 202] width 37 height 73
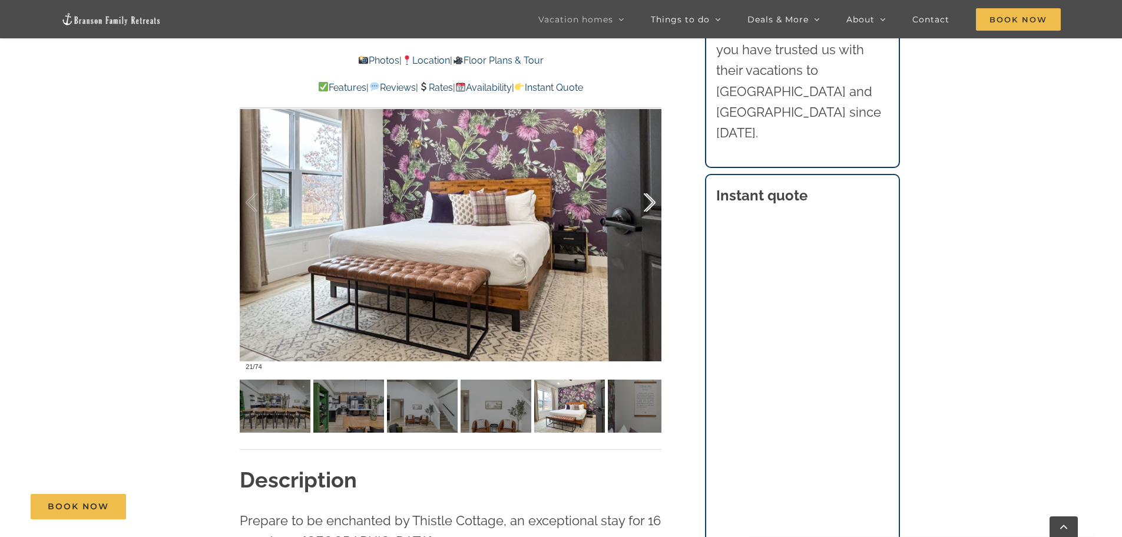
click at [653, 201] on div at bounding box center [637, 202] width 37 height 73
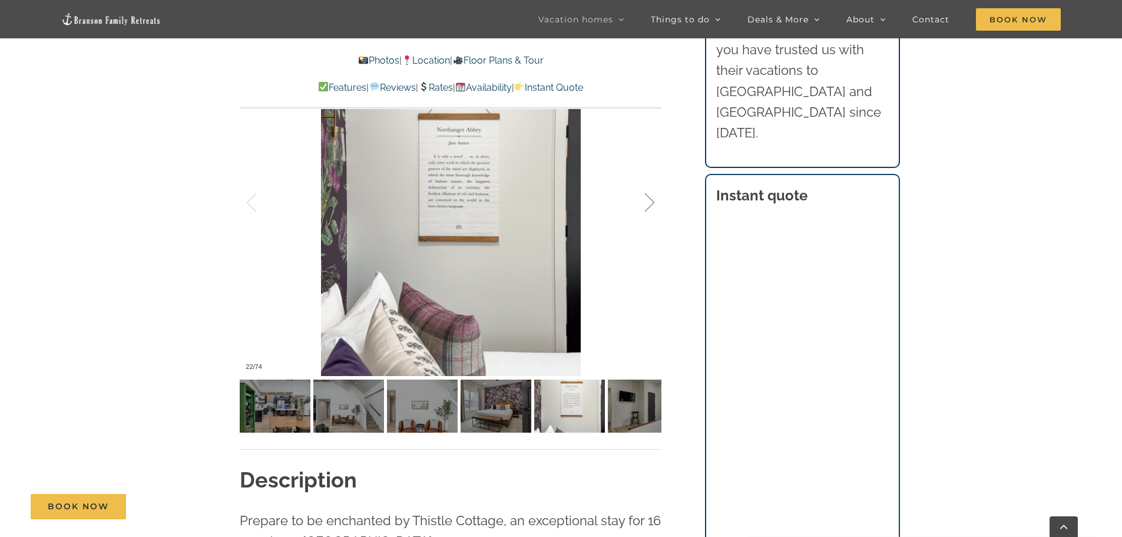
click at [653, 201] on div at bounding box center [637, 202] width 37 height 73
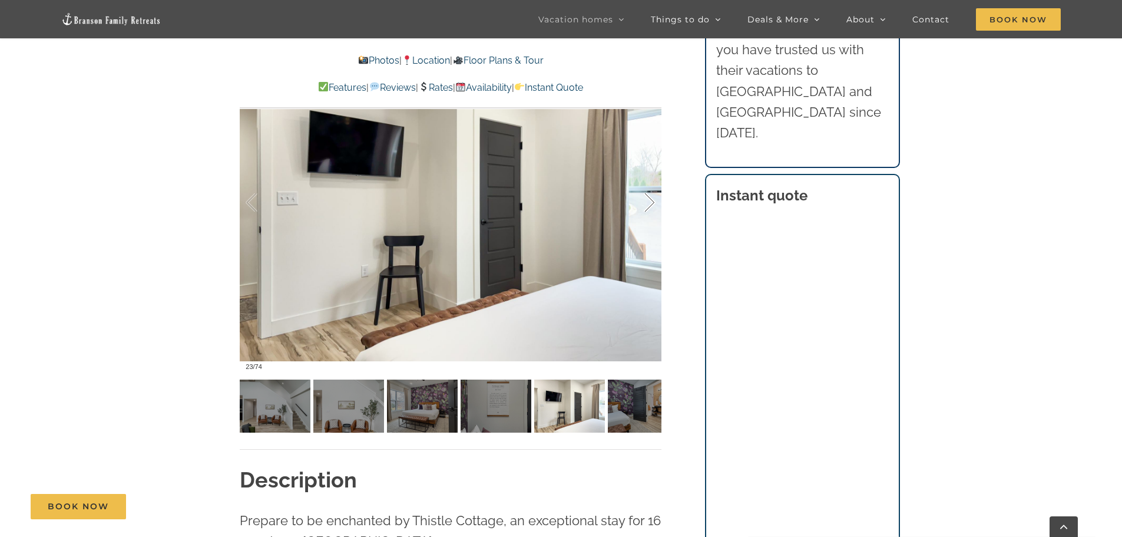
click at [653, 201] on div at bounding box center [637, 202] width 37 height 73
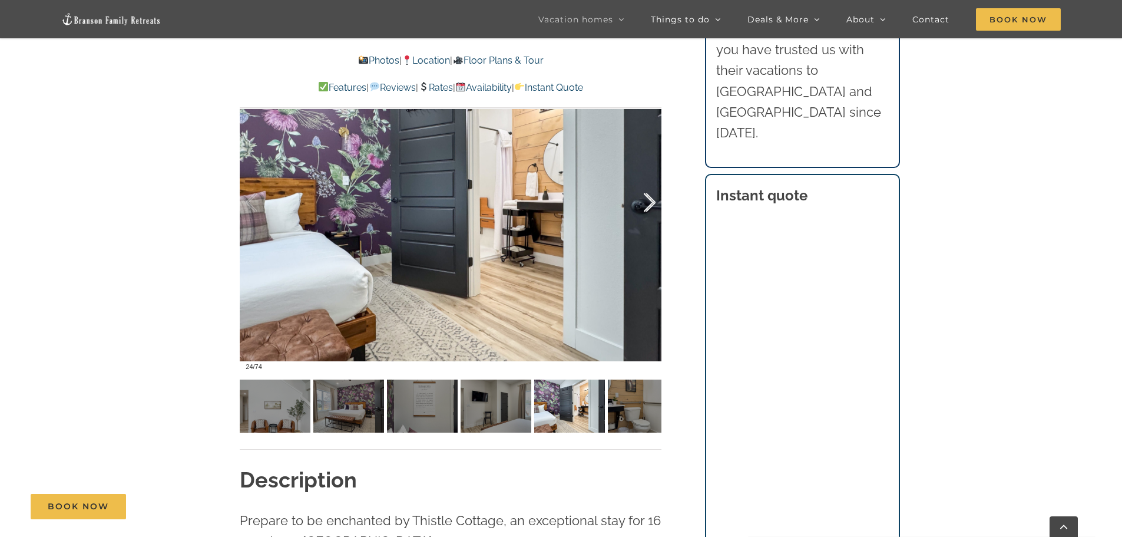
click at [653, 201] on div at bounding box center [637, 202] width 37 height 73
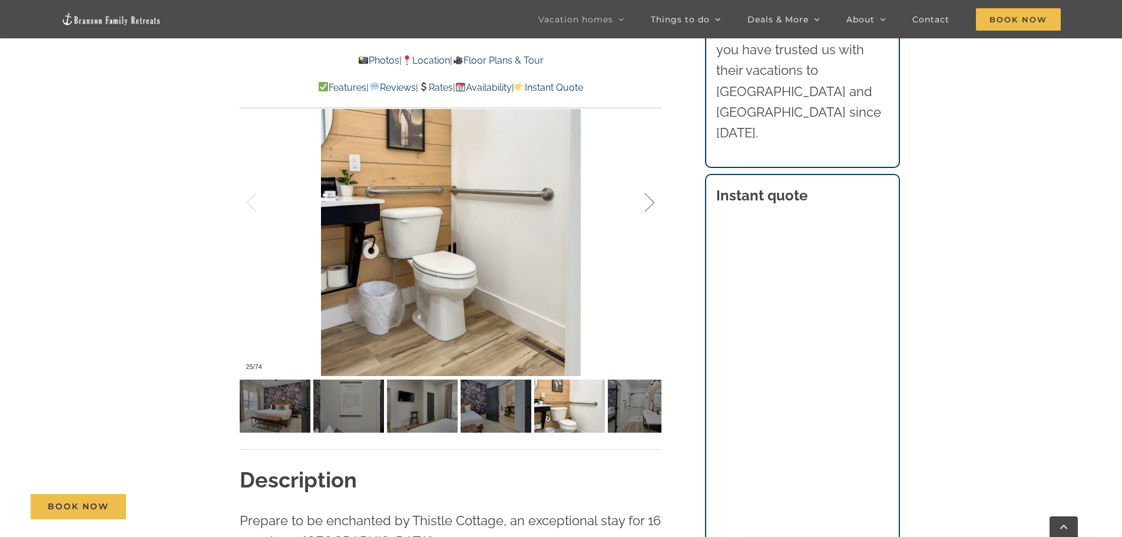
click at [653, 201] on div at bounding box center [637, 202] width 37 height 73
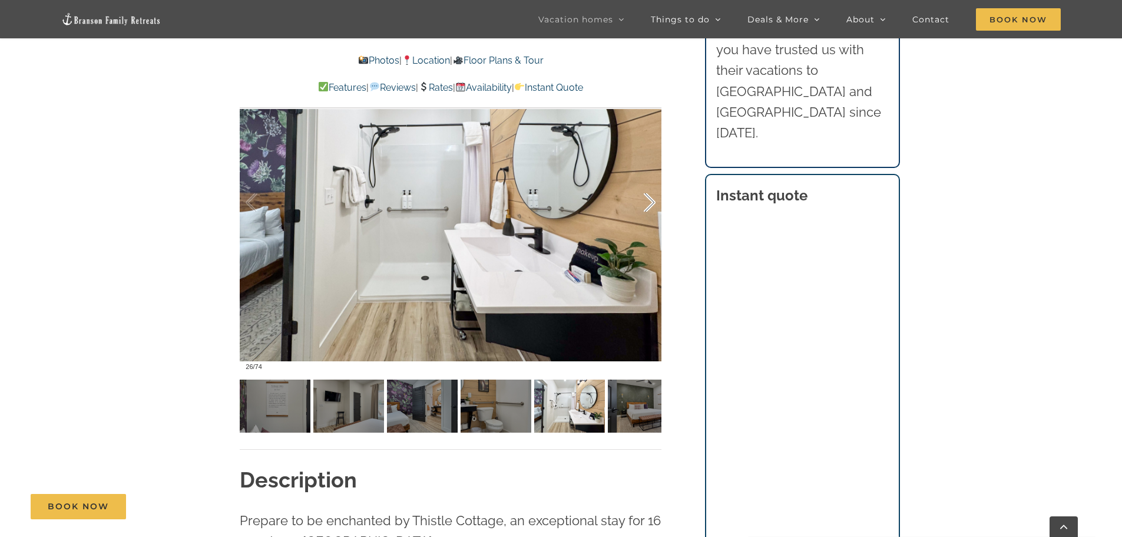
click at [653, 201] on div at bounding box center [637, 202] width 37 height 73
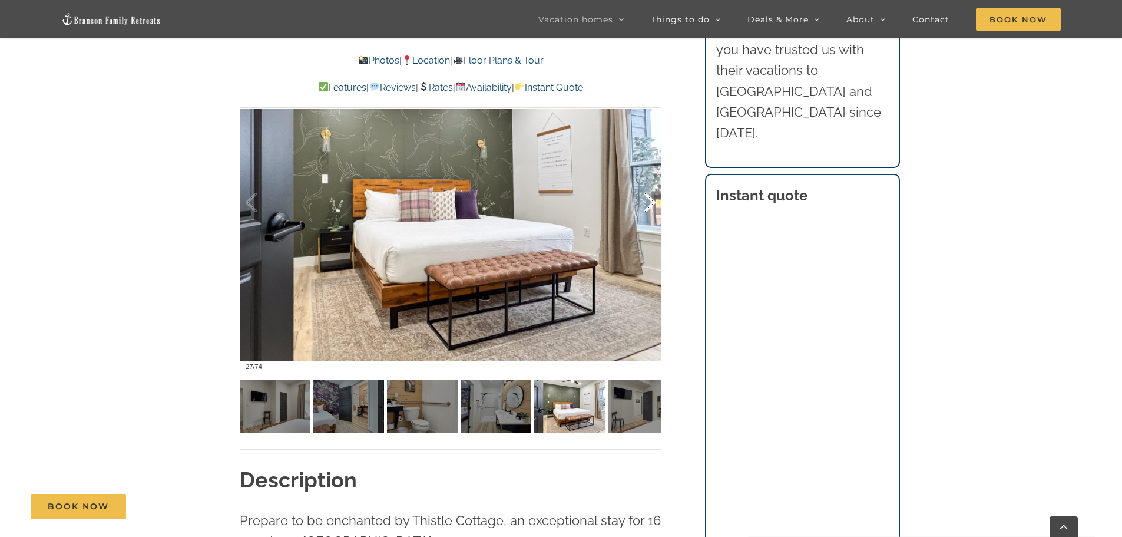
click at [653, 201] on div at bounding box center [637, 202] width 37 height 73
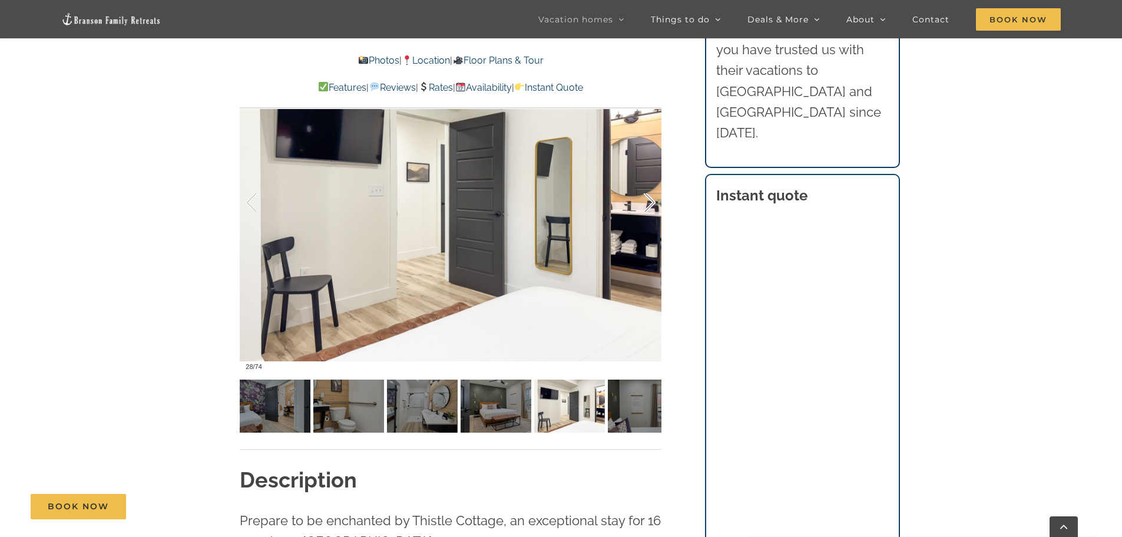
click at [653, 201] on div at bounding box center [637, 202] width 37 height 73
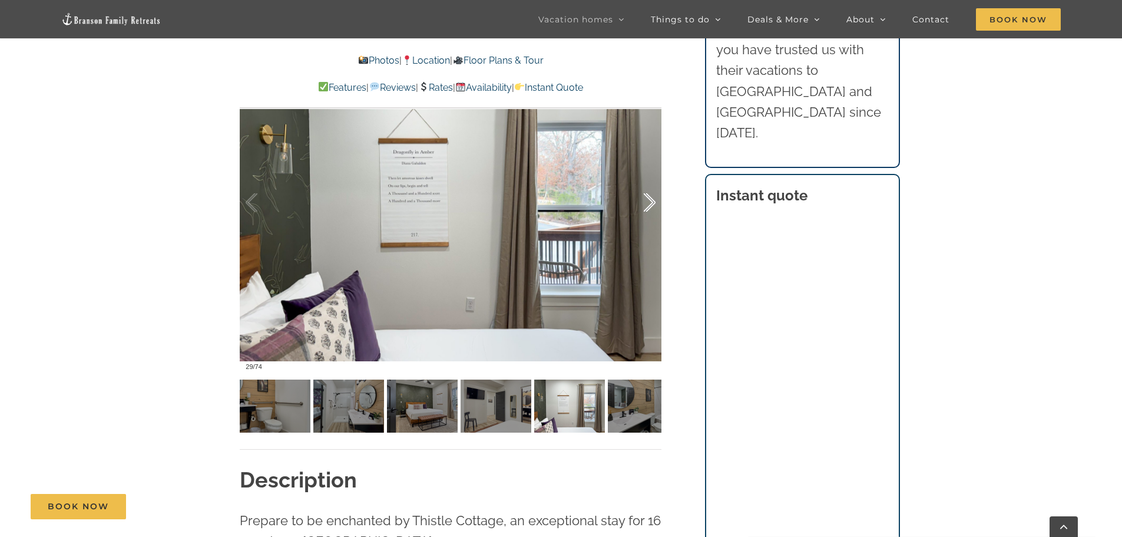
click at [653, 201] on div at bounding box center [637, 202] width 37 height 73
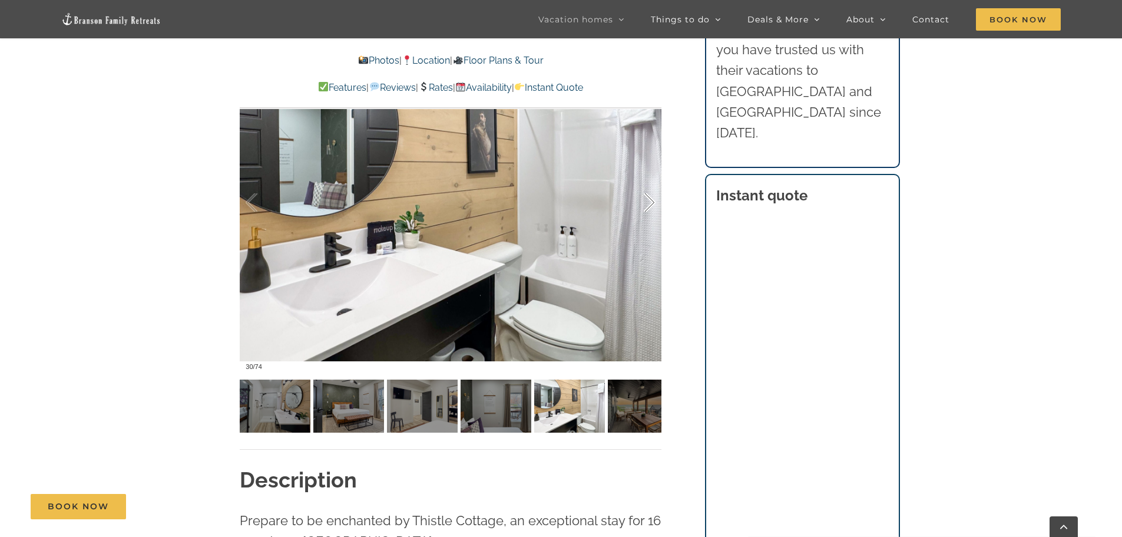
click at [653, 201] on div at bounding box center [637, 202] width 37 height 73
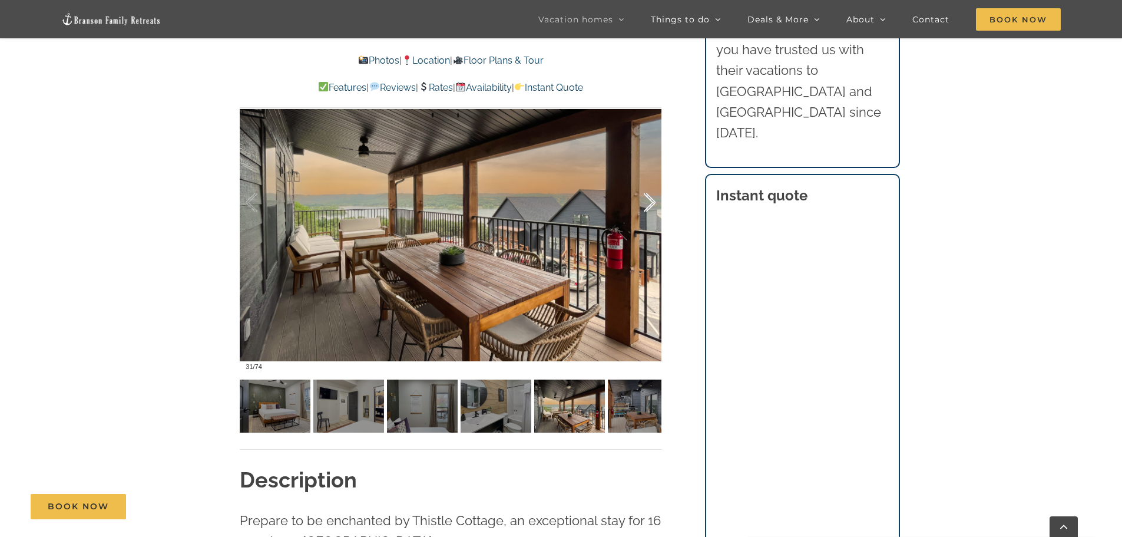
click at [653, 201] on div at bounding box center [637, 202] width 37 height 73
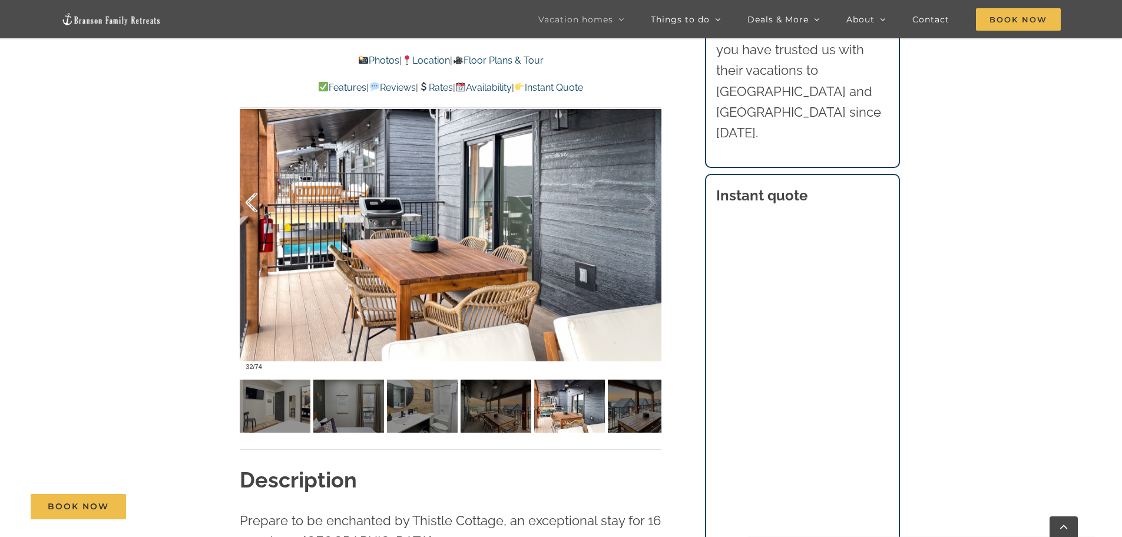
click at [249, 204] on div at bounding box center [264, 202] width 37 height 73
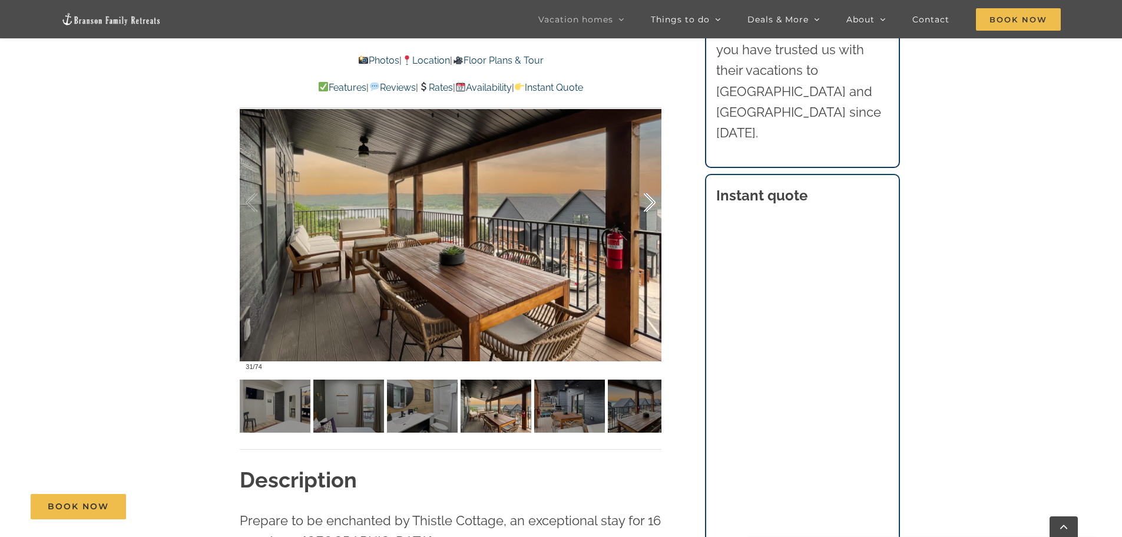
click at [650, 207] on div at bounding box center [637, 202] width 37 height 73
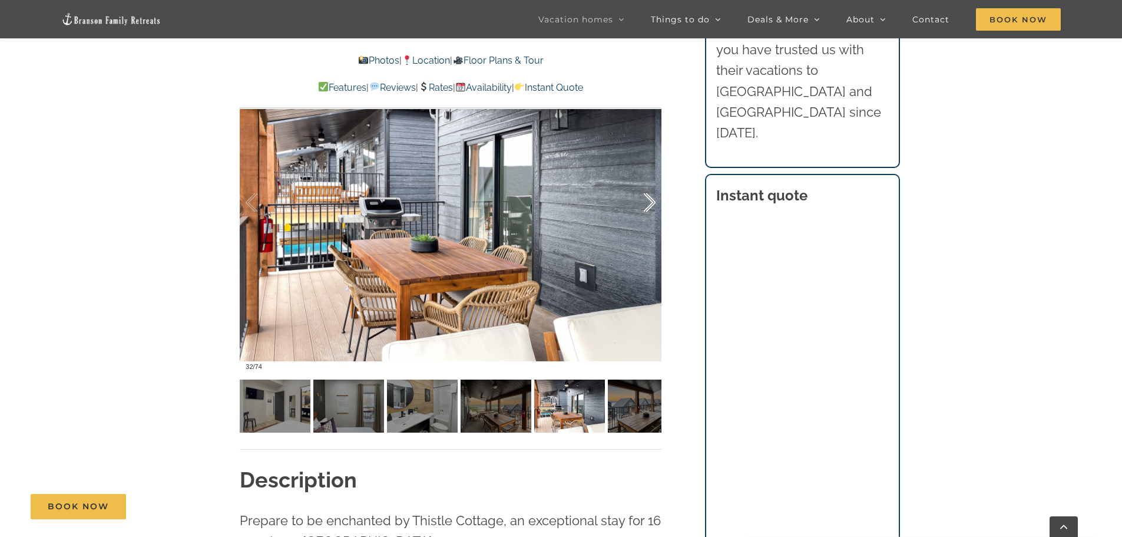
click at [650, 207] on div at bounding box center [637, 202] width 37 height 73
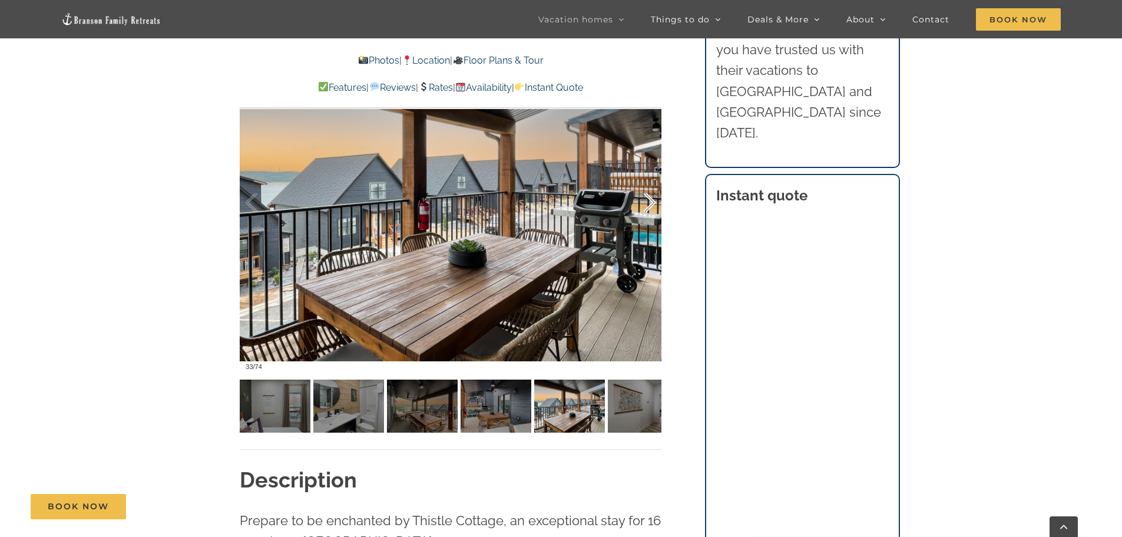
click at [650, 207] on div at bounding box center [637, 202] width 37 height 73
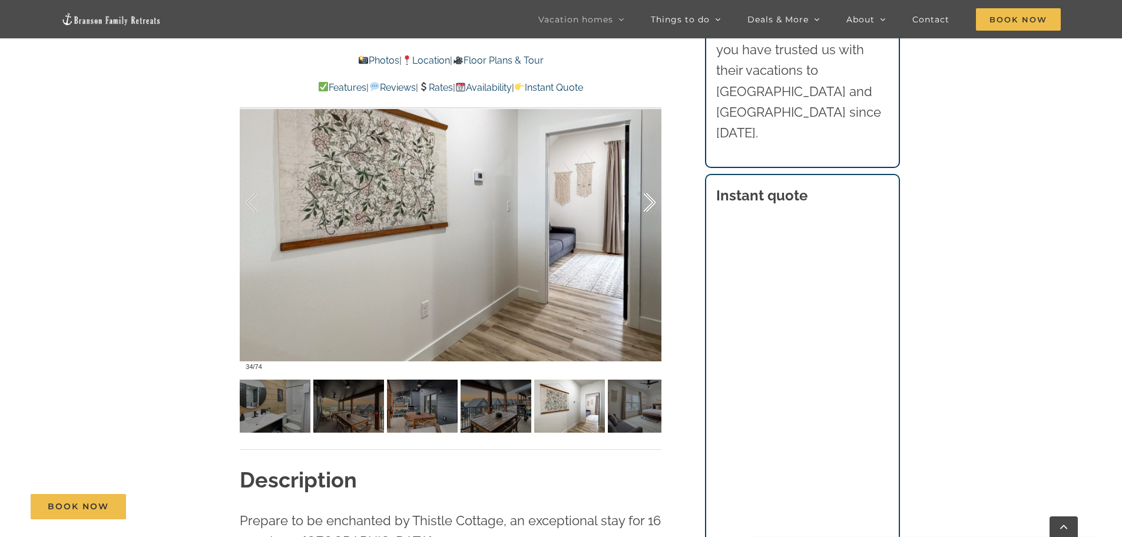
click at [650, 207] on div at bounding box center [637, 202] width 37 height 73
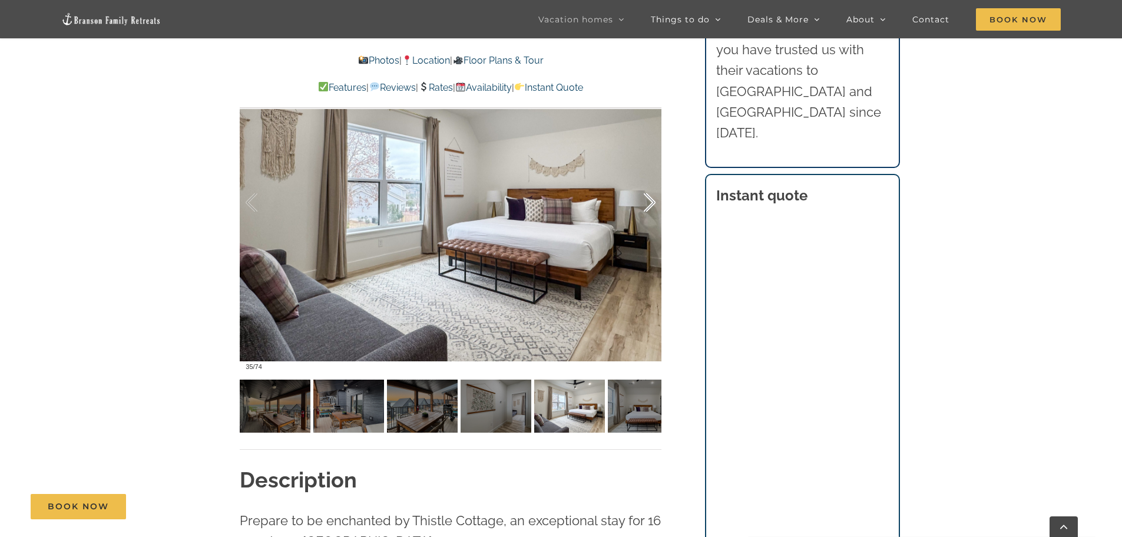
click at [650, 207] on div at bounding box center [637, 202] width 37 height 73
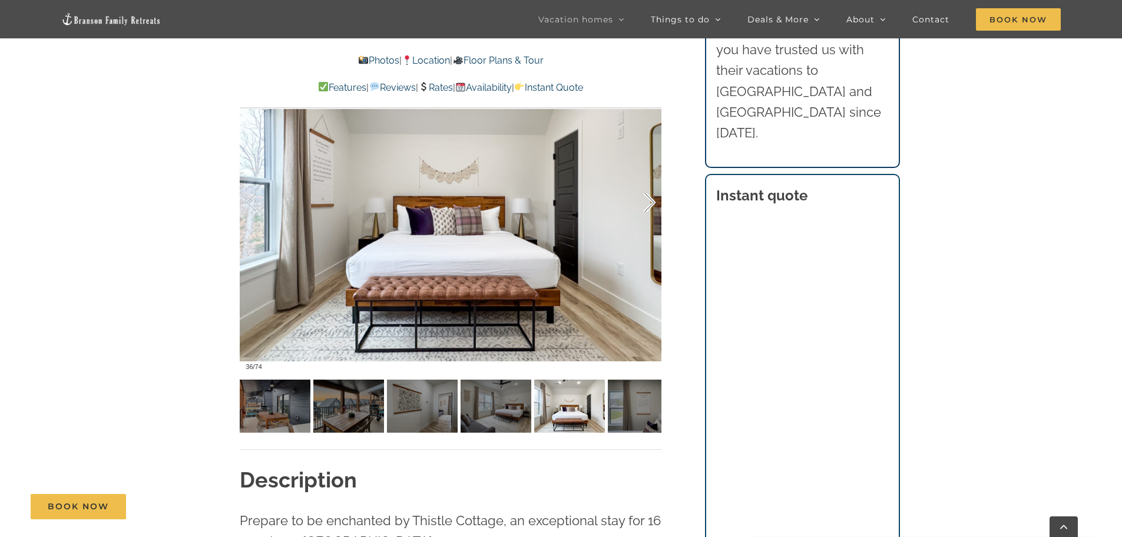
click at [650, 207] on div at bounding box center [637, 202] width 37 height 73
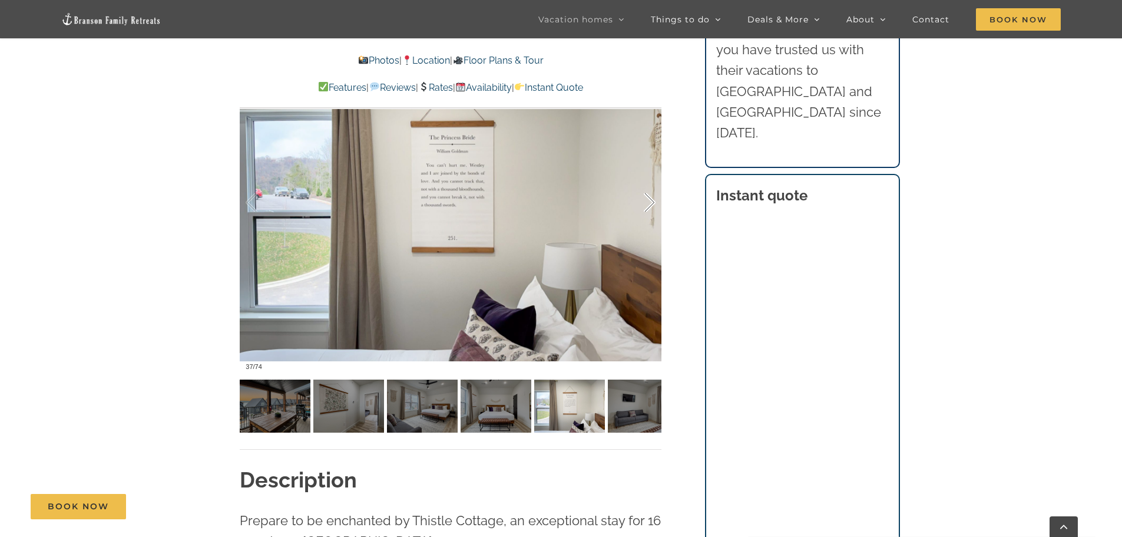
click at [650, 207] on div at bounding box center [637, 202] width 37 height 73
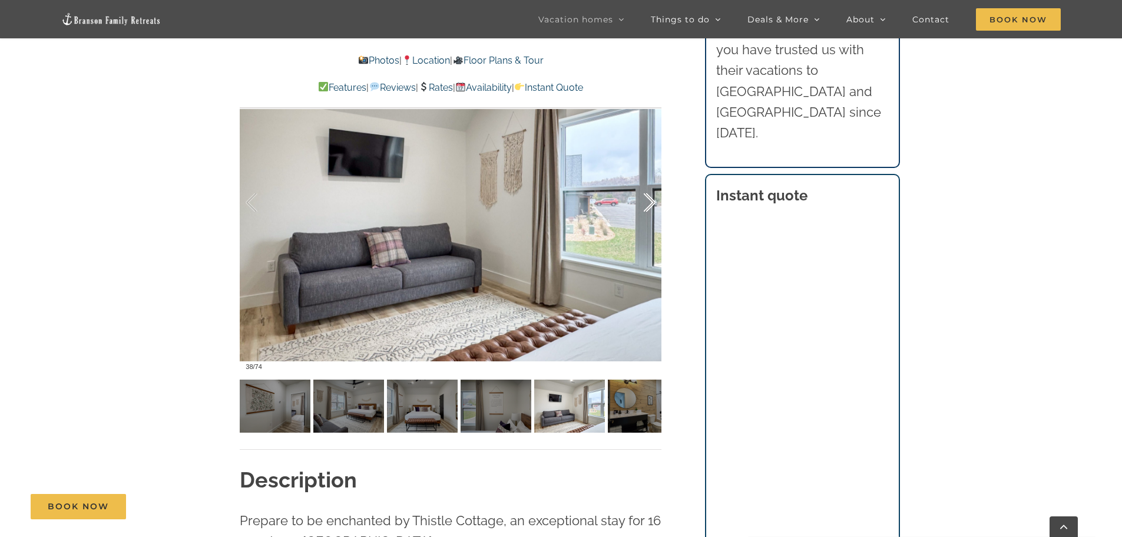
click at [650, 207] on div at bounding box center [637, 202] width 37 height 73
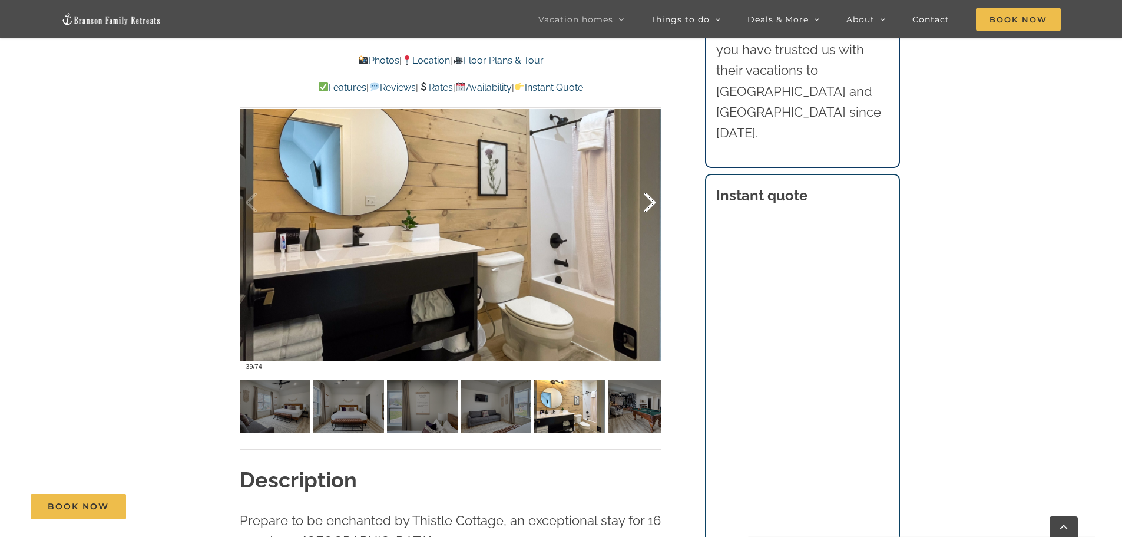
click at [650, 207] on div at bounding box center [637, 202] width 37 height 73
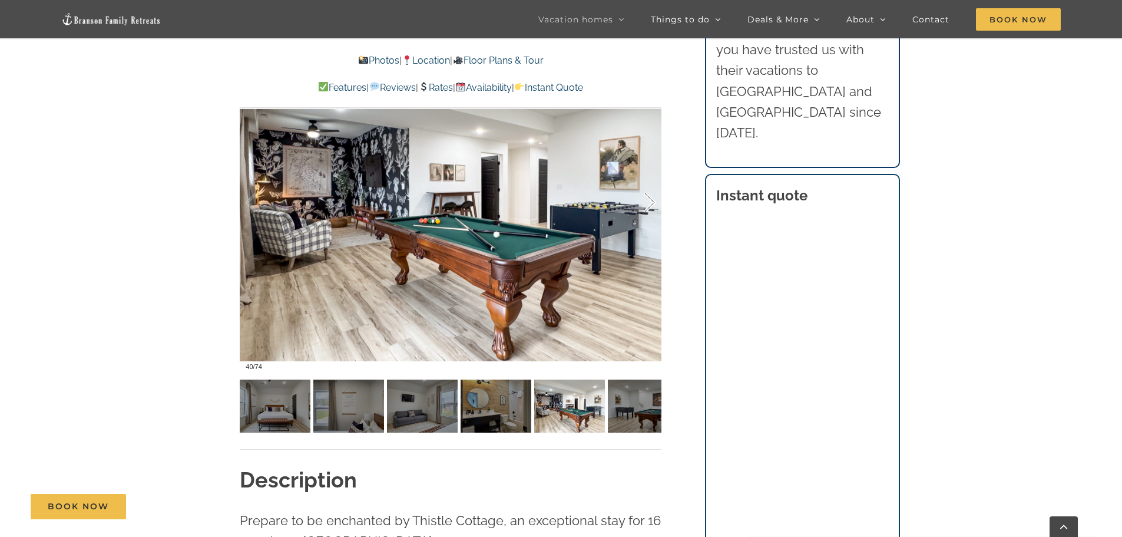
click at [650, 207] on div at bounding box center [637, 202] width 37 height 73
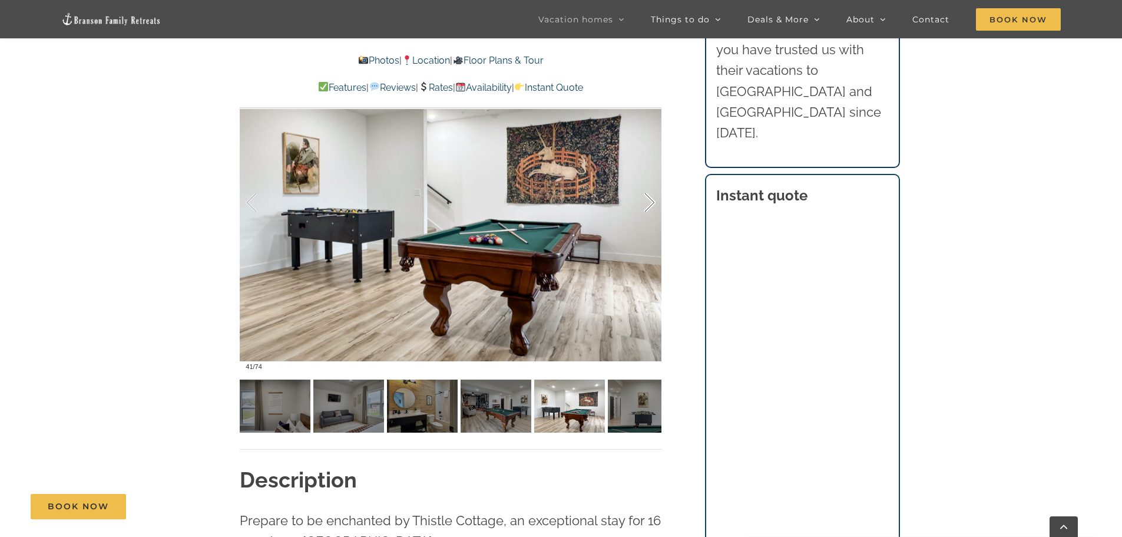
click at [650, 207] on div at bounding box center [637, 202] width 37 height 73
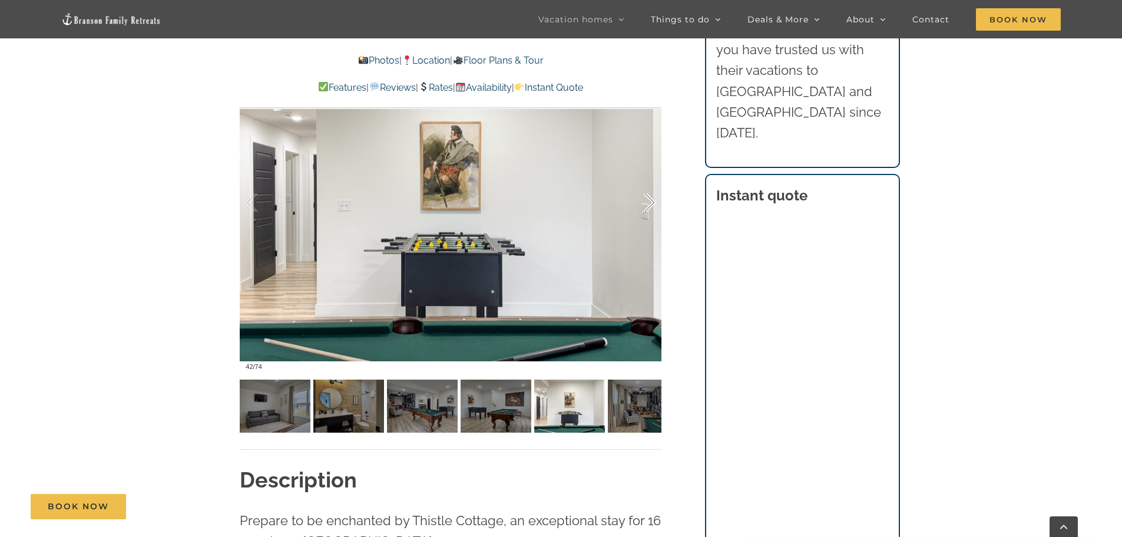
click at [650, 207] on div at bounding box center [637, 202] width 37 height 73
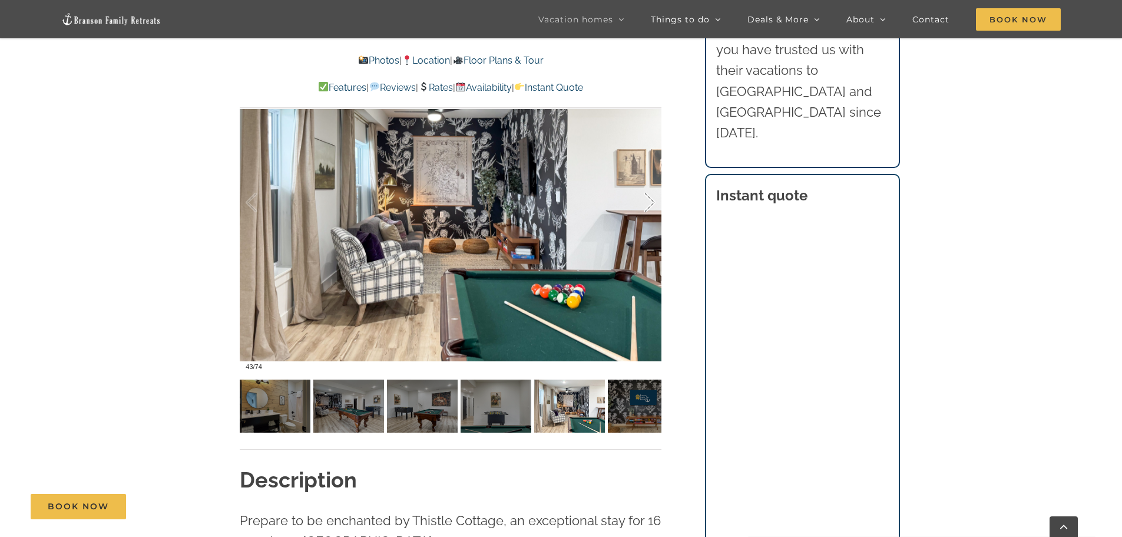
click at [650, 207] on div at bounding box center [637, 202] width 37 height 73
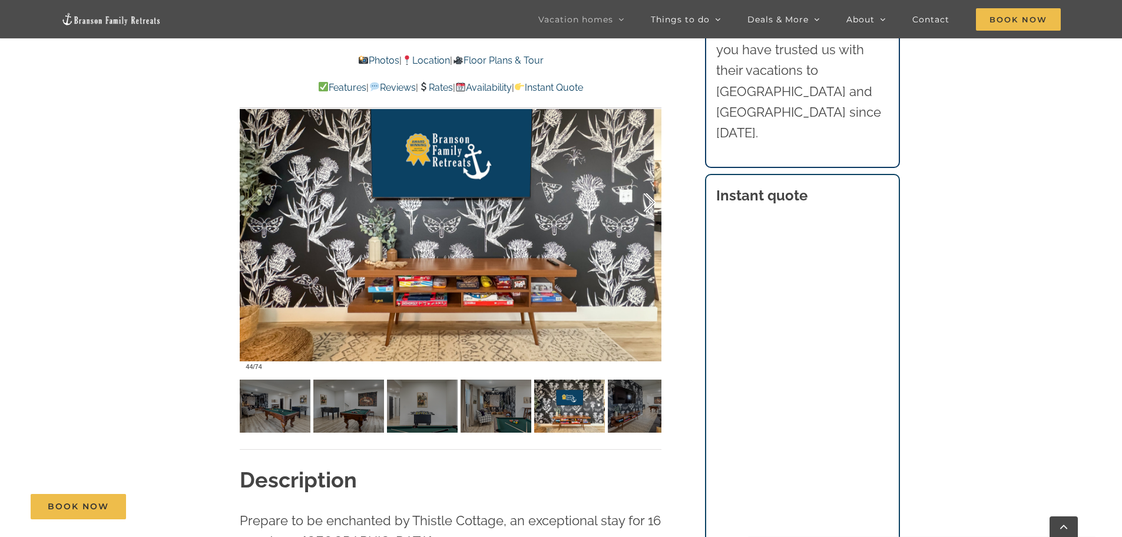
click at [650, 207] on div at bounding box center [637, 202] width 37 height 73
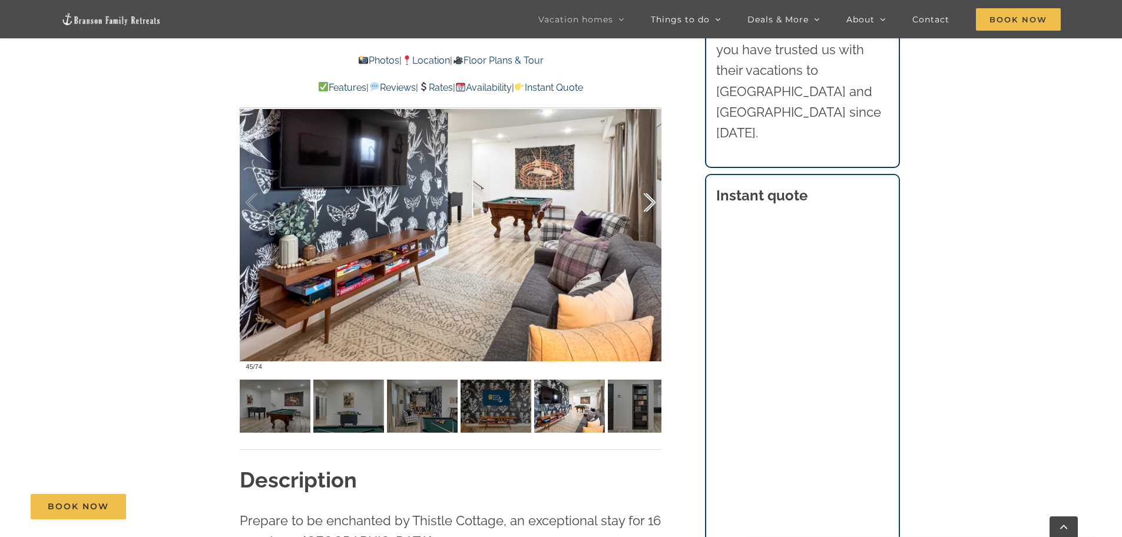
click at [650, 207] on div at bounding box center [637, 202] width 37 height 73
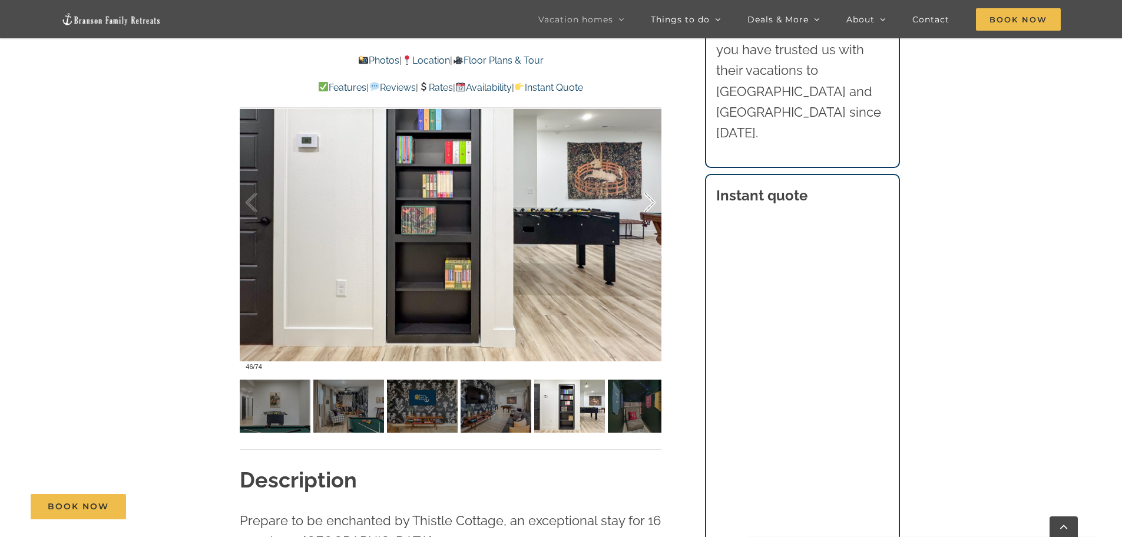
click at [650, 207] on div at bounding box center [637, 202] width 37 height 73
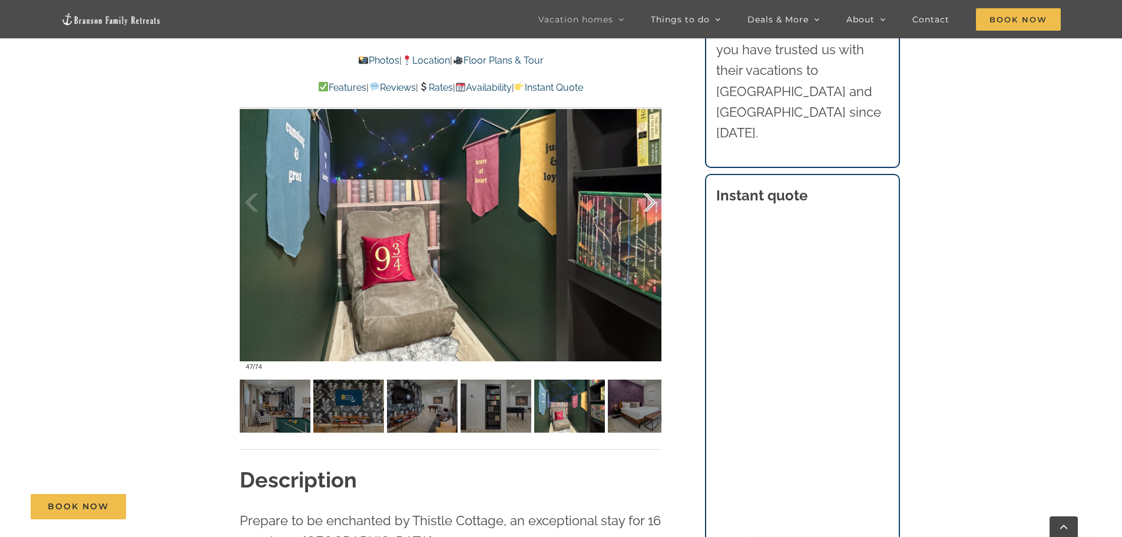
click at [650, 207] on div at bounding box center [637, 202] width 37 height 73
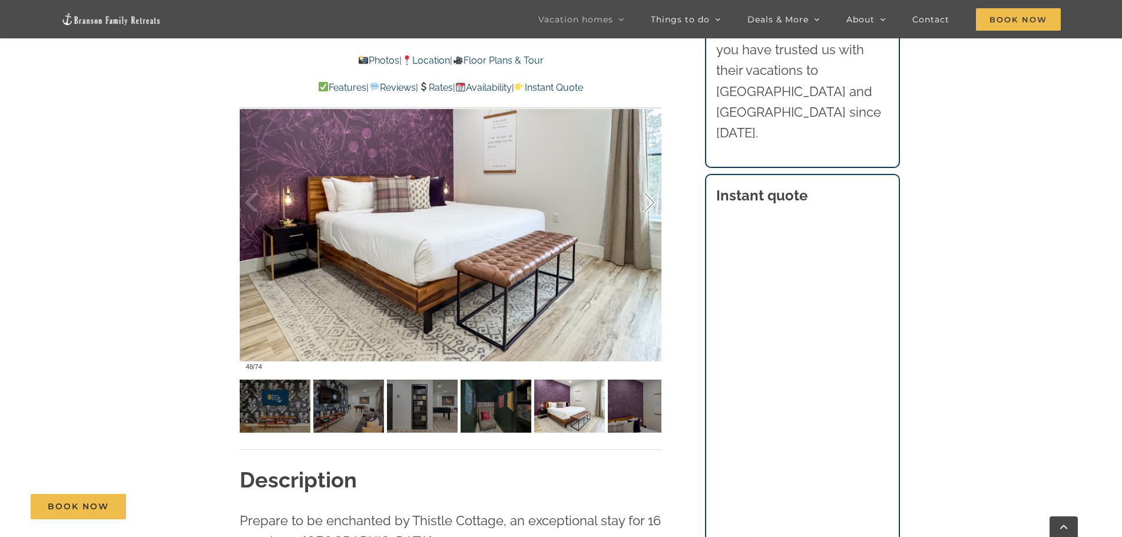
click at [650, 207] on div at bounding box center [637, 202] width 37 height 73
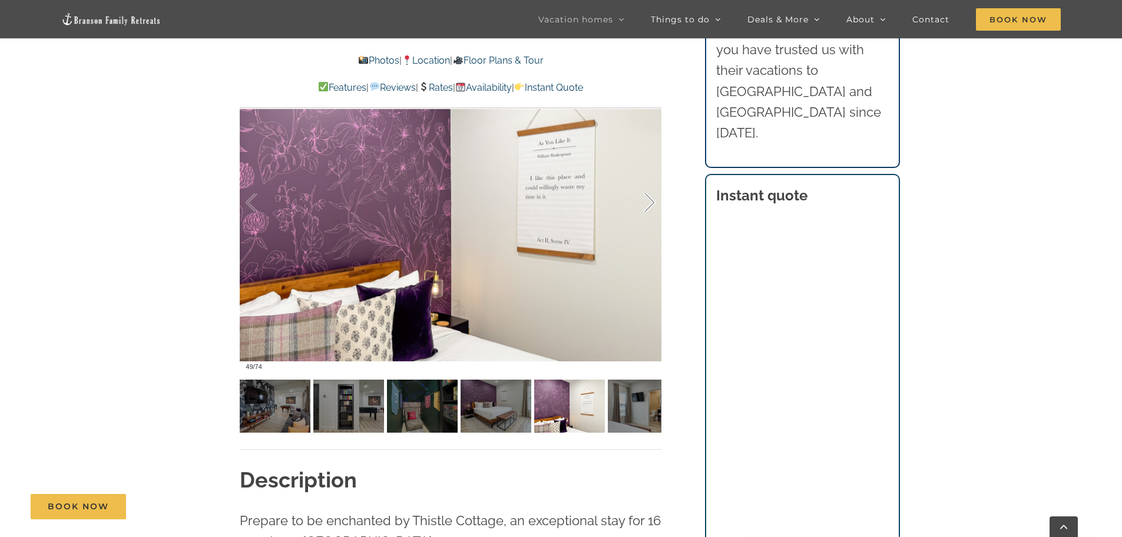
click at [650, 207] on div at bounding box center [637, 202] width 37 height 73
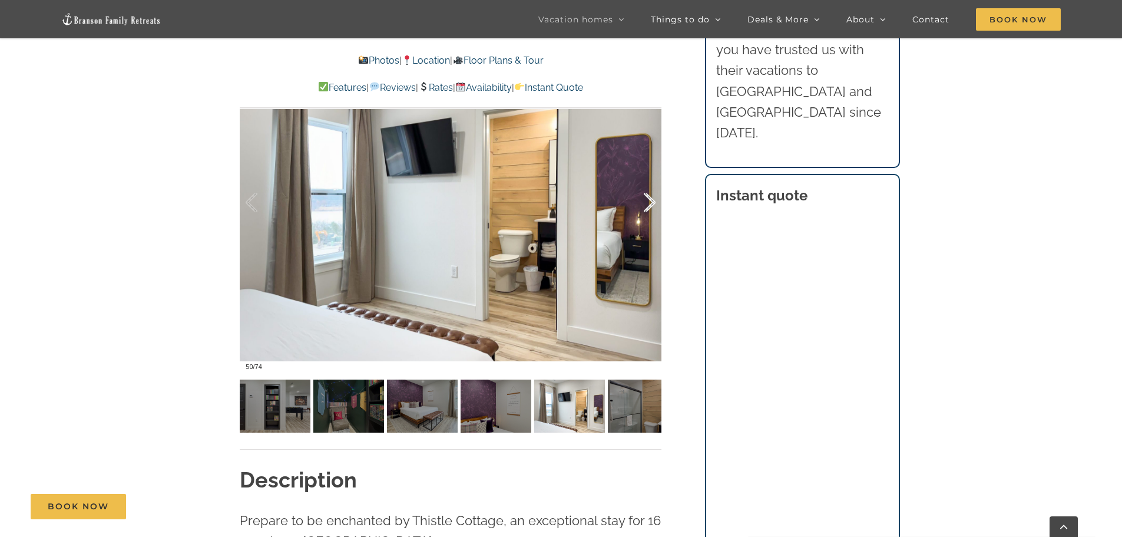
click at [650, 207] on div at bounding box center [637, 202] width 37 height 73
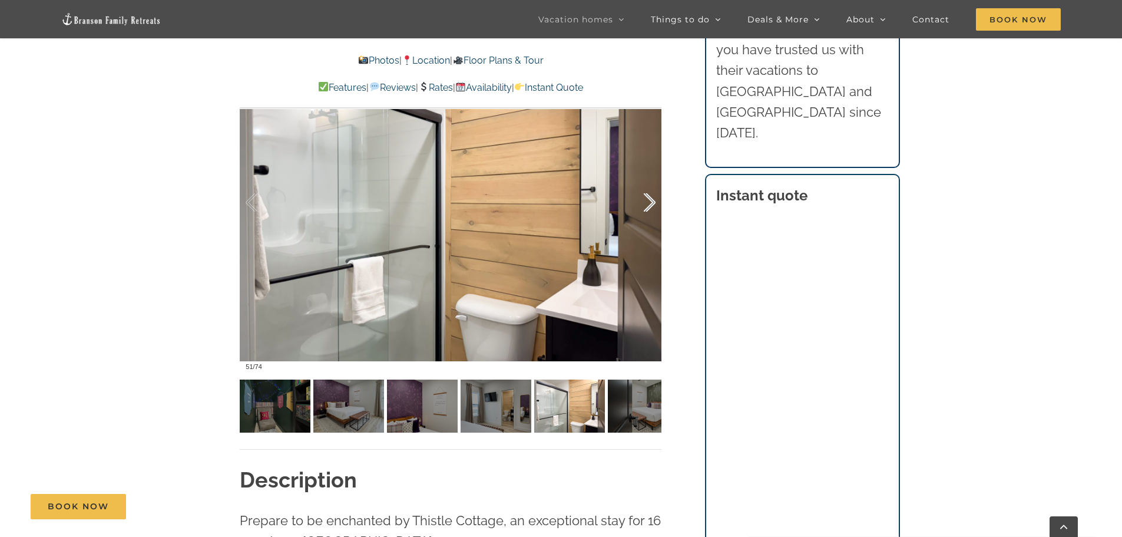
click at [650, 207] on div at bounding box center [637, 202] width 37 height 73
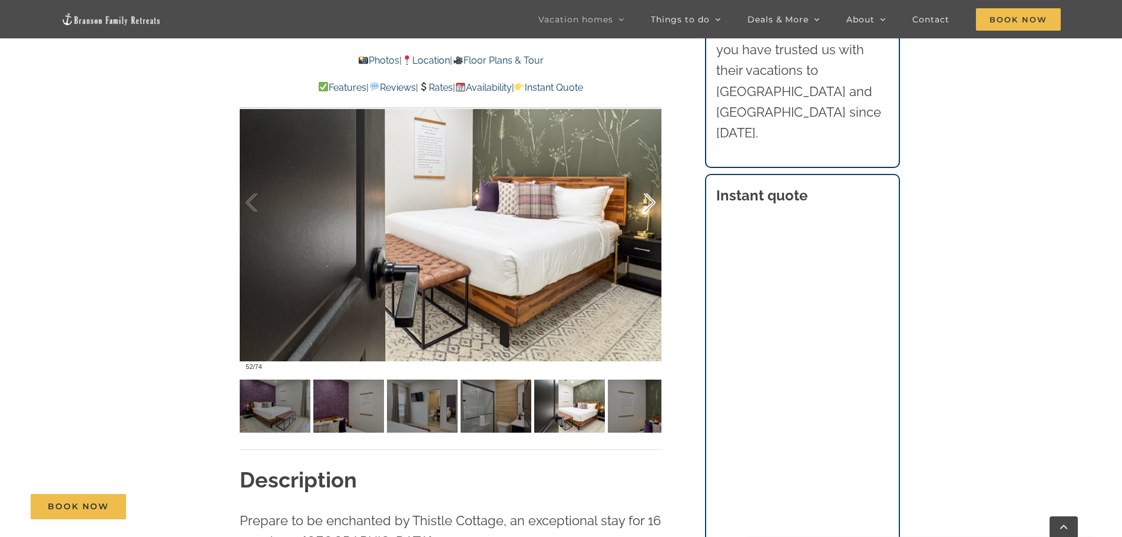
click at [650, 207] on div at bounding box center [637, 202] width 37 height 73
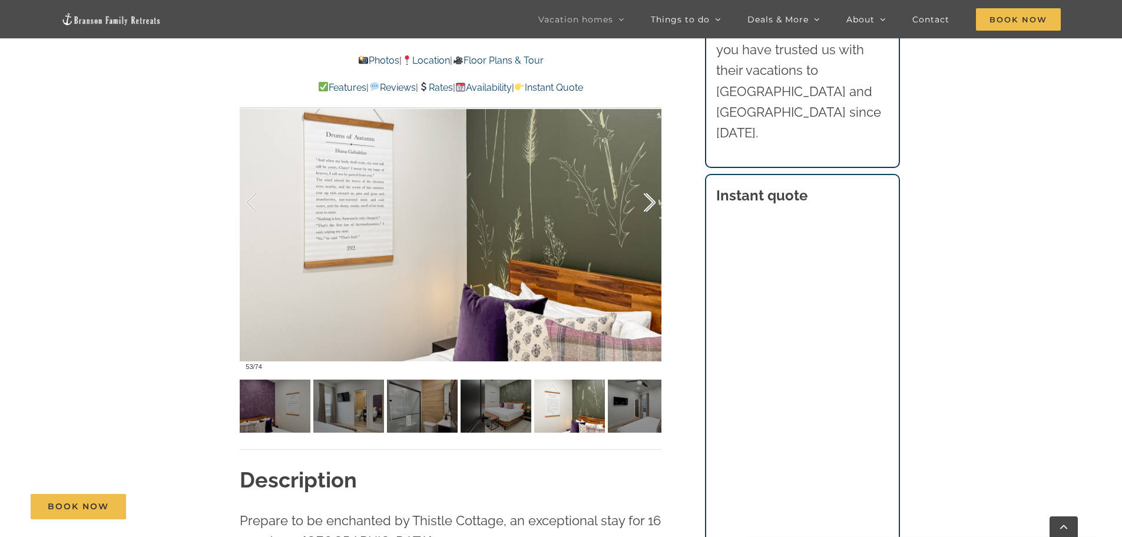
click at [650, 207] on div at bounding box center [637, 202] width 37 height 73
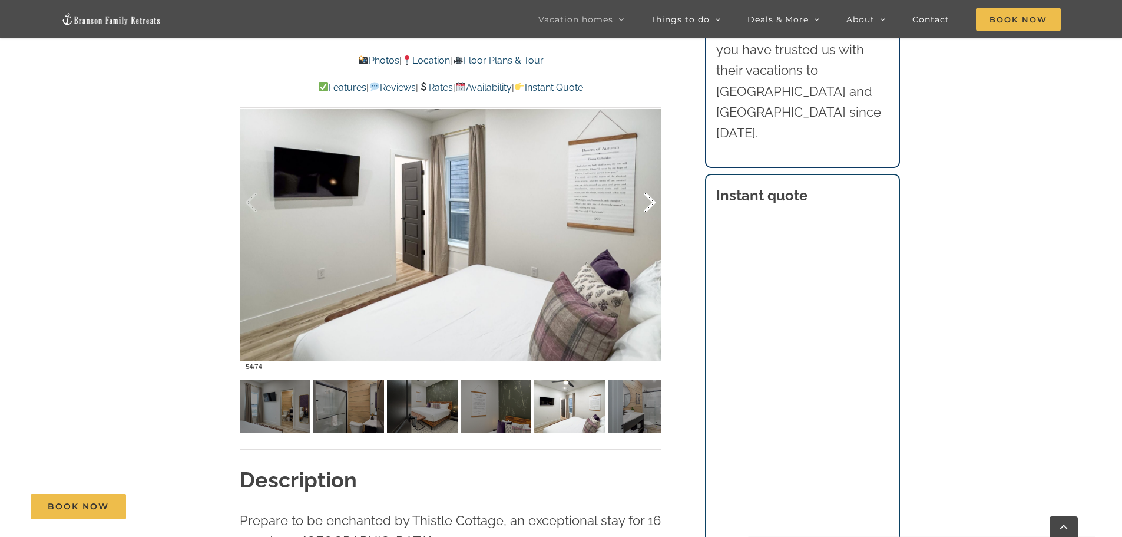
click at [650, 207] on div at bounding box center [637, 202] width 37 height 73
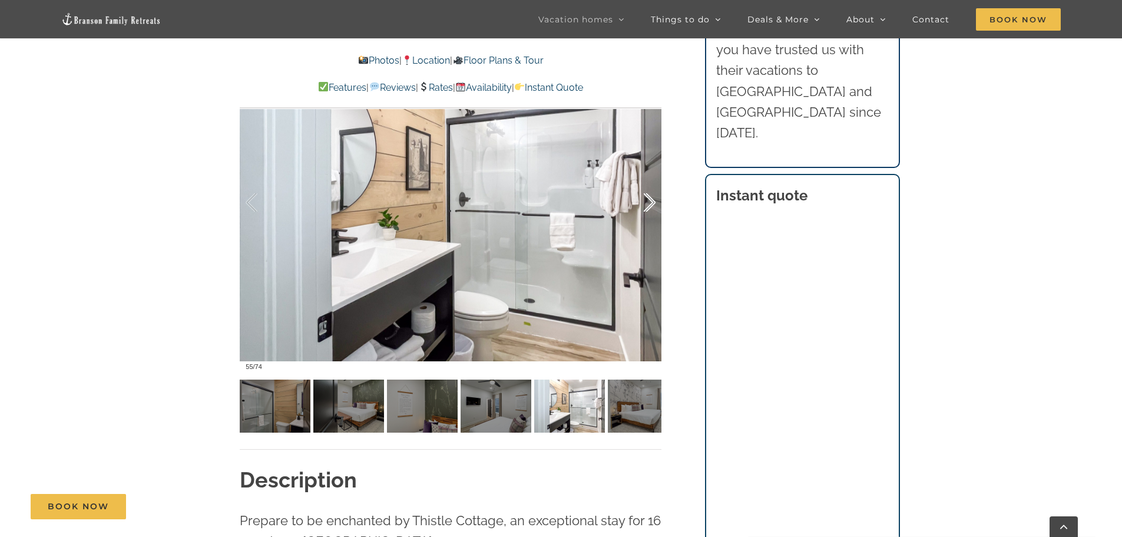
click at [650, 207] on div at bounding box center [637, 202] width 37 height 73
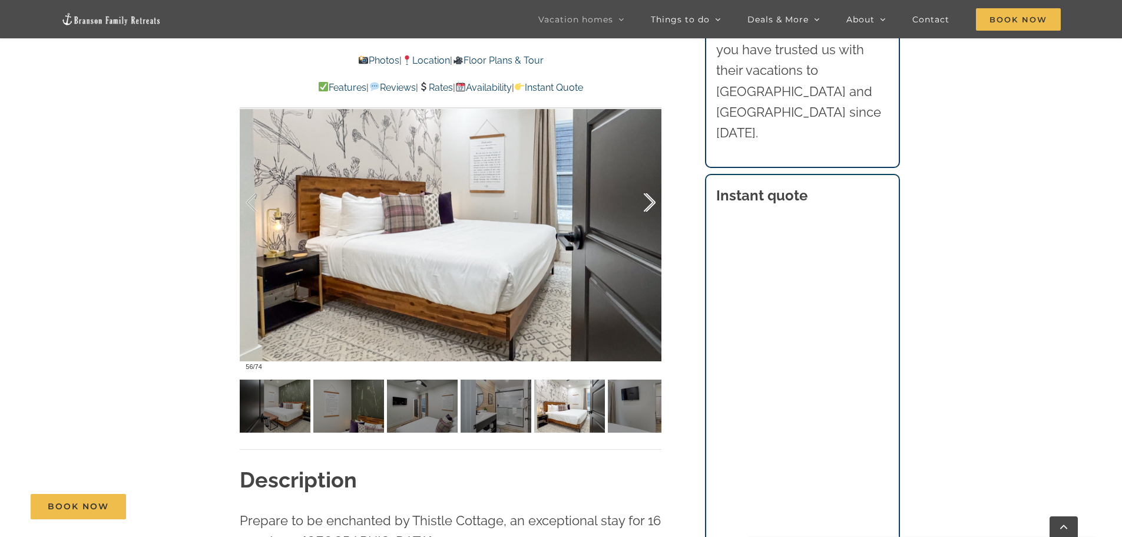
click at [650, 207] on div at bounding box center [637, 202] width 37 height 73
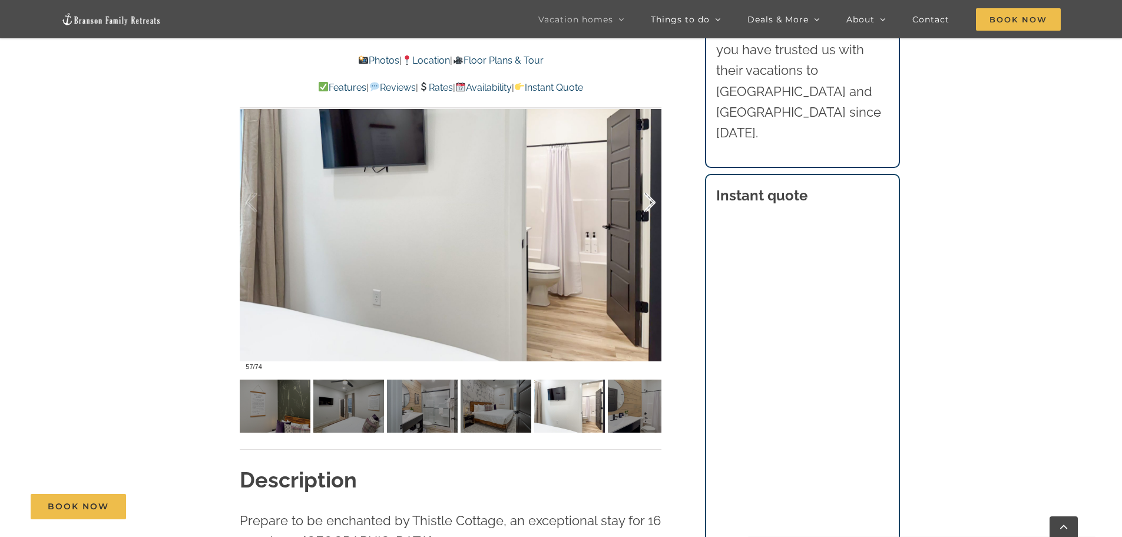
click at [650, 207] on div at bounding box center [637, 202] width 37 height 73
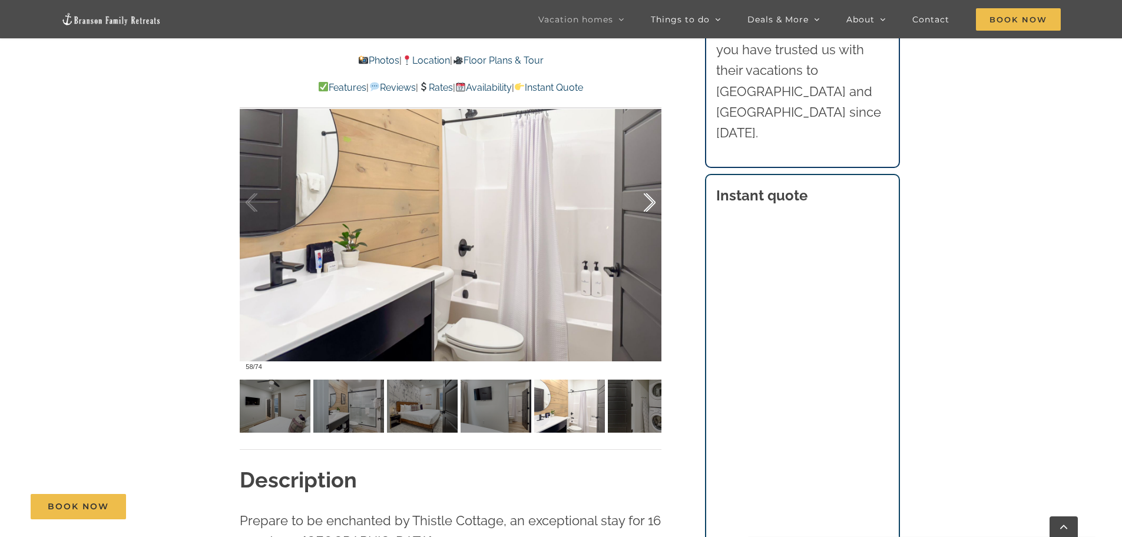
click at [650, 207] on div at bounding box center [637, 202] width 37 height 73
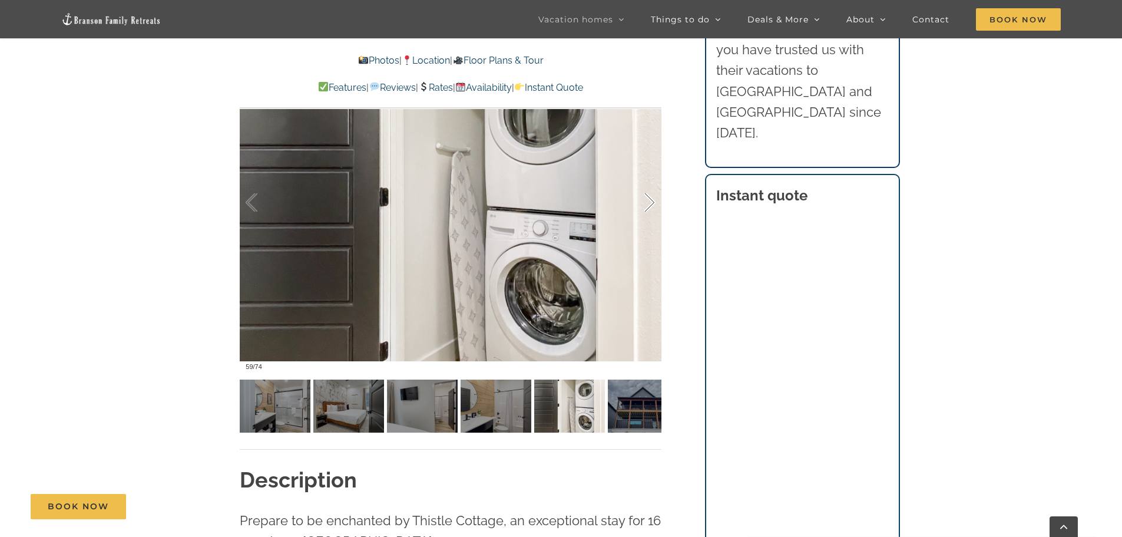
click at [650, 207] on div at bounding box center [637, 202] width 37 height 73
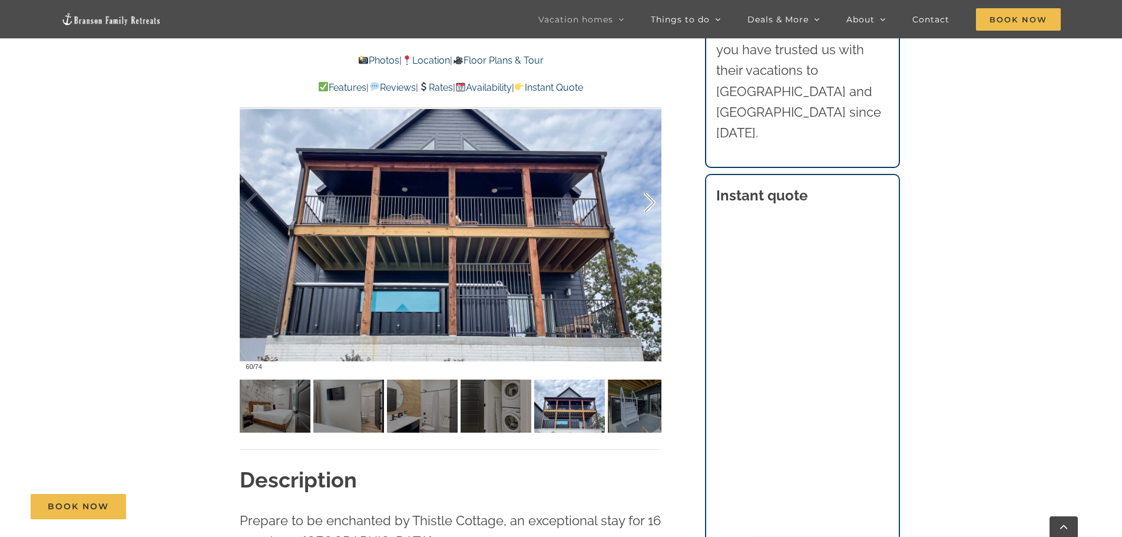
click at [650, 207] on div at bounding box center [637, 202] width 37 height 73
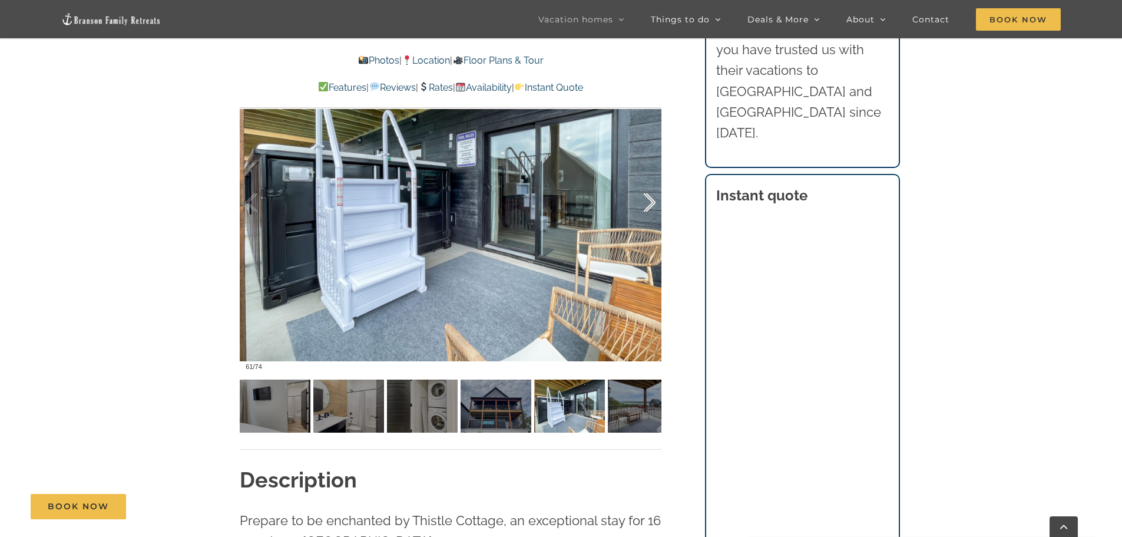
click at [650, 207] on div at bounding box center [637, 202] width 37 height 73
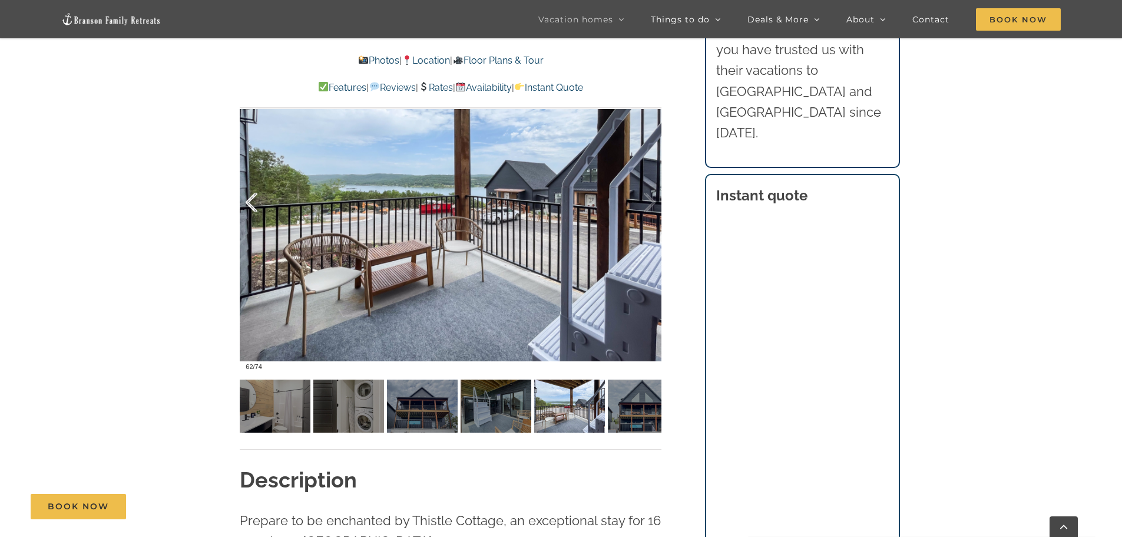
click at [247, 202] on div at bounding box center [264, 202] width 37 height 73
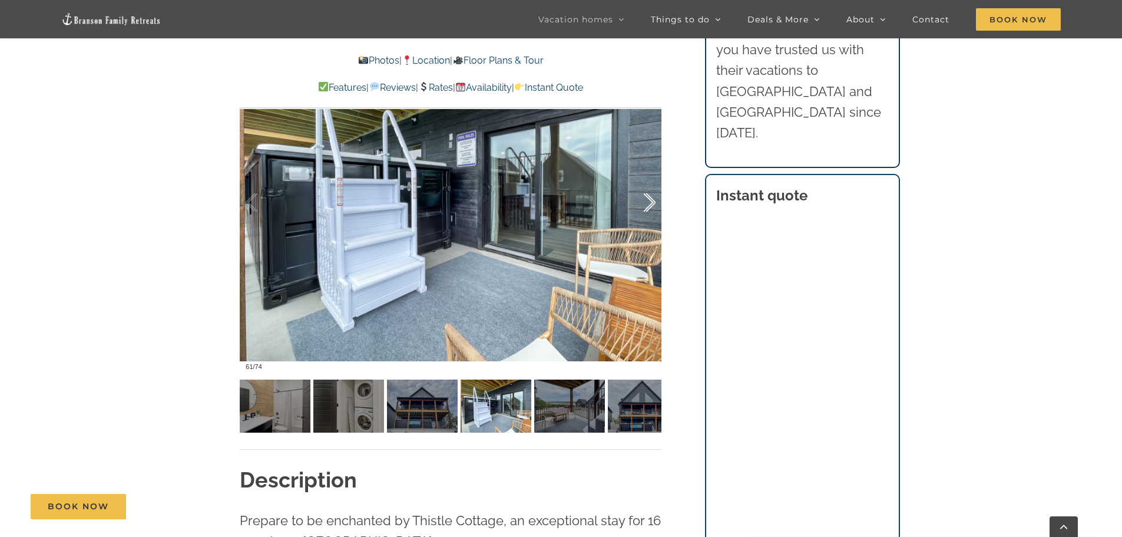
click at [644, 204] on div at bounding box center [637, 202] width 37 height 73
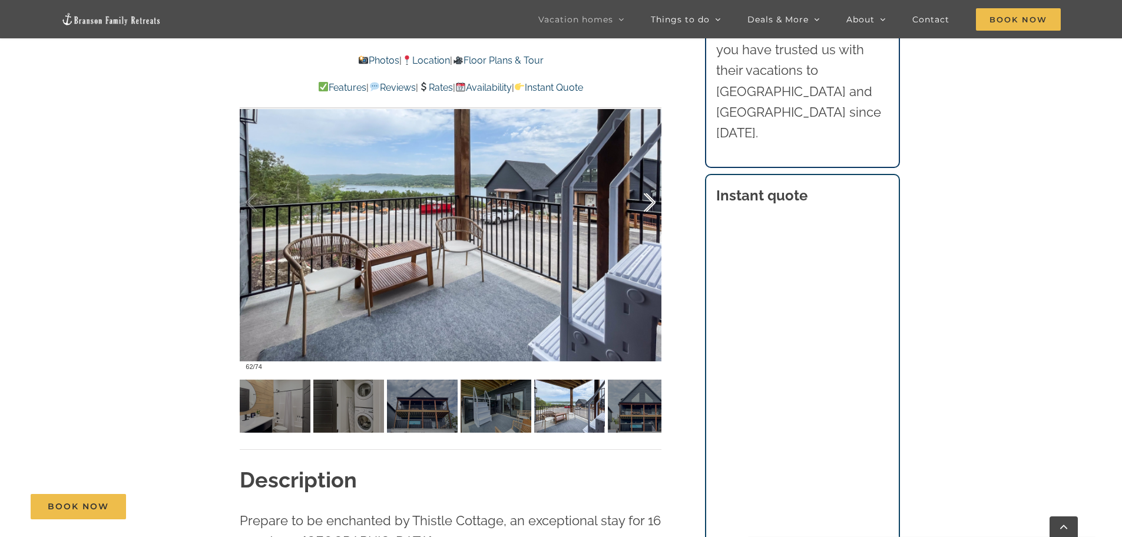
click at [644, 204] on div at bounding box center [637, 202] width 37 height 73
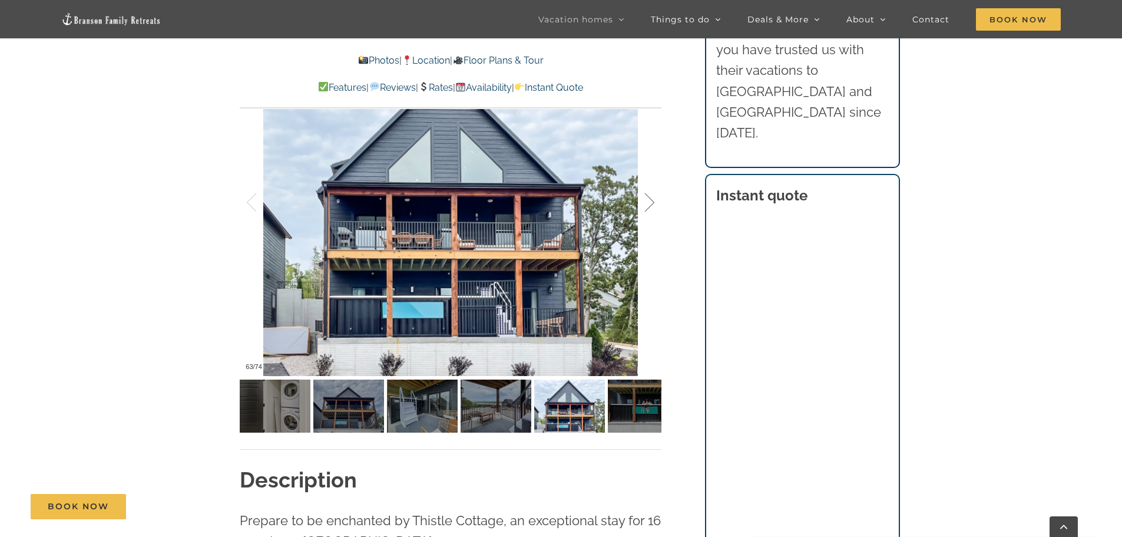
click at [644, 204] on div at bounding box center [637, 202] width 37 height 73
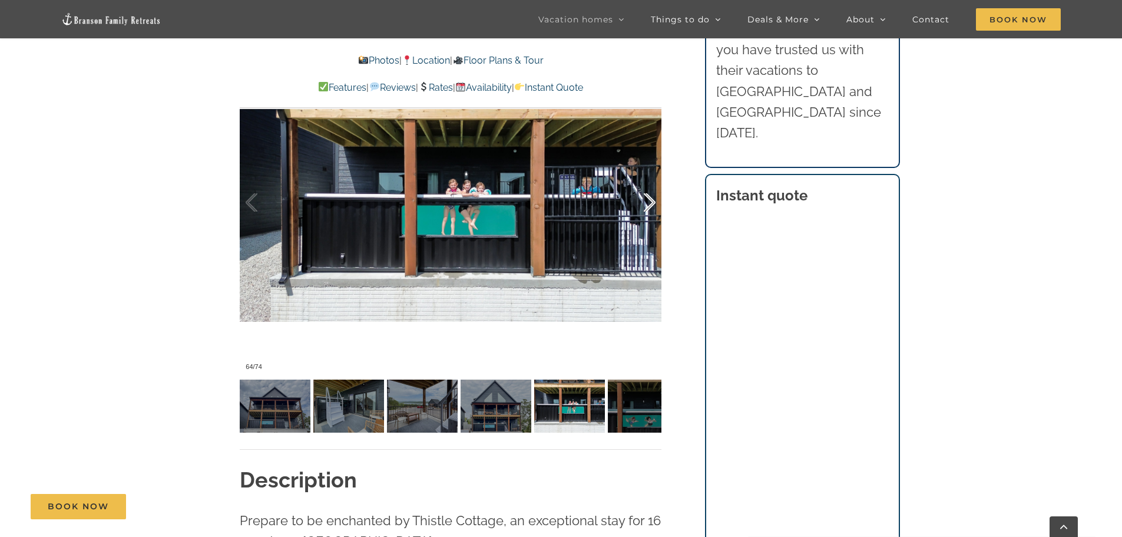
click at [644, 204] on div at bounding box center [637, 202] width 37 height 73
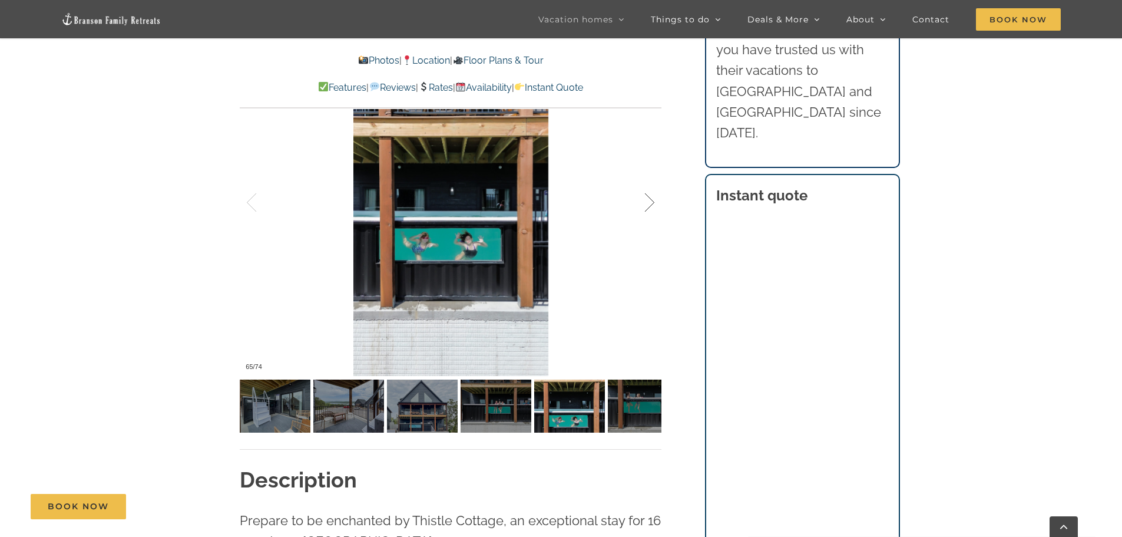
click at [644, 204] on div at bounding box center [637, 202] width 37 height 73
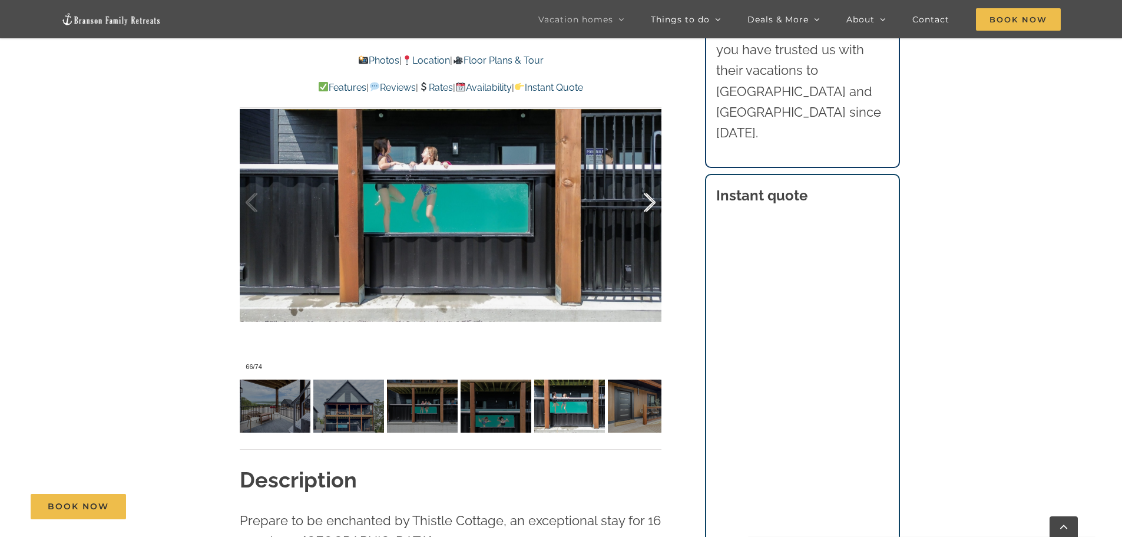
click at [644, 204] on div at bounding box center [637, 202] width 37 height 73
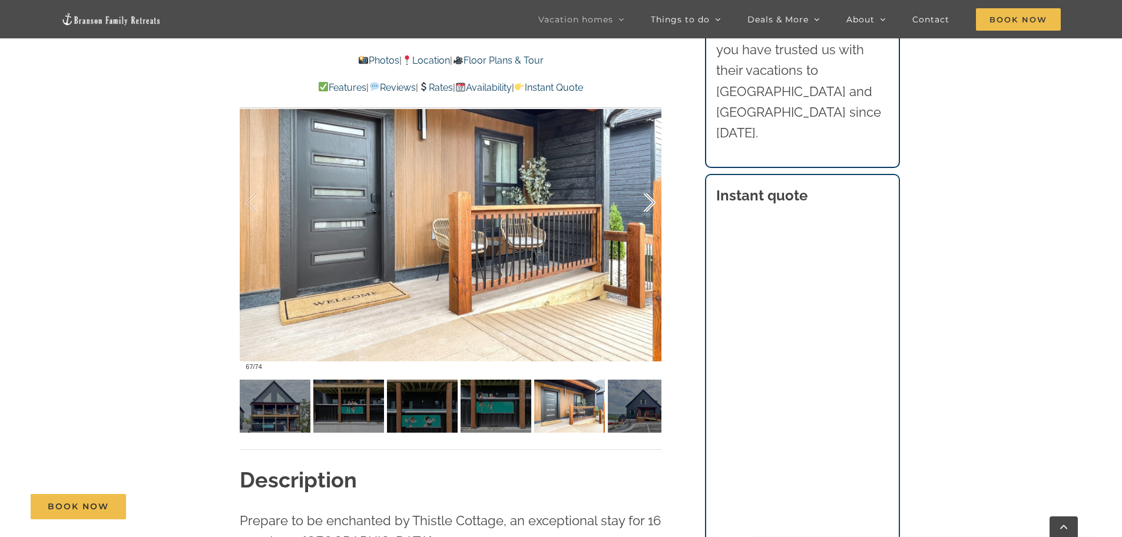
click at [644, 204] on div at bounding box center [637, 202] width 37 height 73
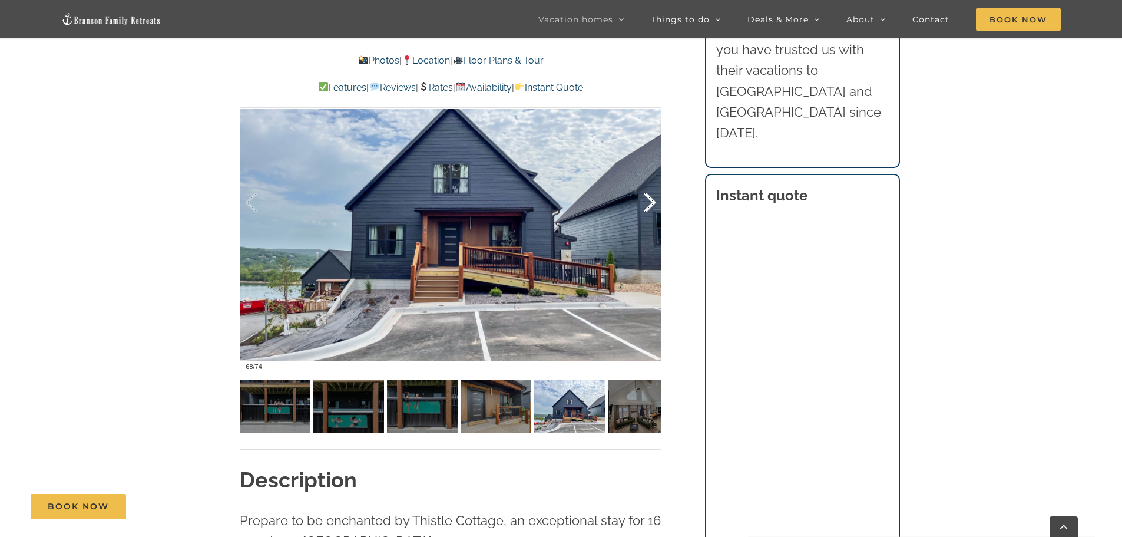
click at [644, 204] on div at bounding box center [637, 202] width 37 height 73
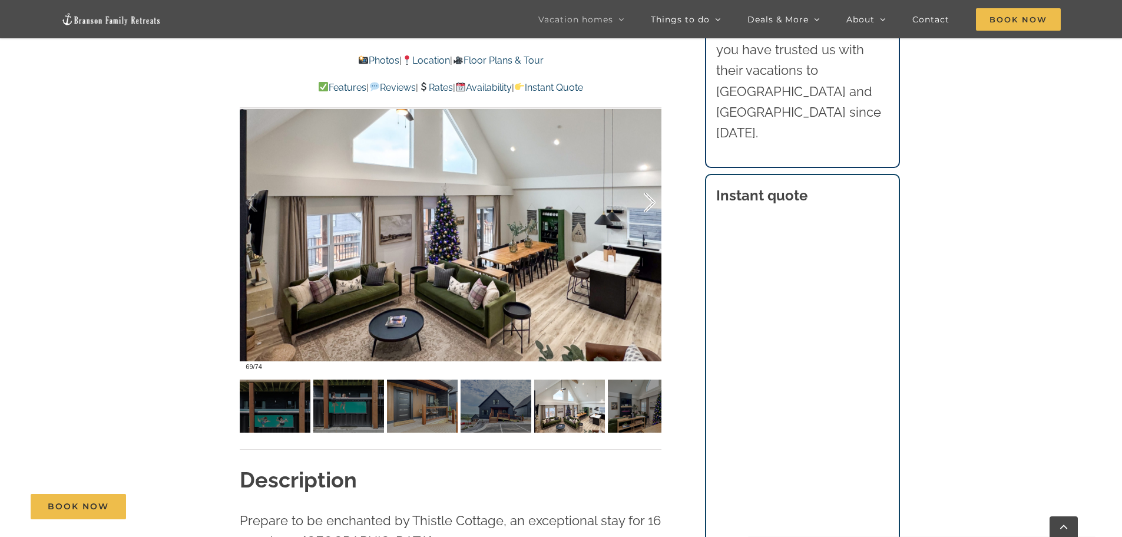
click at [644, 204] on div at bounding box center [637, 202] width 37 height 73
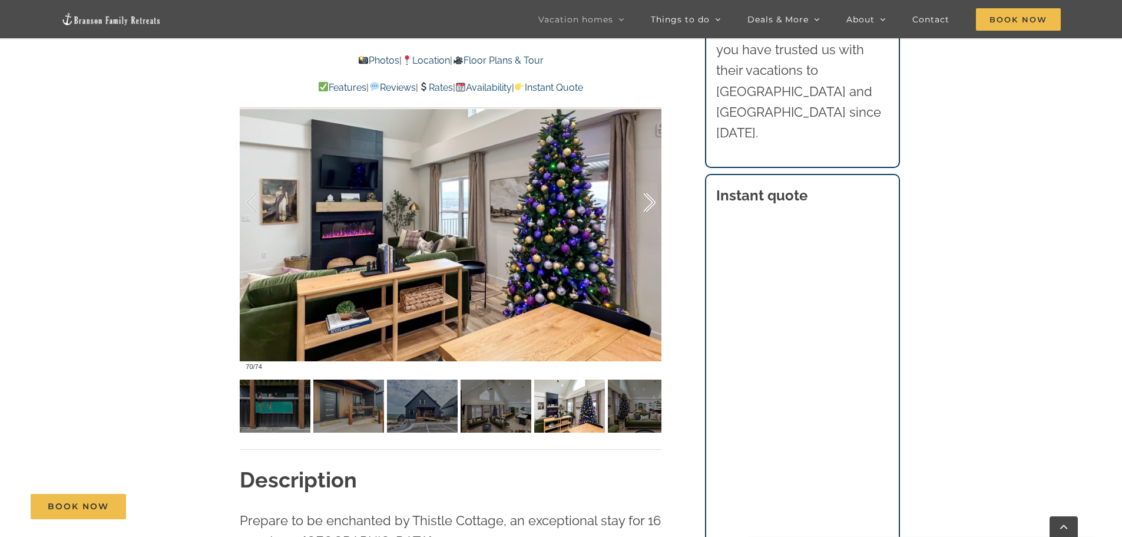
click at [644, 204] on div at bounding box center [637, 202] width 37 height 73
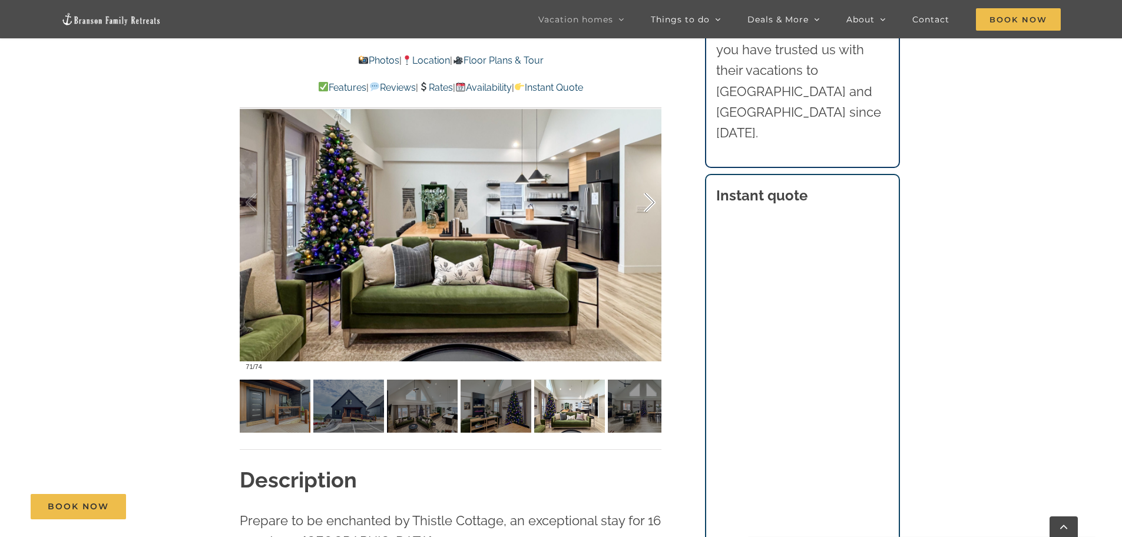
click at [644, 204] on div at bounding box center [637, 202] width 37 height 73
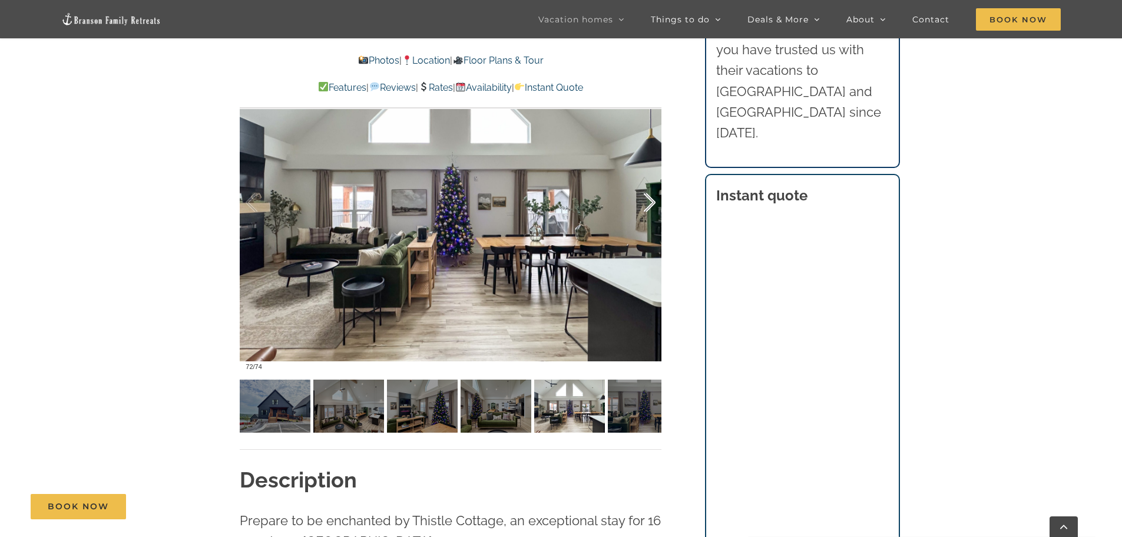
click at [644, 204] on div at bounding box center [637, 202] width 37 height 73
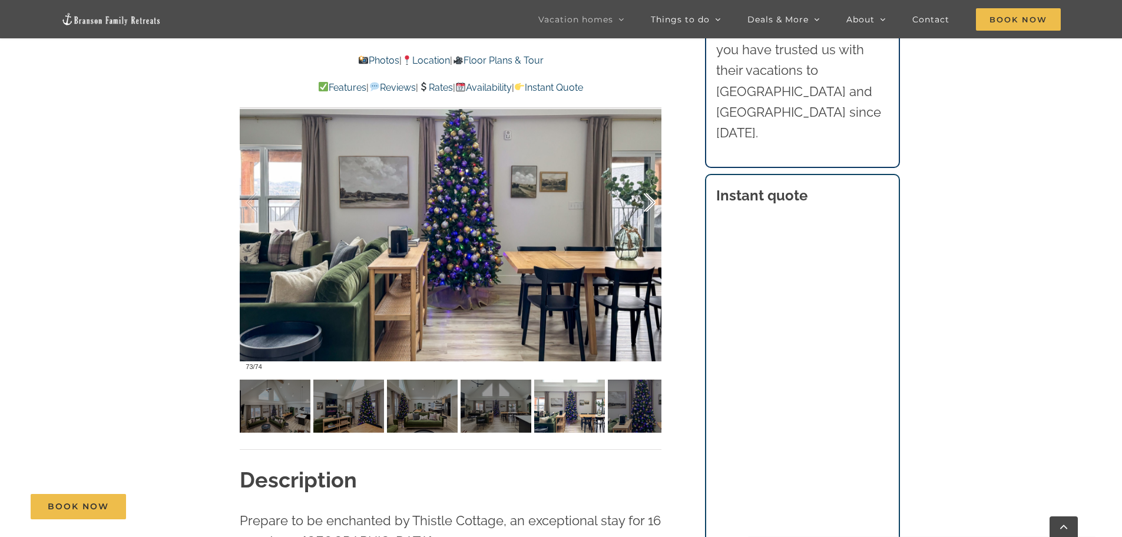
click at [644, 204] on div at bounding box center [637, 202] width 37 height 73
